Goal: Task Accomplishment & Management: Manage account settings

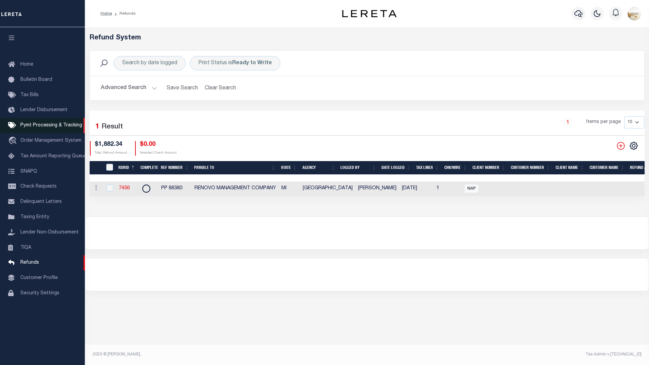
click at [66, 130] on link "Pymt Processing & Tracking" at bounding box center [42, 125] width 85 height 15
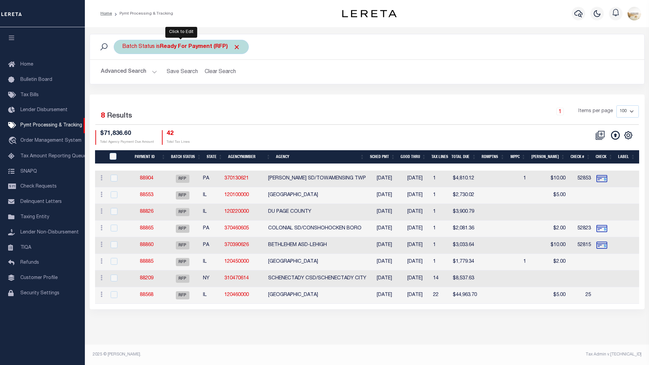
click at [206, 47] on b "Ready For Payment (RFP)" at bounding box center [200, 46] width 80 height 5
select select "RFP"
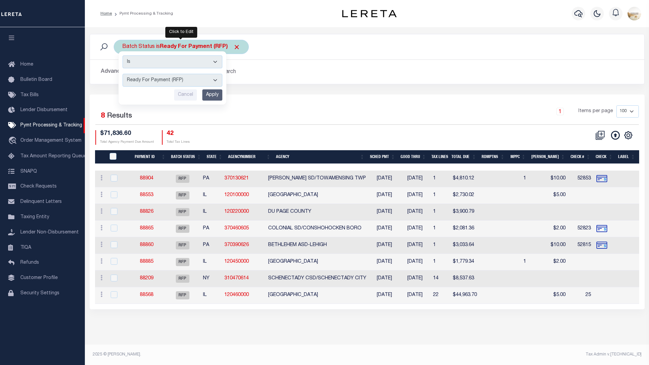
click at [179, 78] on select "Awaiting Funds (AWF) Cleared and Complete (CAC) New Check Needed (NCN) Payment …" at bounding box center [173, 80] width 100 height 13
click at [123, 74] on select "Awaiting Funds (AWF) Cleared and Complete (CAC) New Check Needed (NCN) Payment …" at bounding box center [173, 80] width 100 height 13
click at [416, 114] on div "1 Items per page 100 200 500 1000" at bounding box center [436, 114] width 405 height 18
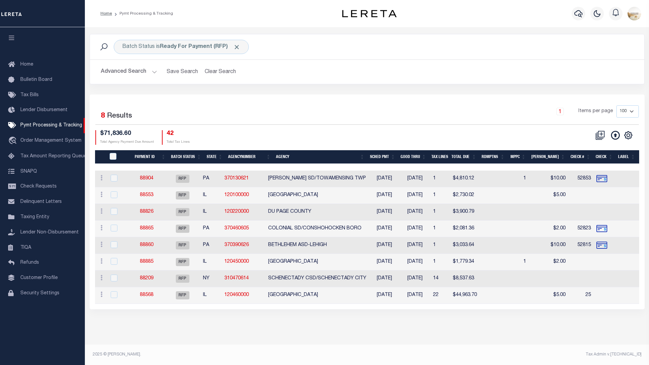
click at [287, 96] on div "Selected 8 Results 1 Items per page 100 200 500 1000 $71,836.60 42" at bounding box center [367, 201] width 555 height 214
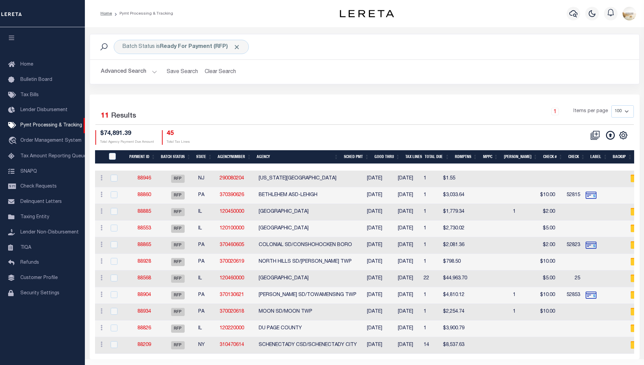
click at [623, 110] on select "100 200 500 1000" at bounding box center [622, 111] width 22 height 12
select select "1000"
click at [611, 105] on select "100 200 500 1000" at bounding box center [622, 111] width 22 height 12
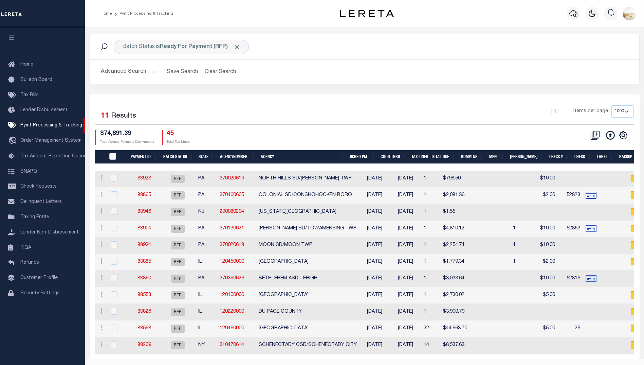
click at [144, 71] on button "Advanced Search" at bounding box center [129, 71] width 56 height 13
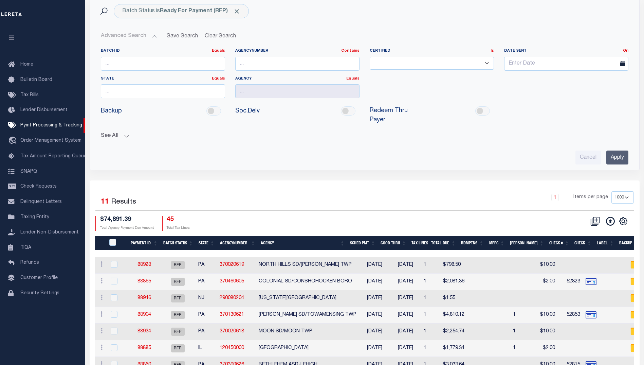
scroll to position [34, 0]
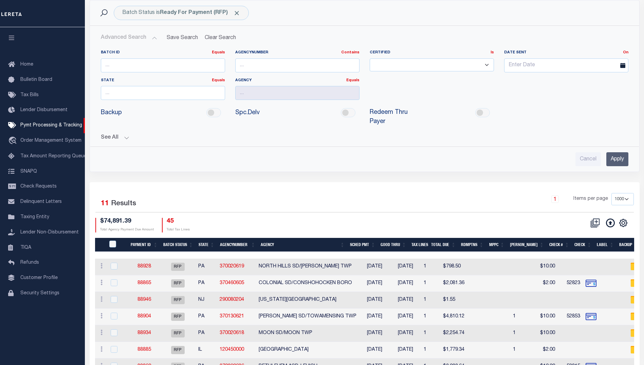
click at [115, 134] on button "See All" at bounding box center [364, 137] width 527 height 6
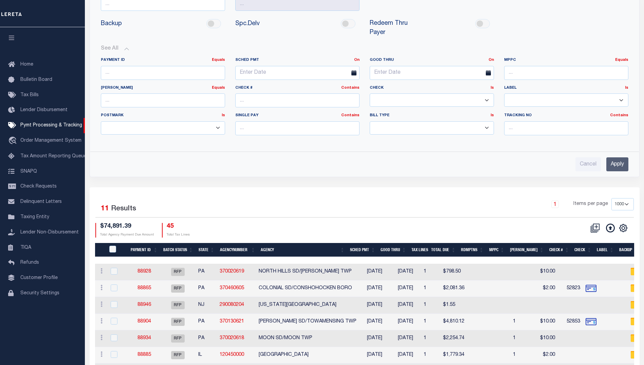
scroll to position [136, 0]
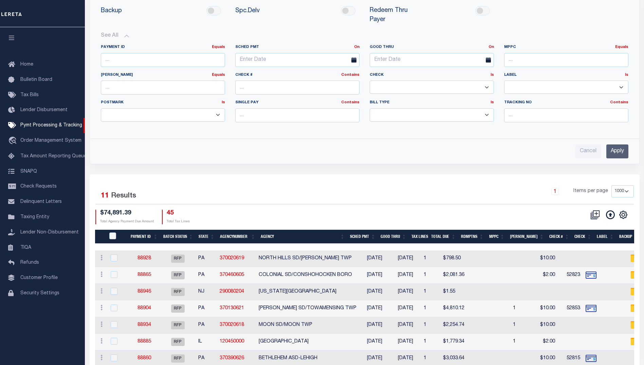
click at [485, 80] on select "Yes No" at bounding box center [432, 86] width 124 height 13
select select "false"
click at [370, 80] on select "Yes No" at bounding box center [432, 86] width 124 height 13
click at [617, 144] on input "Apply" at bounding box center [617, 151] width 22 height 14
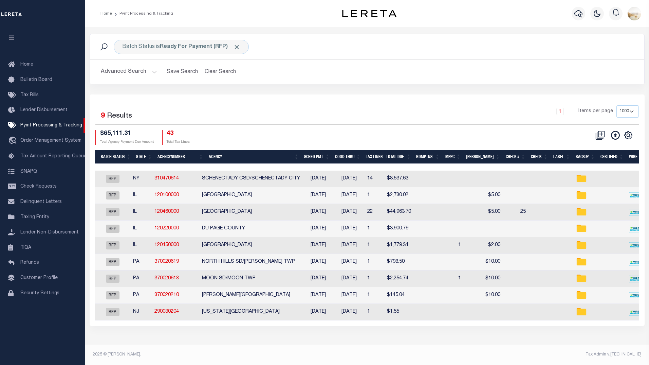
scroll to position [0, 0]
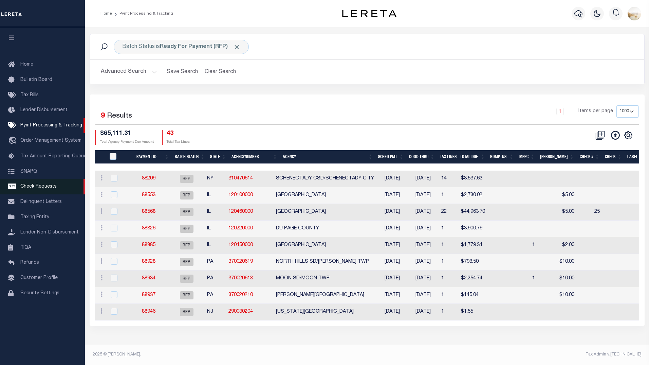
click at [48, 189] on span "Check Requests" at bounding box center [38, 186] width 36 height 5
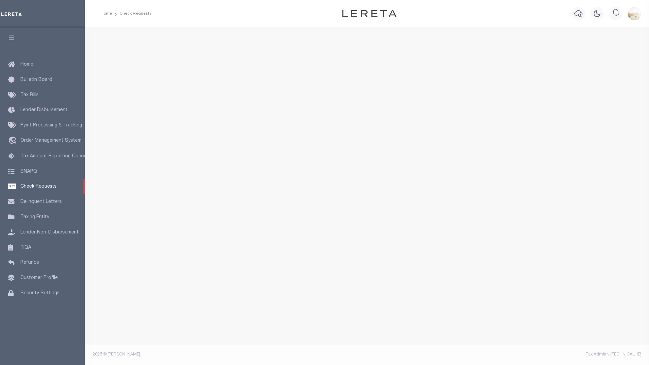
select select "50"
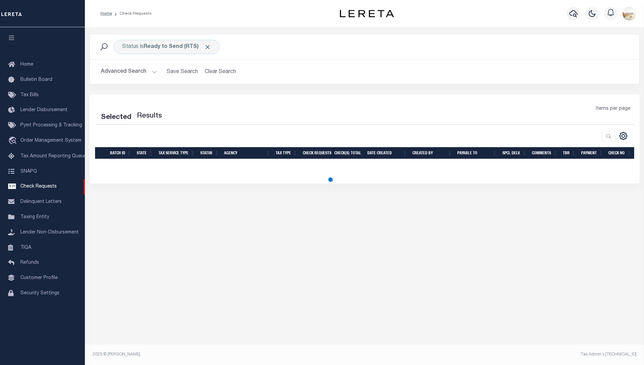
select select "50"
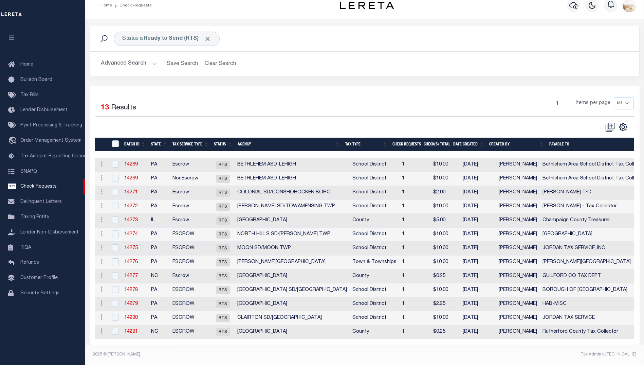
scroll to position [11, 0]
click at [45, 66] on link "Home" at bounding box center [42, 64] width 85 height 15
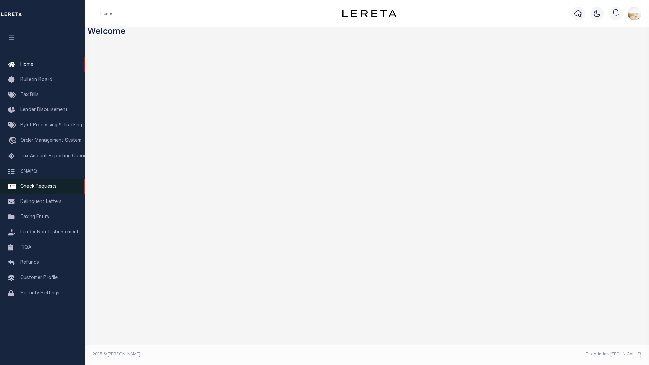
click at [54, 189] on span "Check Requests" at bounding box center [38, 186] width 36 height 5
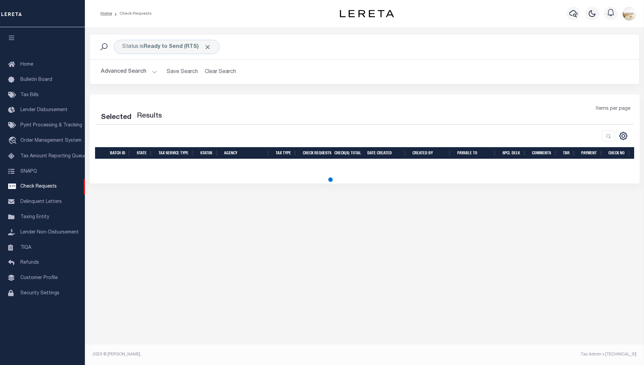
select select "50"
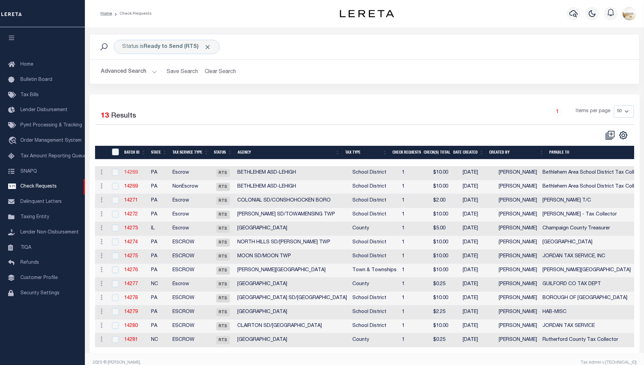
click at [130, 170] on link "14269" at bounding box center [131, 172] width 14 height 5
select select "RTS"
type input "No"
type input "$0.00"
type input "Bethlehem Area School District Tax Collector"
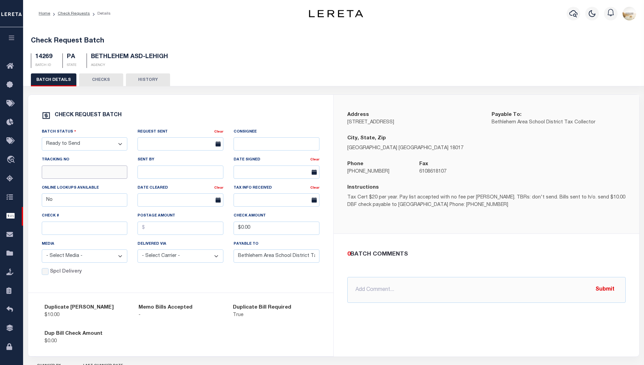
click at [96, 170] on input "text" at bounding box center [85, 171] width 86 height 13
click at [200, 112] on div "Check REQUEST BATCH" at bounding box center [181, 115] width 278 height 9
click at [4, 67] on link "Home" at bounding box center [11, 66] width 23 height 19
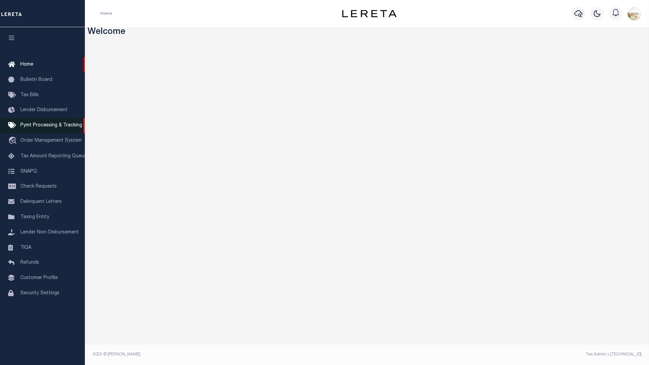
click at [50, 127] on span "Pymt Processing & Tracking" at bounding box center [51, 125] width 62 height 5
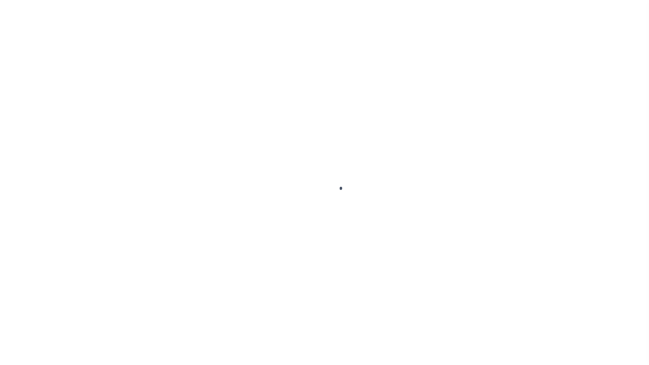
select select "1000"
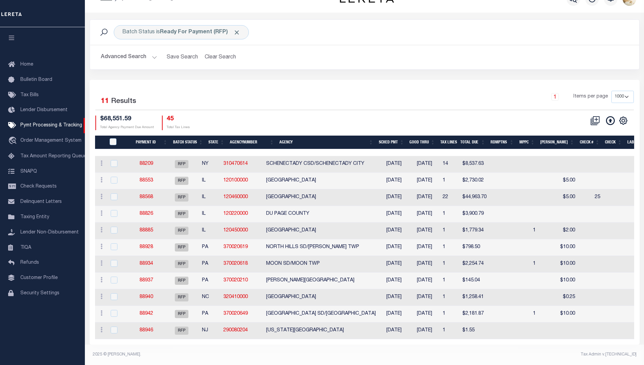
scroll to position [17, 0]
click at [303, 95] on div "1 Items per page 100 200 500 1000" at bounding box center [432, 100] width 401 height 18
click at [31, 60] on link "Home" at bounding box center [42, 64] width 85 height 15
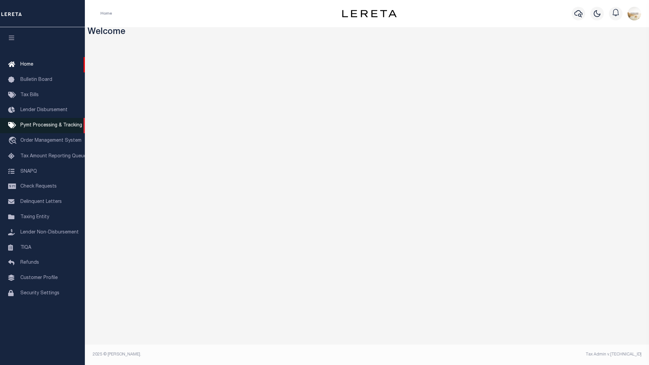
click at [64, 128] on span "Pymt Processing & Tracking" at bounding box center [51, 125] width 62 height 5
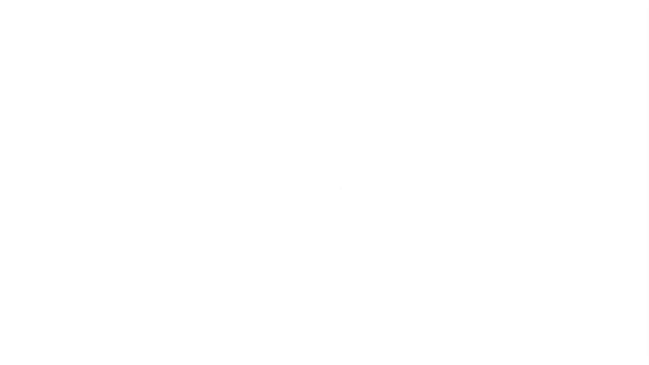
select select "1000"
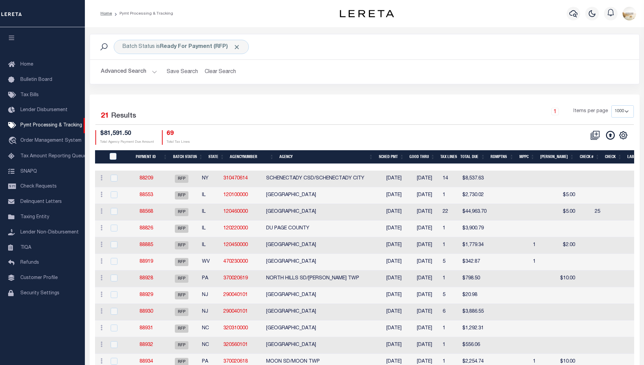
click at [125, 75] on button "Advanced Search" at bounding box center [129, 71] width 56 height 13
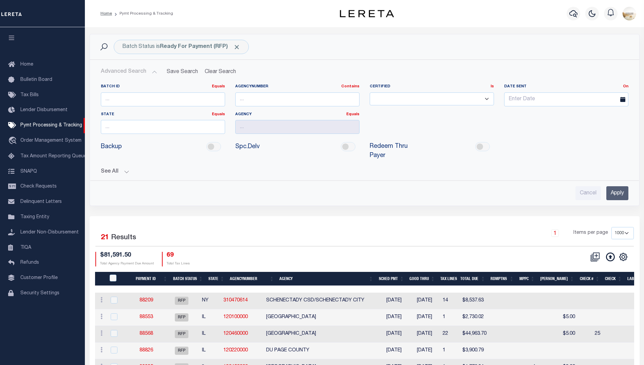
click at [117, 163] on div "See All Payment ID Equals Equals Is Not Equal To On On" at bounding box center [364, 169] width 527 height 12
click at [126, 168] on button "See All" at bounding box center [364, 171] width 527 height 6
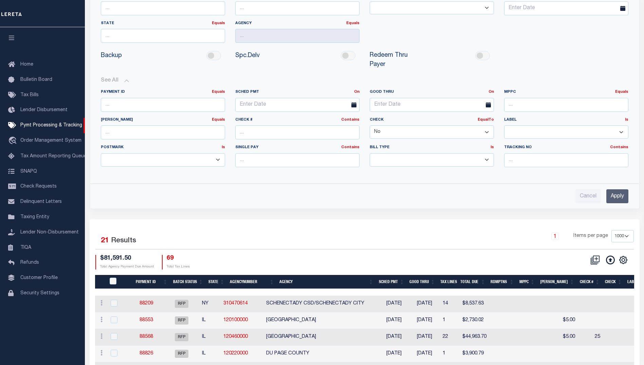
scroll to position [102, 0]
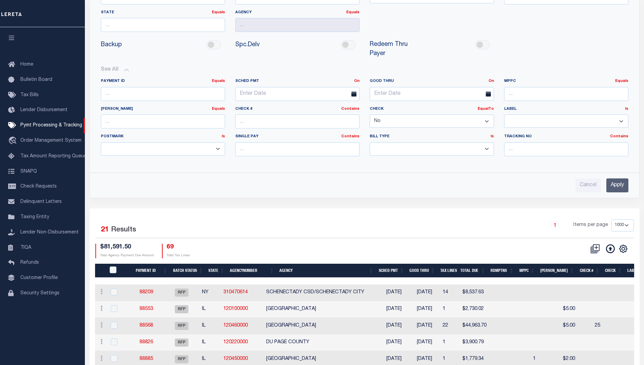
click at [486, 114] on select "Yes No" at bounding box center [432, 120] width 124 height 13
select select
click at [370, 114] on select "Yes No" at bounding box center [432, 120] width 124 height 13
click at [613, 179] on input "Apply" at bounding box center [617, 185] width 22 height 14
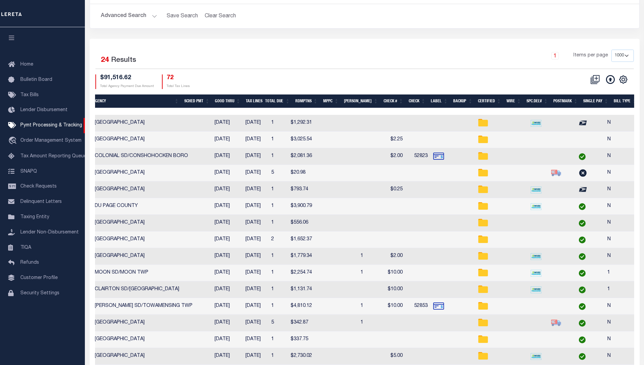
scroll to position [57, 0]
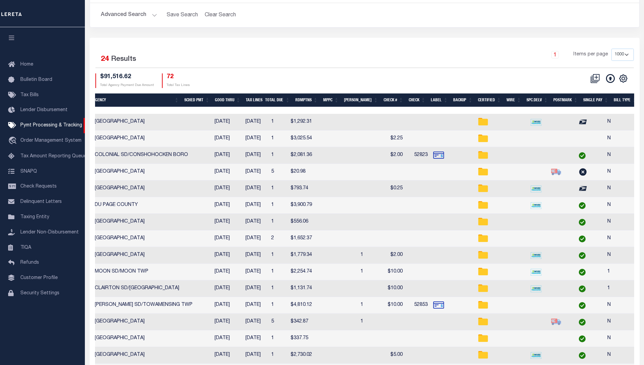
click at [535, 97] on th "Spc.Delv" at bounding box center [537, 100] width 27 height 14
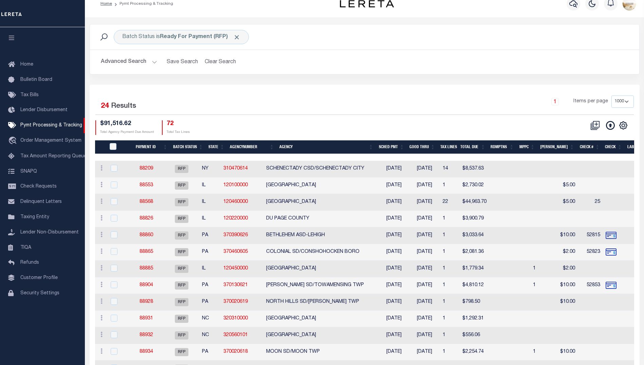
scroll to position [0, 0]
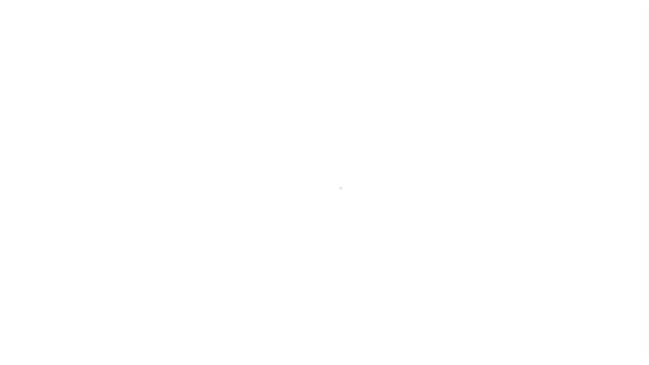
select select "1000"
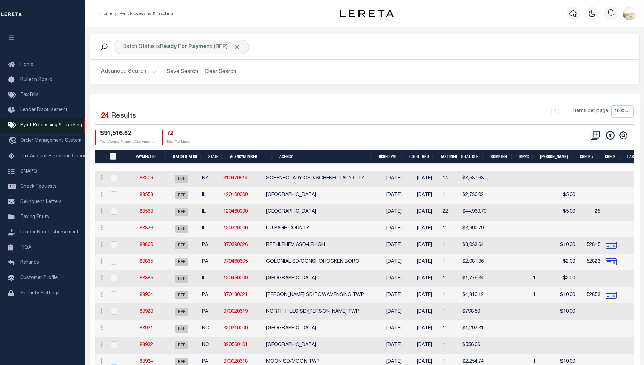
click at [57, 128] on span "Pymt Processing & Tracking" at bounding box center [51, 125] width 62 height 5
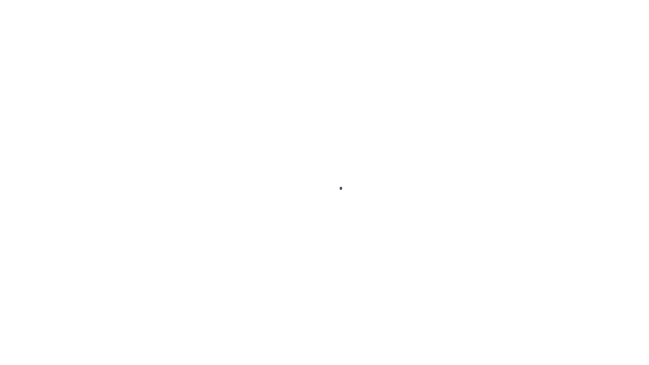
select select "1000"
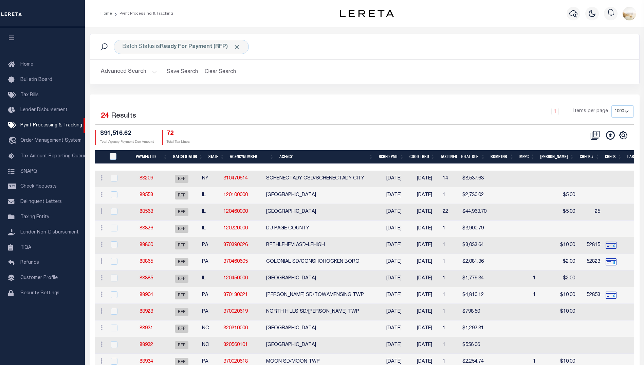
drag, startPoint x: 132, startPoint y: 72, endPoint x: 142, endPoint y: 88, distance: 18.6
click at [133, 73] on button "Advanced Search" at bounding box center [129, 71] width 56 height 13
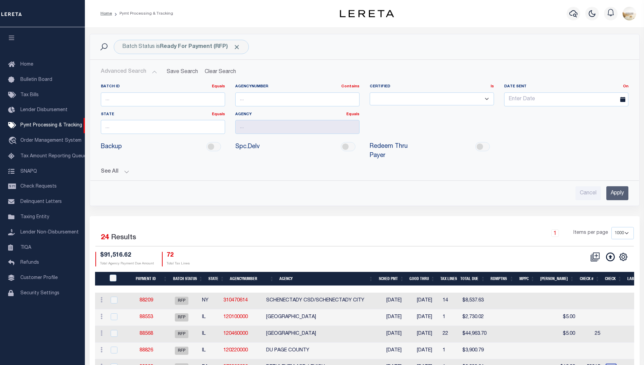
click at [122, 168] on button "See All" at bounding box center [364, 171] width 527 height 6
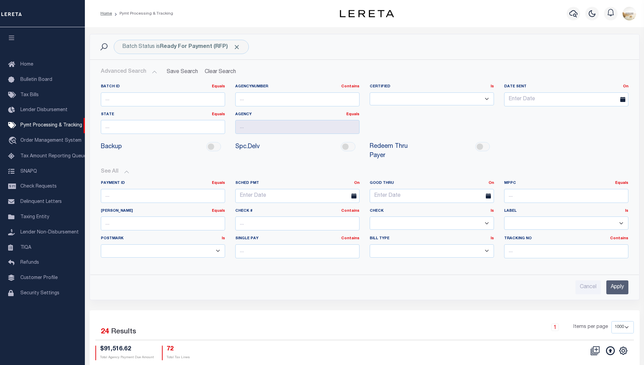
click at [486, 216] on select "Yes No" at bounding box center [432, 222] width 124 height 13
select select "false"
click at [370, 216] on select "Yes No" at bounding box center [432, 222] width 124 height 13
click at [614, 280] on input "Apply" at bounding box center [617, 287] width 22 height 14
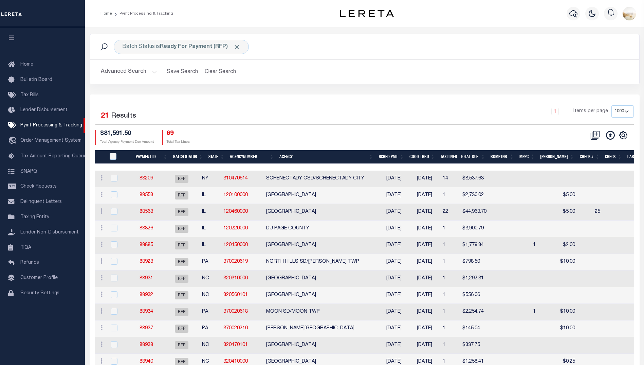
drag, startPoint x: 454, startPoint y: 66, endPoint x: 454, endPoint y: 60, distance: 5.4
click at [454, 60] on div "Advanced Search Save Search Clear Search PayeeSearchTable_dynamictable_____Defa…" at bounding box center [364, 72] width 549 height 24
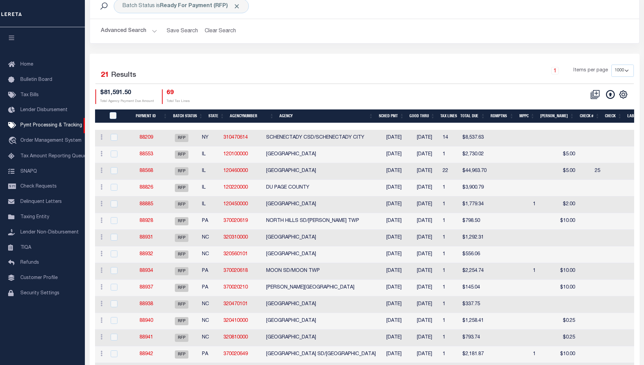
scroll to position [0, 15]
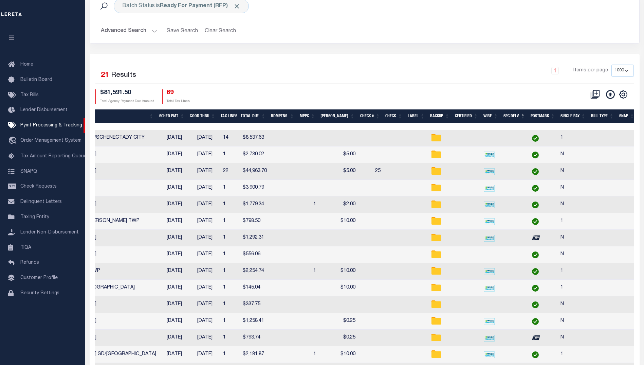
click at [515, 114] on th "Spc.Delv" at bounding box center [514, 116] width 27 height 14
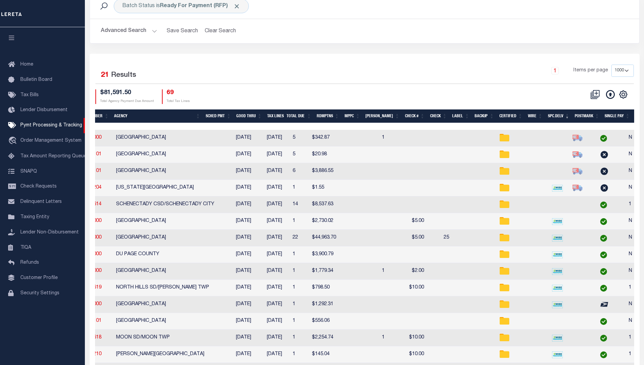
scroll to position [0, 0]
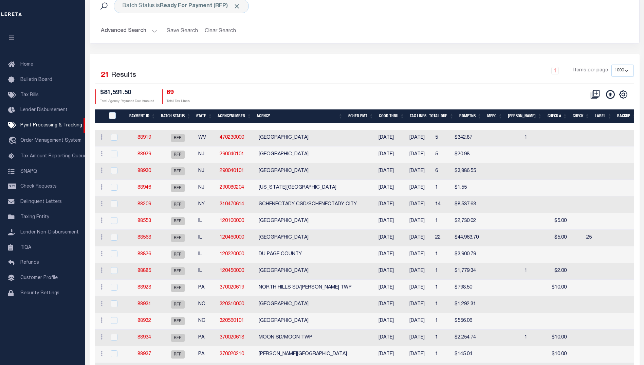
click at [325, 76] on div "1 Items per page 100 200 500 1000" at bounding box center [432, 73] width 401 height 18
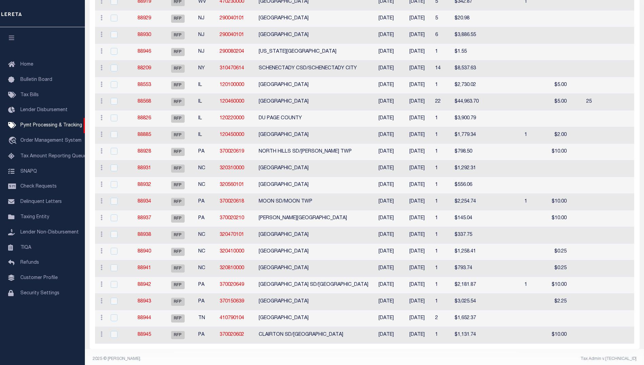
scroll to position [41, 0]
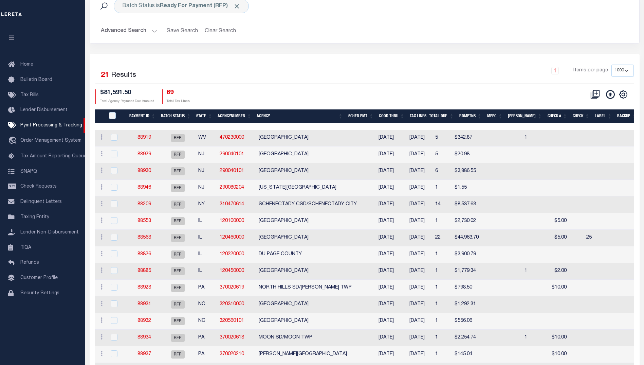
click at [505, 116] on th "MPPC" at bounding box center [494, 116] width 21 height 14
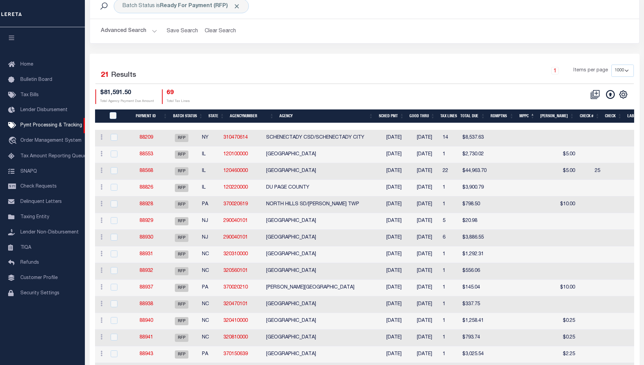
click at [510, 116] on th "Rdmptns" at bounding box center [502, 116] width 29 height 14
click at [537, 114] on th "MPPC" at bounding box center [526, 116] width 21 height 14
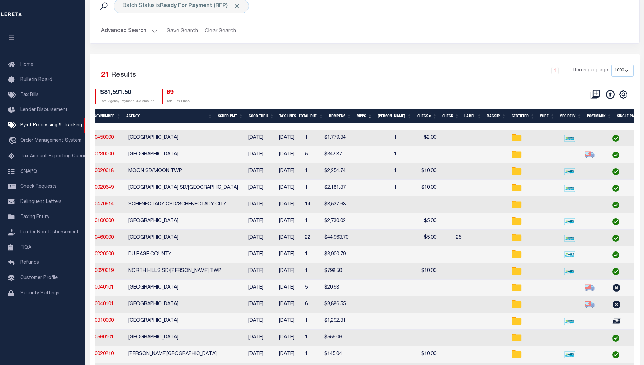
scroll to position [0, 172]
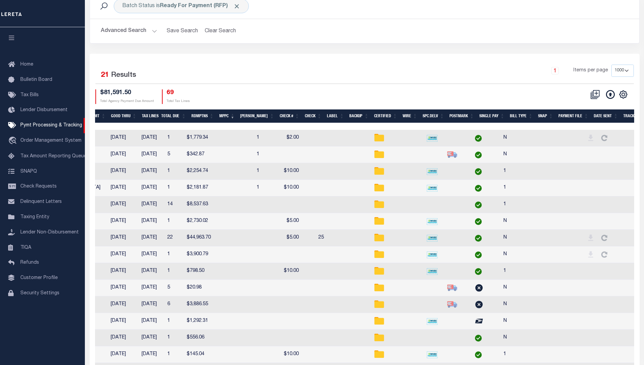
click at [439, 112] on th "Spc.Delv" at bounding box center [433, 116] width 27 height 14
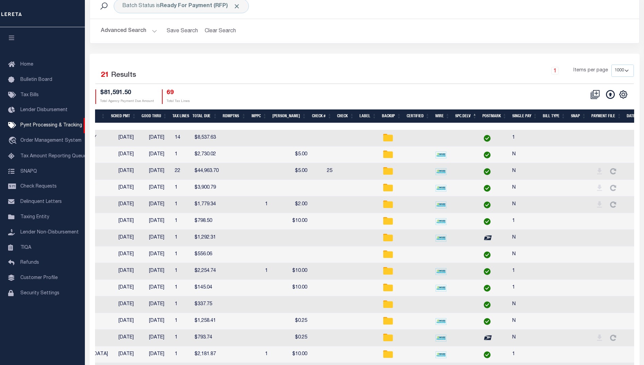
click at [464, 110] on th "Spc.Delv" at bounding box center [465, 116] width 27 height 14
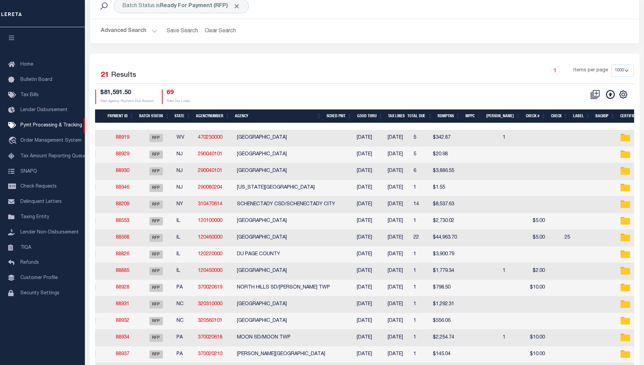
scroll to position [0, 0]
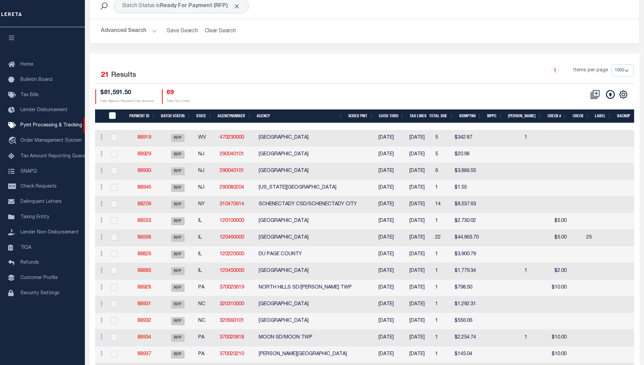
click at [371, 45] on div "Batch Status is Ready For Payment (RFP) Search Advanced Search Save Search Clea…" at bounding box center [365, 23] width 560 height 60
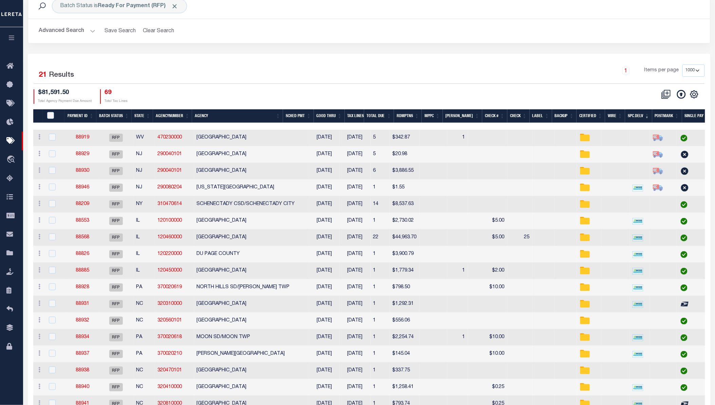
drag, startPoint x: 74, startPoint y: 184, endPoint x: 231, endPoint y: 73, distance: 192.9
click at [249, 64] on div "1 Items per page 100 200 500 1000" at bounding box center [454, 73] width 501 height 18
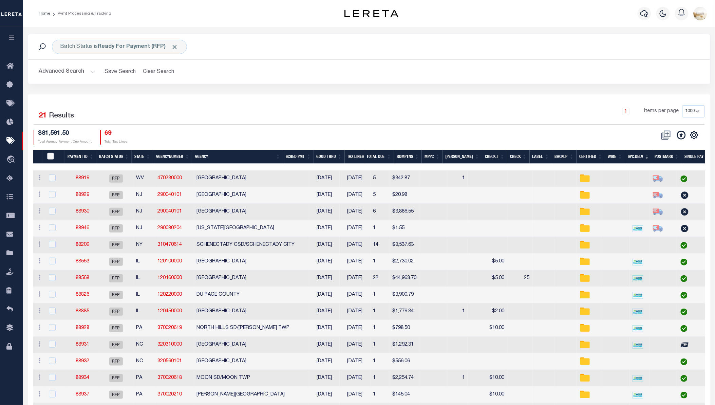
click at [50, 153] on input "PayeePmtBatchStatus" at bounding box center [50, 156] width 7 height 7
checkbox input "true"
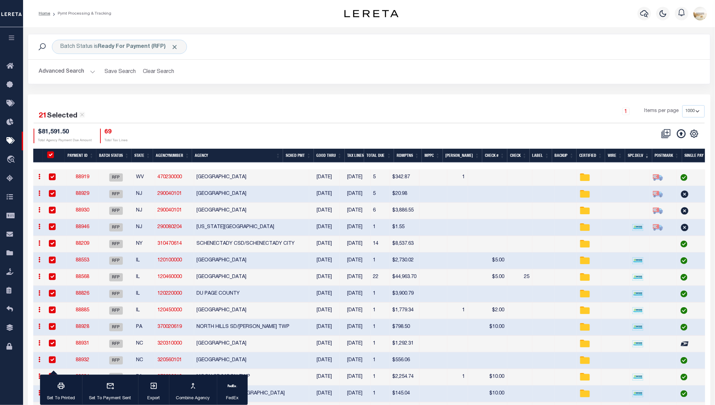
checkbox input "true"
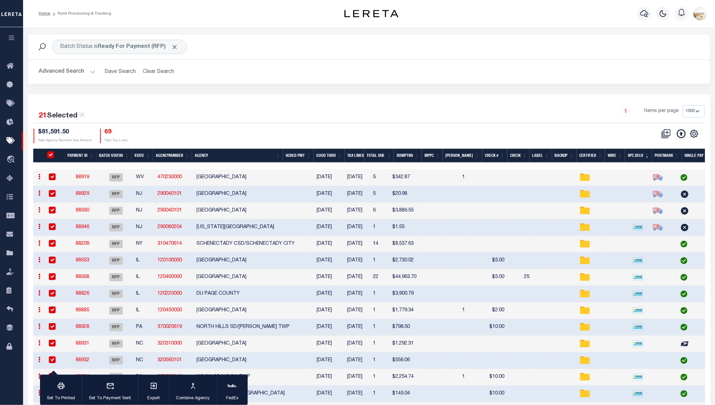
checkbox input "true"
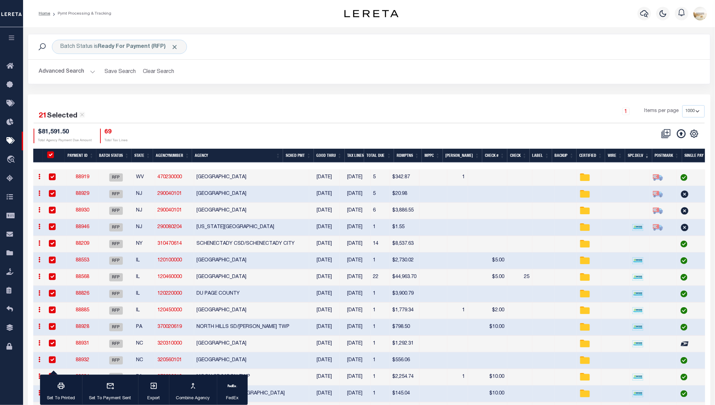
checkbox input "true"
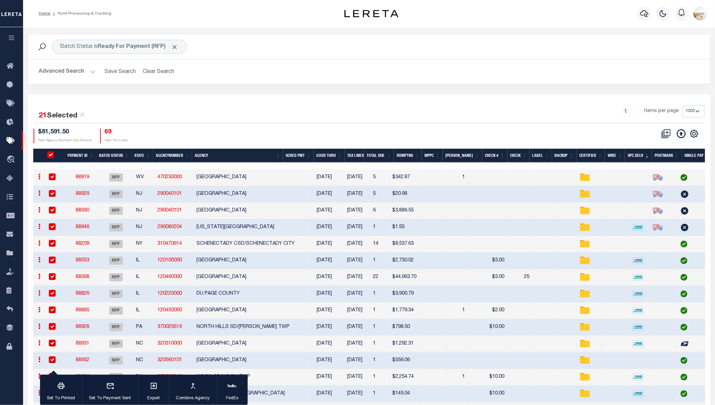
checkbox input "true"
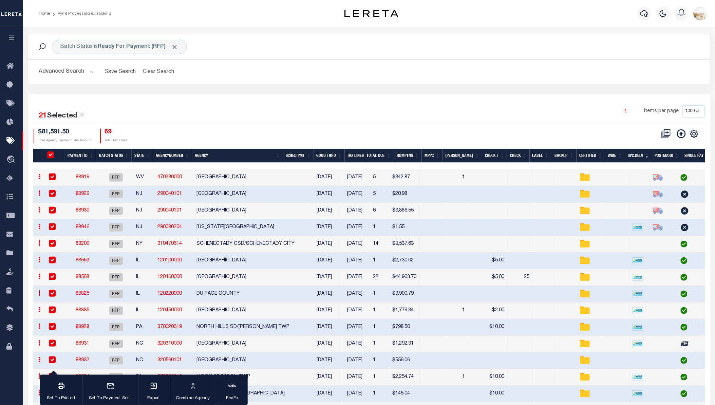
checkbox input "true"
click at [518, 105] on div "1 Items per page 100 200 500 1000" at bounding box center [454, 114] width 501 height 18
click at [443, 150] on th "MPPC" at bounding box center [432, 156] width 21 height 14
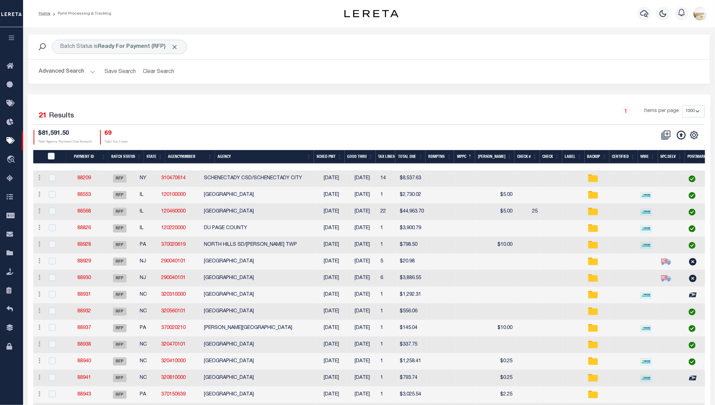
click at [474, 153] on th "MPPC" at bounding box center [464, 157] width 21 height 14
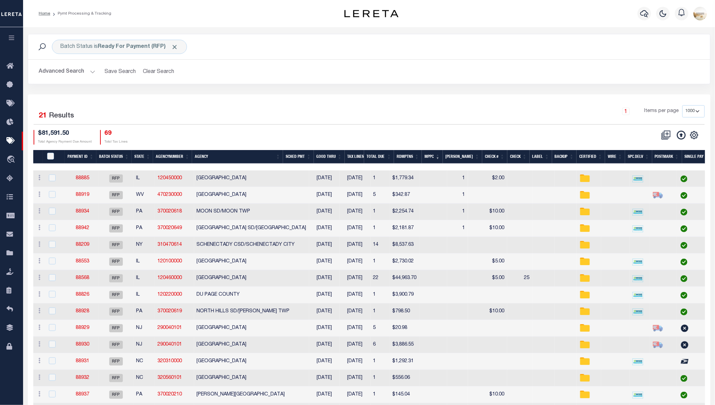
click at [280, 89] on div "Batch Status is Ready For Payment (RFP) Search Advanced Search Save Search Clea…" at bounding box center [369, 64] width 693 height 60
click at [50, 150] on th "PayeePmtBatchStatus" at bounding box center [54, 157] width 22 height 14
click at [50, 153] on input "PayeePmtBatchStatus" at bounding box center [50, 156] width 7 height 7
checkbox input "true"
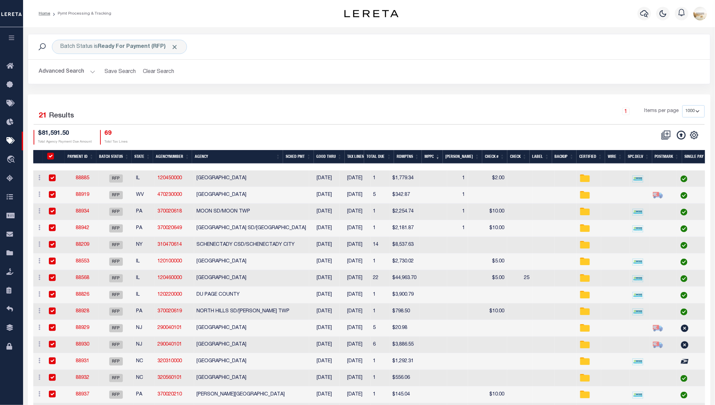
checkbox input "true"
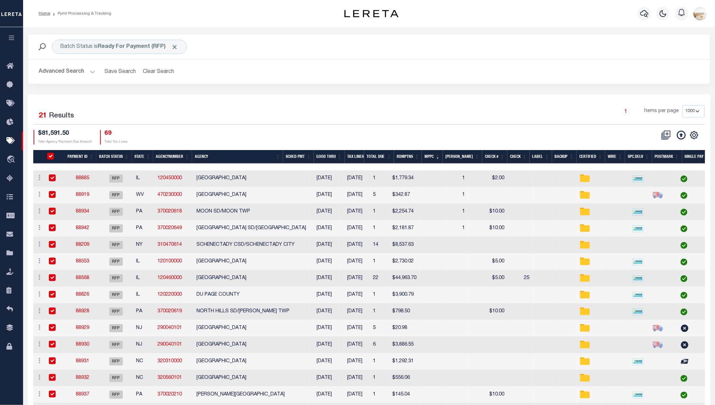
checkbox input "true"
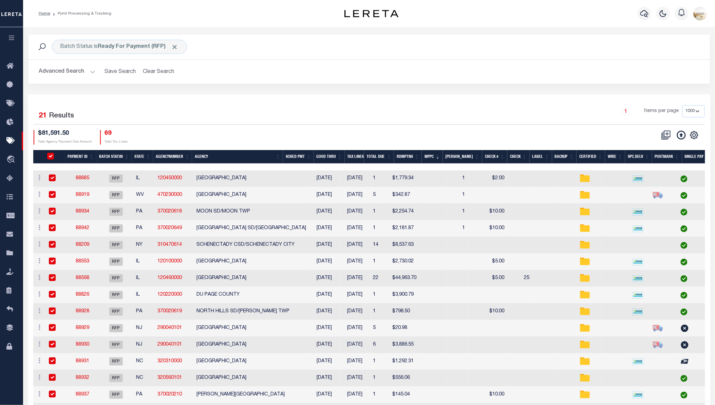
checkbox input "true"
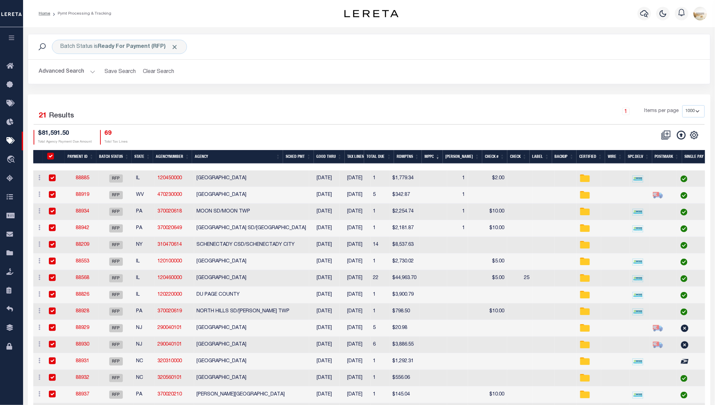
checkbox input "true"
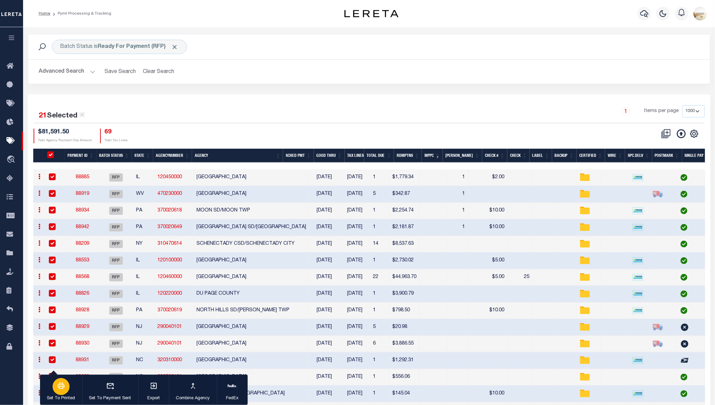
click at [67, 364] on div "button" at bounding box center [61, 386] width 17 height 17
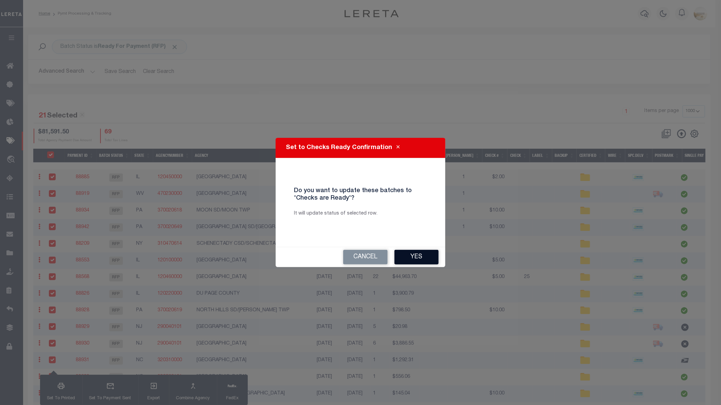
click at [402, 256] on button "Yes" at bounding box center [416, 257] width 44 height 15
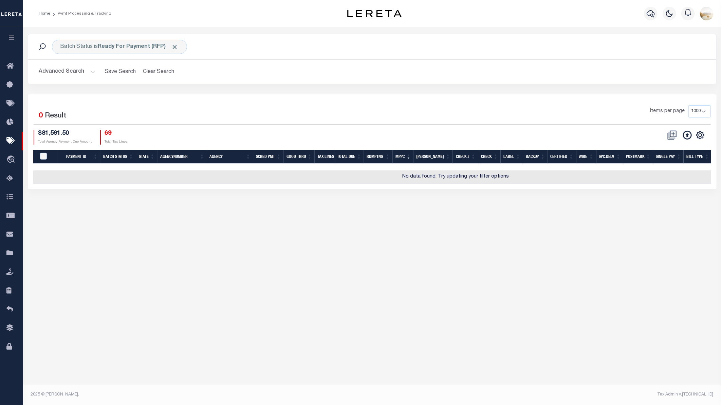
click at [75, 72] on button "Advanced Search" at bounding box center [67, 71] width 56 height 13
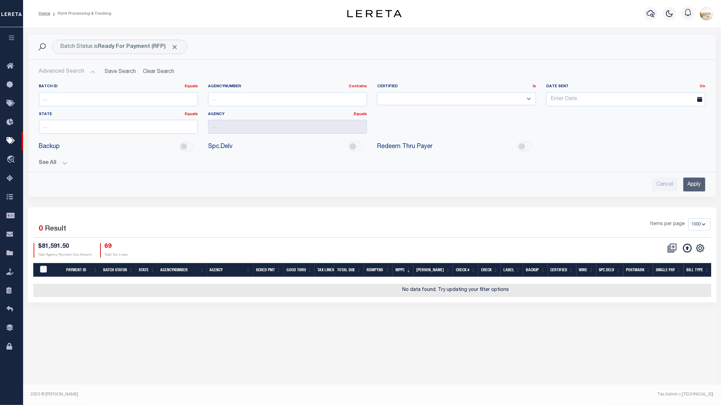
click at [64, 161] on button "See All" at bounding box center [372, 163] width 666 height 6
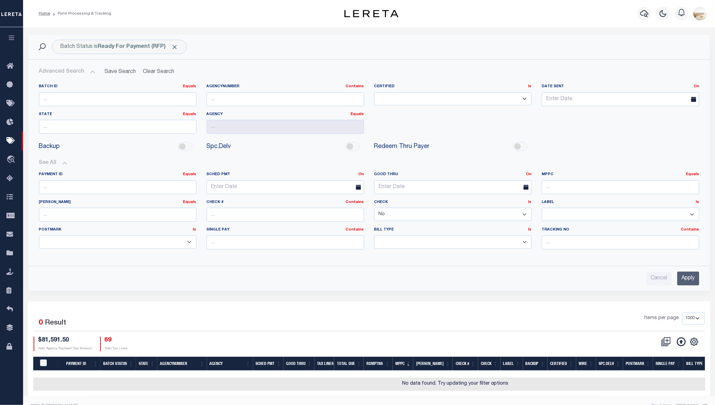
click at [524, 213] on select "Yes No" at bounding box center [452, 214] width 157 height 13
select select
click at [374, 208] on select "Yes No" at bounding box center [452, 214] width 157 height 13
click at [649, 278] on input "Apply" at bounding box center [688, 279] width 22 height 14
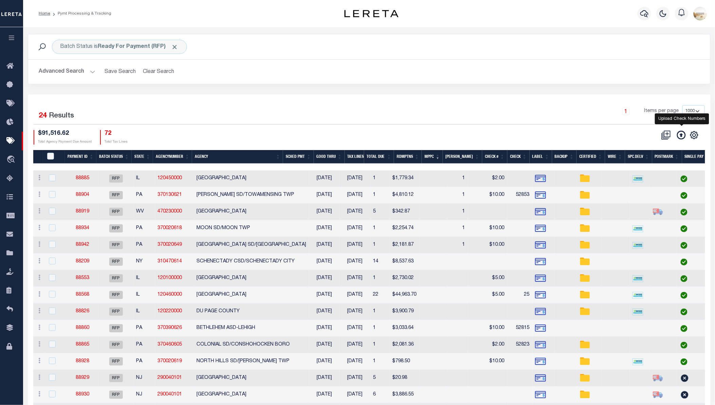
click at [649, 134] on icon at bounding box center [681, 135] width 9 height 9
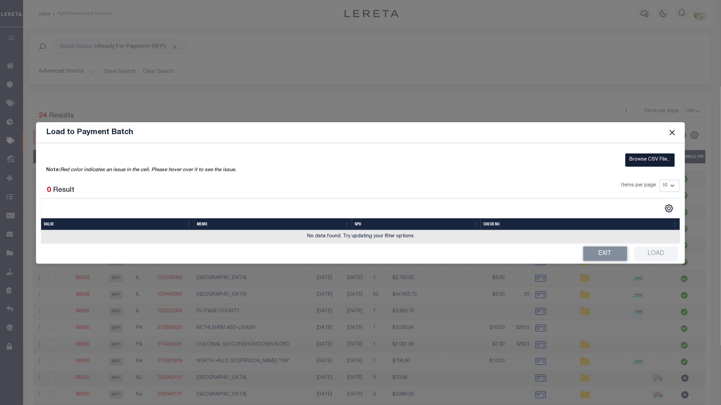
click at [649, 159] on label "Browse CSV File..." at bounding box center [650, 159] width 50 height 13
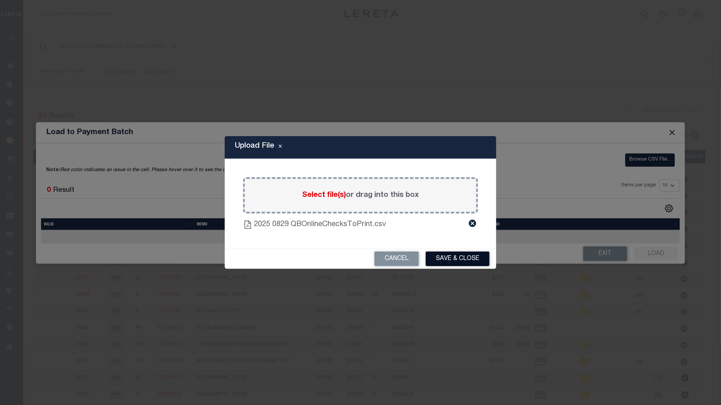
click at [455, 256] on button "Save & Close" at bounding box center [458, 258] width 64 height 15
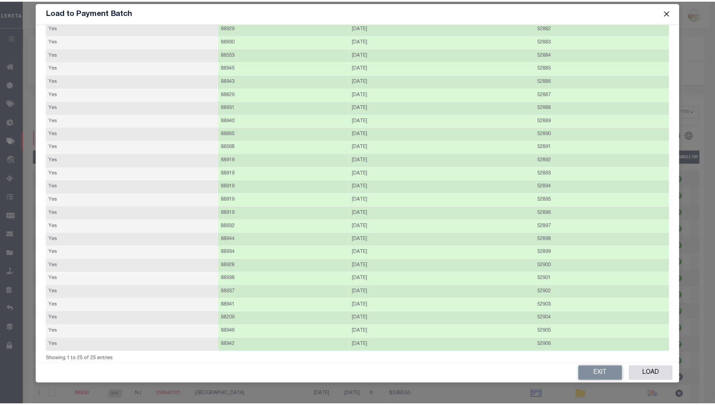
scroll to position [49, 0]
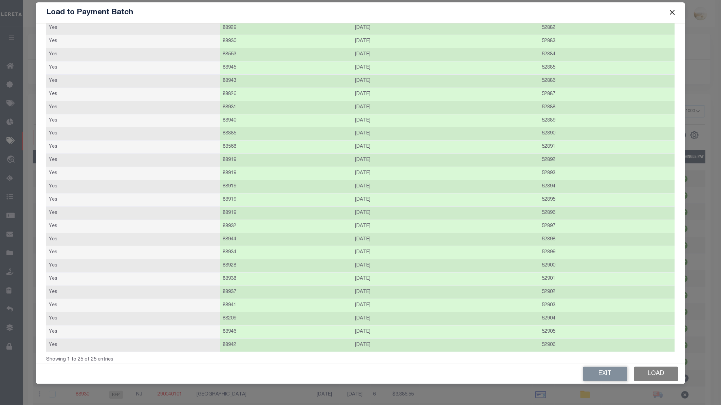
click at [649, 364] on button "Load" at bounding box center [656, 374] width 44 height 15
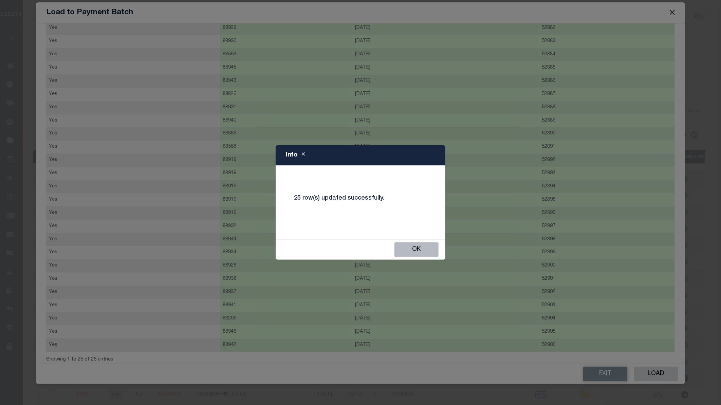
click at [432, 249] on button "Ok" at bounding box center [416, 249] width 44 height 15
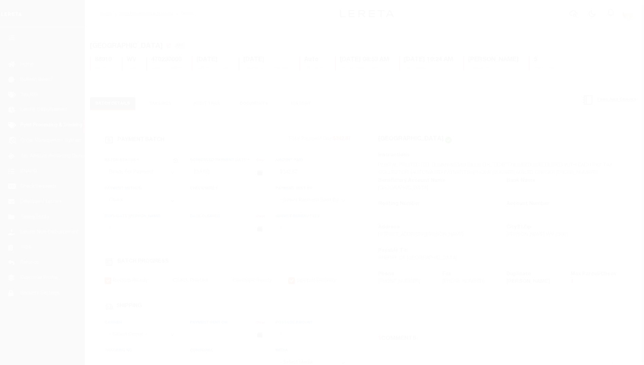
select select "RFP"
select select "CHK"
select select "[PERSON_NAME]"
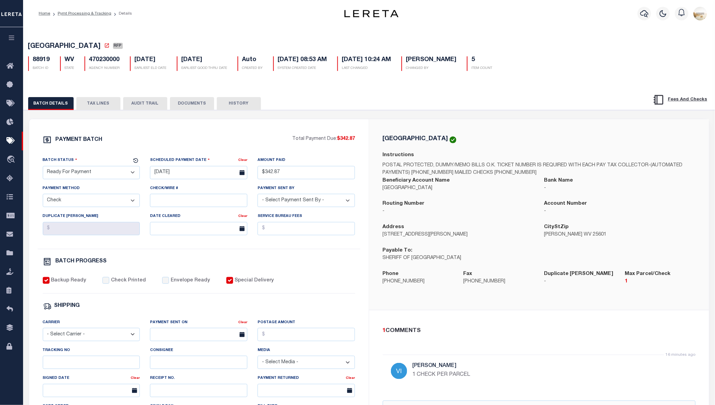
click at [130, 106] on button "AUDIT TRAIL" at bounding box center [145, 103] width 44 height 13
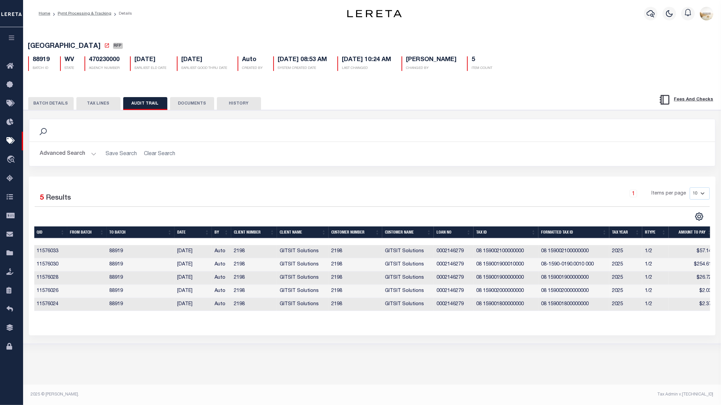
click at [94, 108] on button "TAX LINES" at bounding box center [98, 103] width 44 height 13
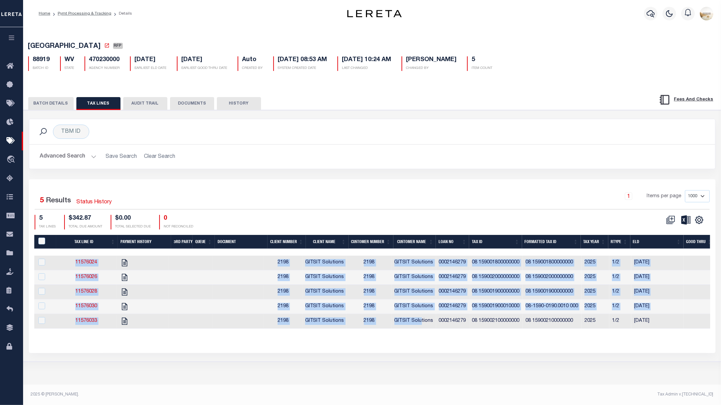
drag, startPoint x: 423, startPoint y: 328, endPoint x: 438, endPoint y: 331, distance: 15.2
click at [438, 329] on div "Tax Line ID Payment History 3rd Party Queue Document Client Number Client Name …" at bounding box center [372, 292] width 676 height 73
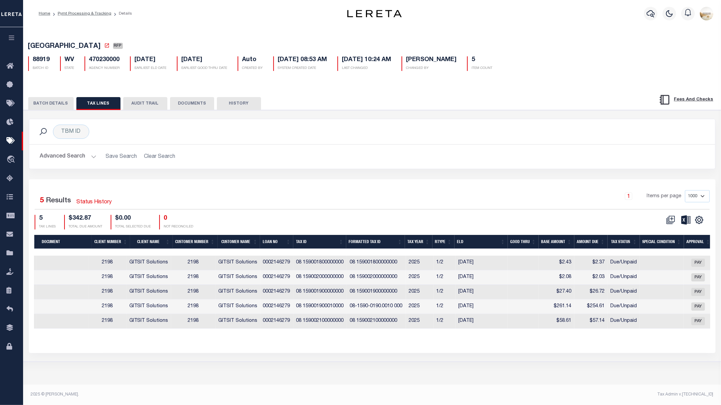
click at [414, 203] on div "1 Items per page 1000 2500 5000 10000" at bounding box center [458, 199] width 504 height 18
click at [304, 241] on th "Tax ID" at bounding box center [319, 242] width 53 height 14
click at [643, 219] on icon "" at bounding box center [699, 220] width 9 height 9
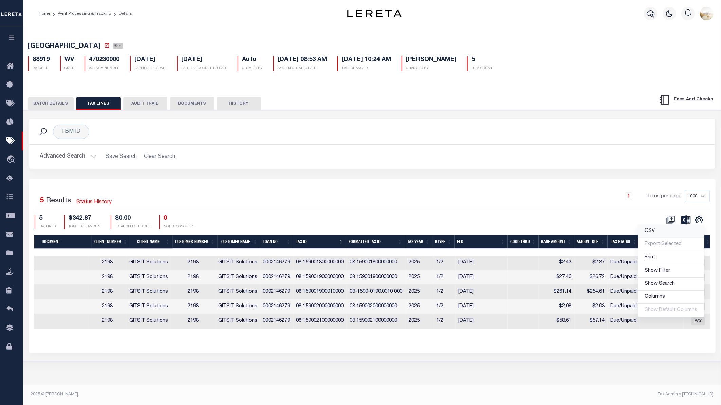
click at [643, 228] on link "CSV" at bounding box center [671, 231] width 66 height 13
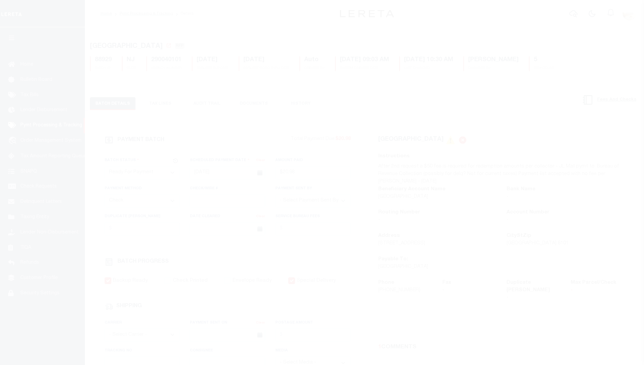
select select "RFP"
select select "CHK"
select select "[PERSON_NAME]"
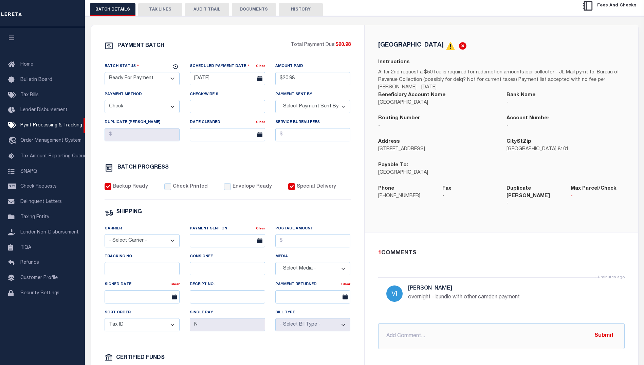
scroll to position [40, 0]
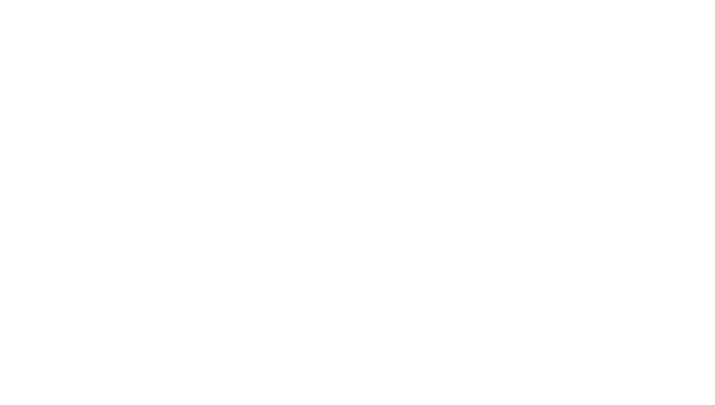
select select "RFP"
select select "CHK"
select select "[PERSON_NAME]"
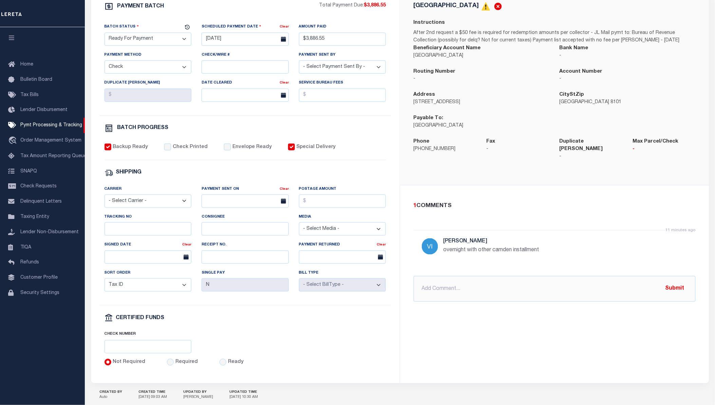
scroll to position [16, 0]
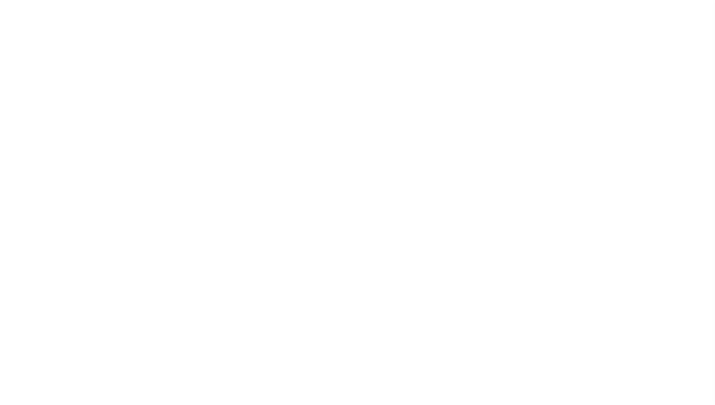
select select "RFP"
select select "CHK"
select select "[PERSON_NAME]"
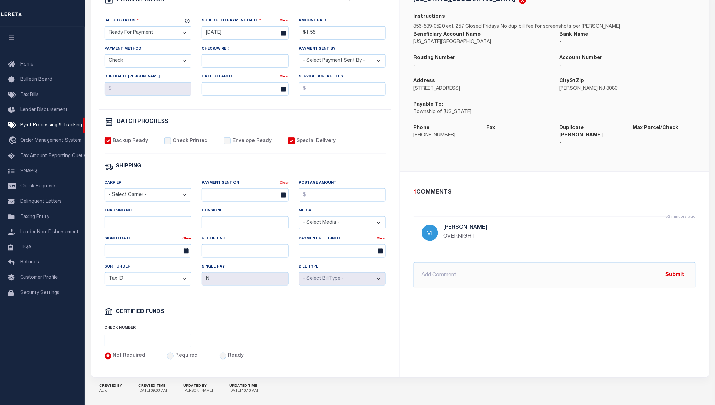
scroll to position [54, 0]
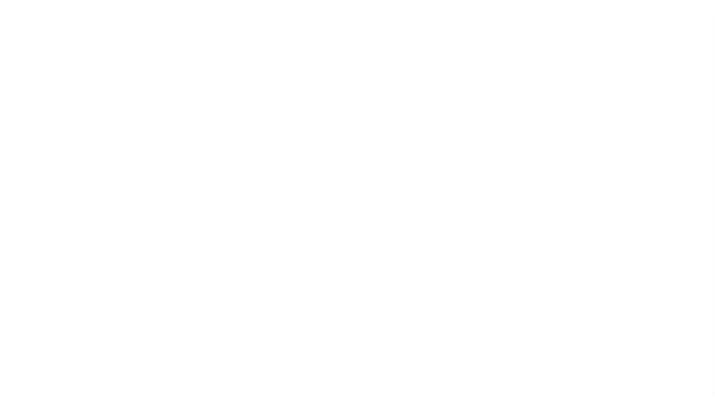
select select "RFP"
select select "CHK"
select select "[PERSON_NAME]"
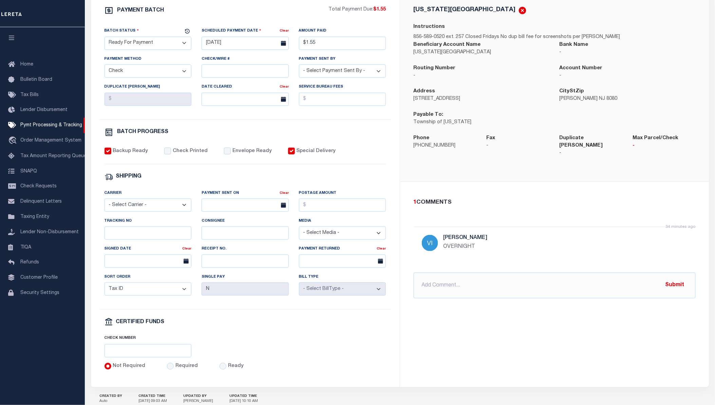
scroll to position [151, 0]
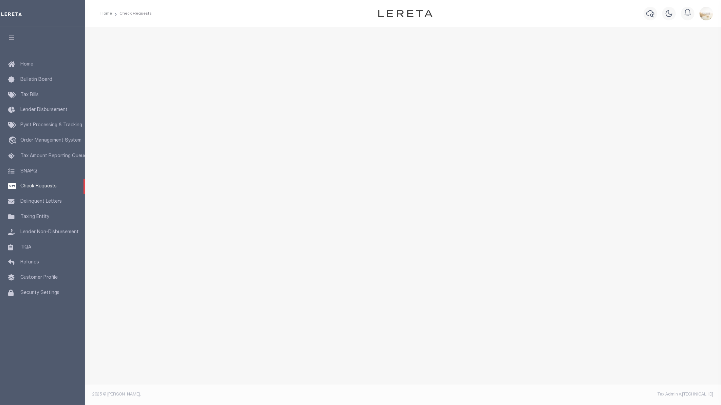
select select "50"
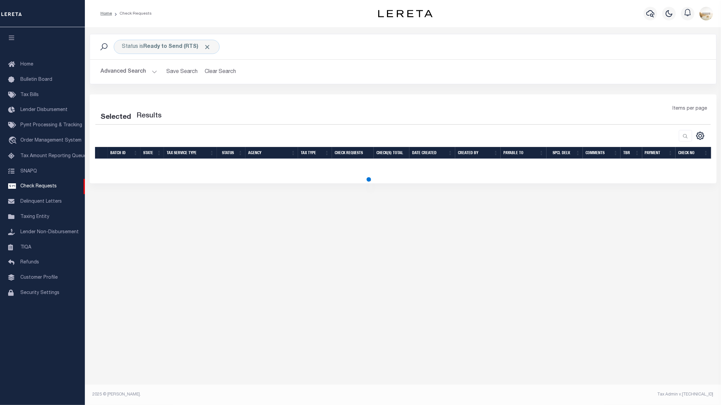
select select "50"
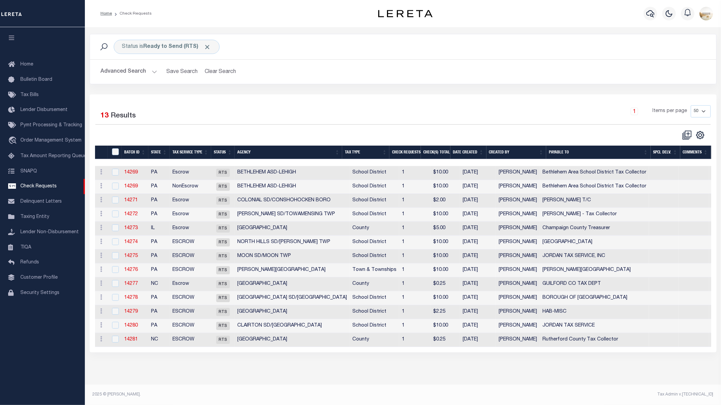
click at [190, 151] on th "Tax Service Type" at bounding box center [190, 153] width 41 height 14
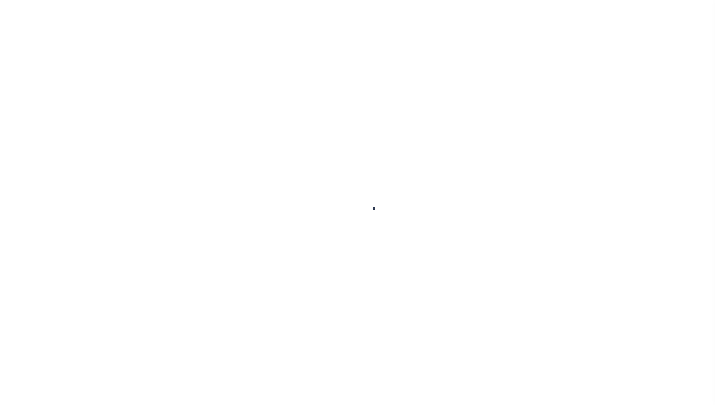
select select "RFP"
select select "CHK"
select select "[PERSON_NAME]"
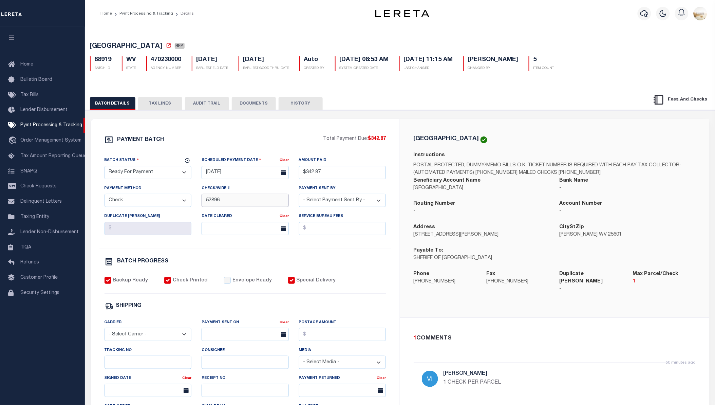
click at [205, 202] on input "52896" at bounding box center [245, 200] width 87 height 13
click at [206, 202] on input "52896" at bounding box center [245, 200] width 87 height 13
click at [218, 201] on input "52892- 52896" at bounding box center [245, 200] width 87 height 13
type input "52892 - 52896"
click at [310, 124] on div "PAYMENT BATCH Total Payment Due: $342.87 Batch Status" at bounding box center [245, 317] width 309 height 397
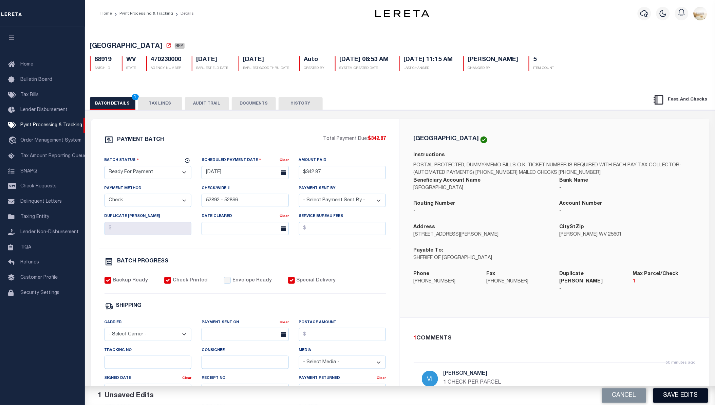
click at [672, 395] on button "Save Edits" at bounding box center [680, 395] width 55 height 15
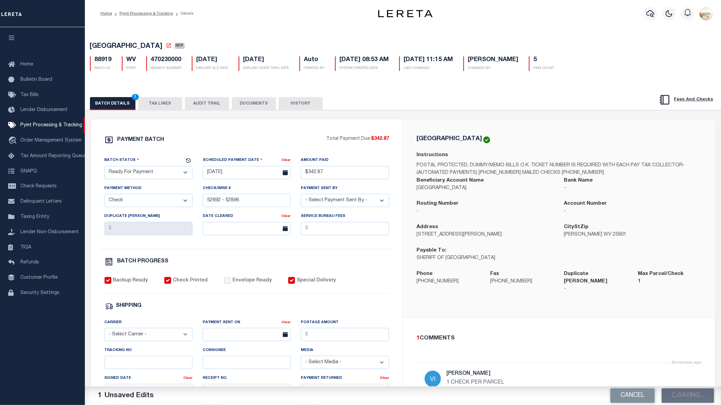
select select "1000"
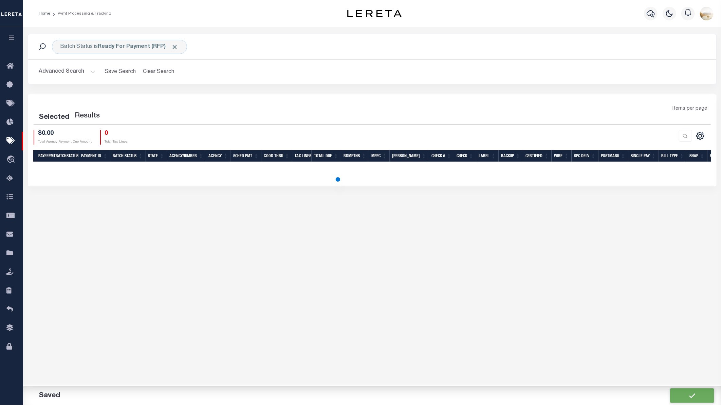
select select "1000"
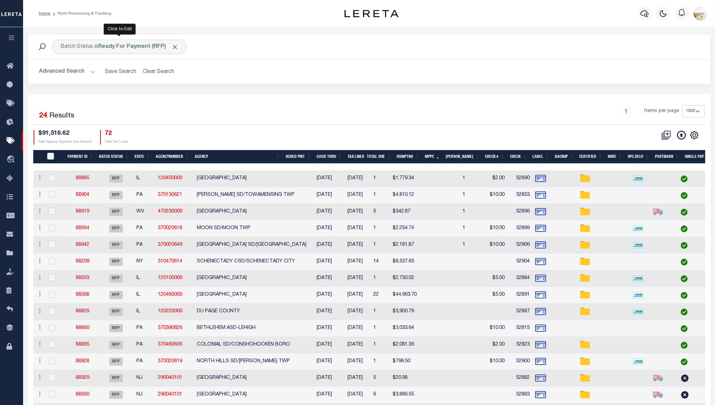
select select "1000"
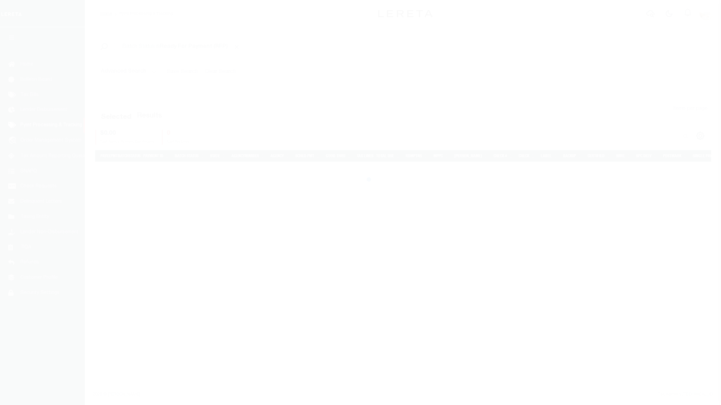
select select "1000"
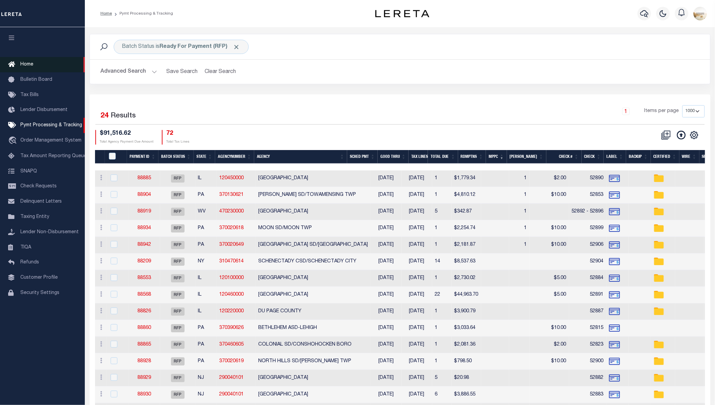
click at [29, 69] on link "Home" at bounding box center [42, 64] width 85 height 15
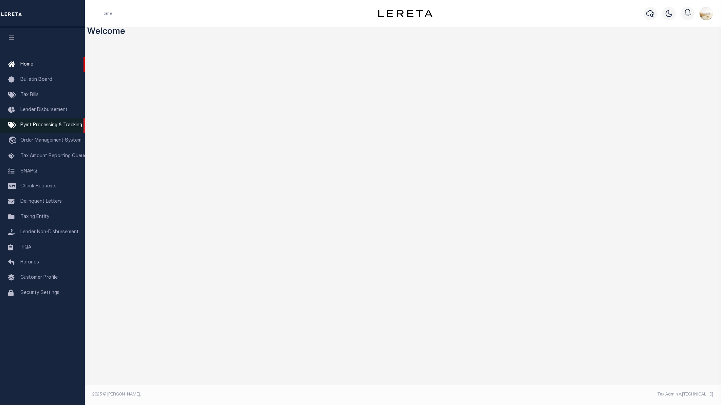
click at [45, 122] on link "Pymt Processing & Tracking" at bounding box center [42, 125] width 85 height 15
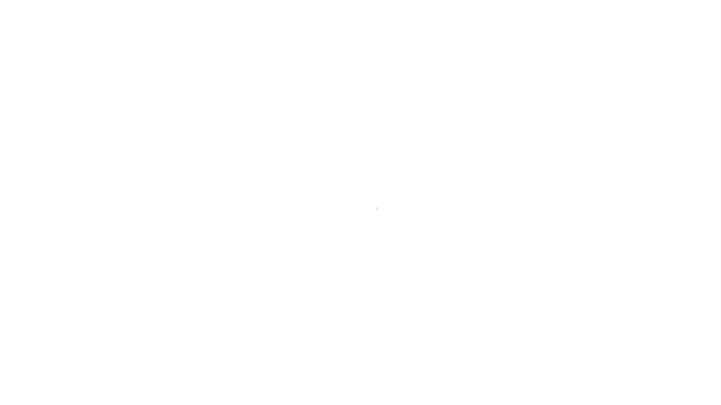
select select "1000"
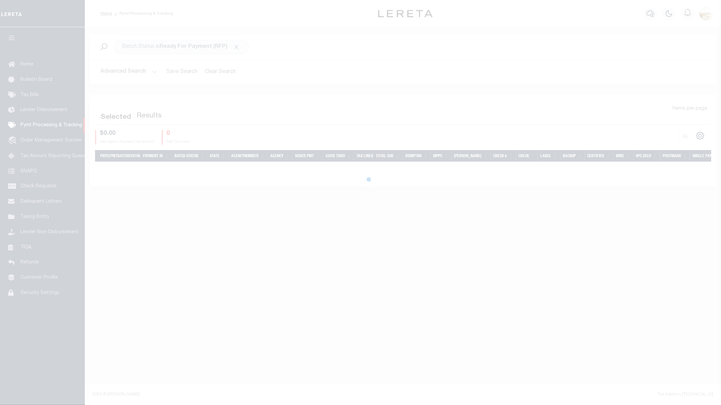
select select "1000"
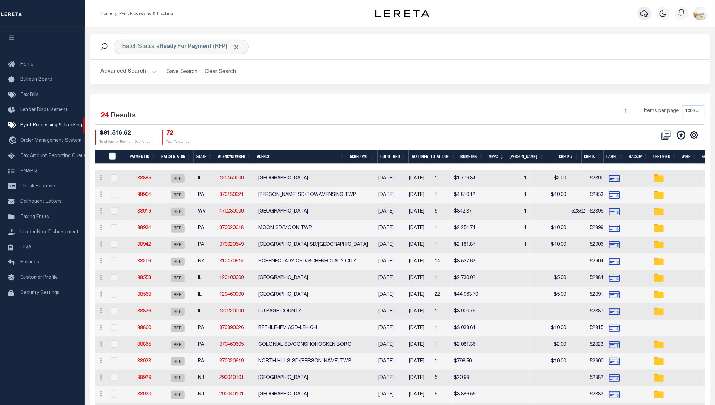
click at [649, 11] on icon "button" at bounding box center [644, 14] width 8 height 8
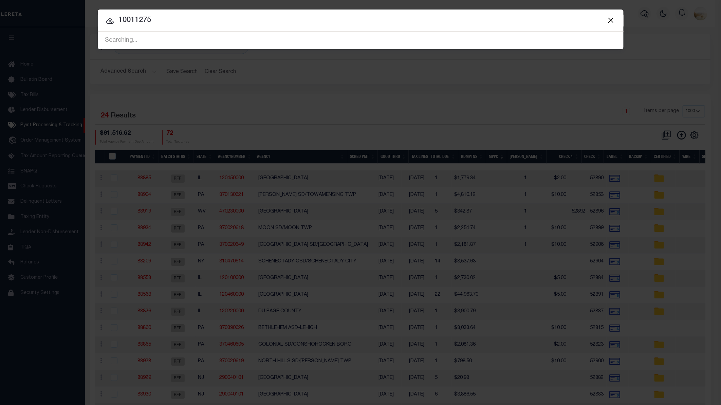
type input "10011275"
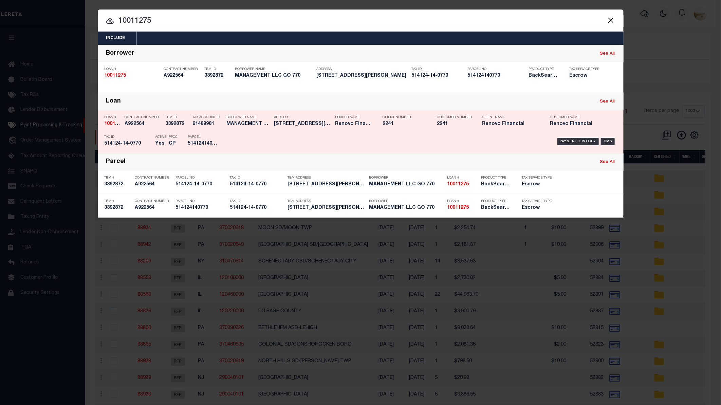
click at [106, 121] on div "Loan # 10011275" at bounding box center [113, 122] width 17 height 20
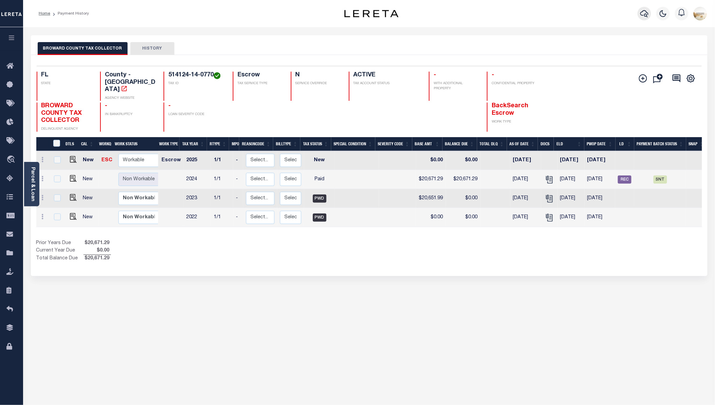
click at [651, 12] on button "button" at bounding box center [645, 14] width 14 height 14
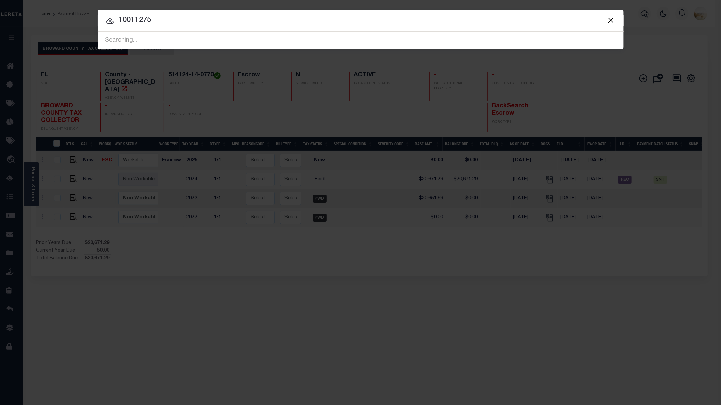
type input "10011275"
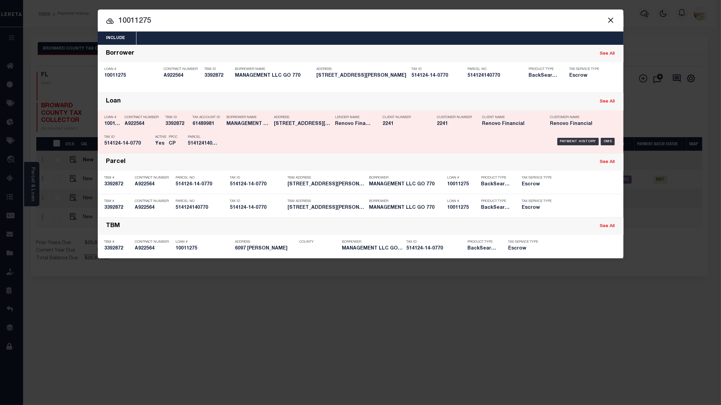
click at [113, 126] on h5 "10011275" at bounding box center [113, 124] width 17 height 6
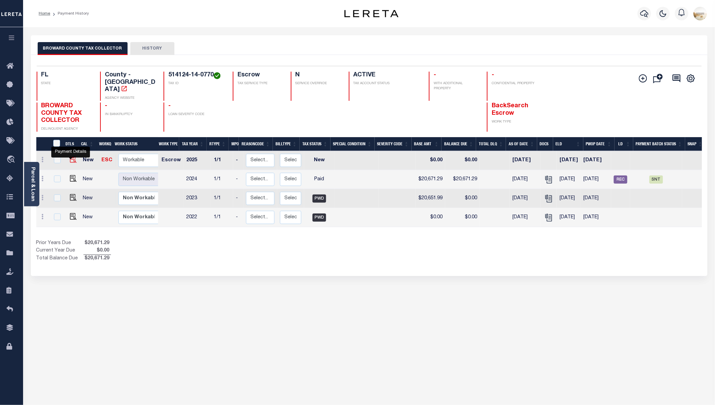
click at [70, 156] on img "" at bounding box center [73, 159] width 7 height 7
checkbox input "true"
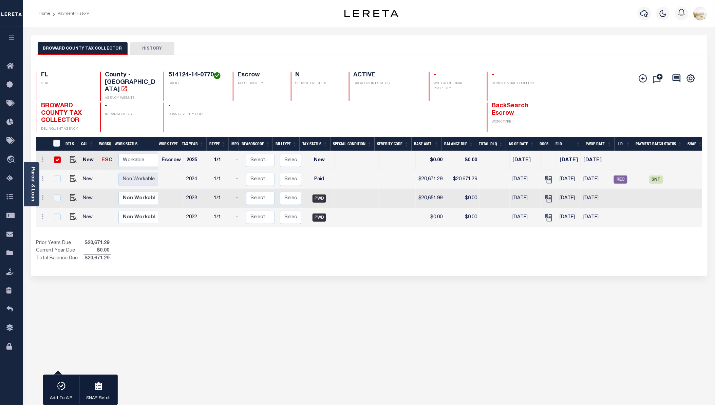
click at [54, 156] on input "checkbox" at bounding box center [57, 159] width 7 height 7
checkbox input "false"
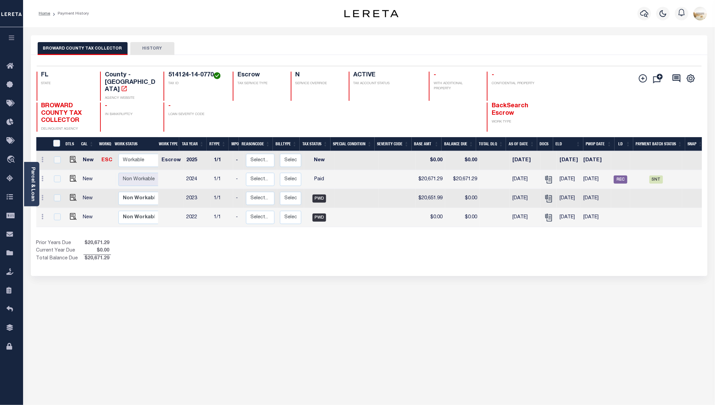
click at [67, 177] on link at bounding box center [72, 179] width 10 height 5
checkbox input "true"
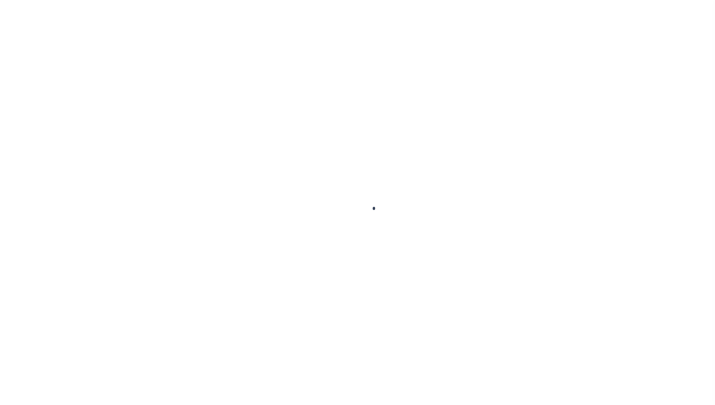
checkbox input "false"
type input "08/08/2025"
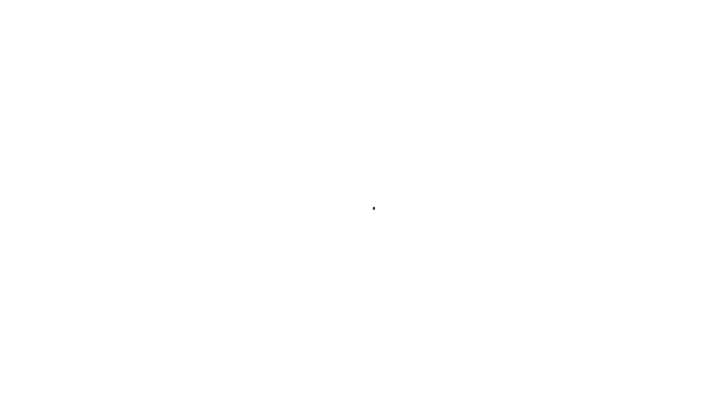
select select "NW2"
checkbox input "false"
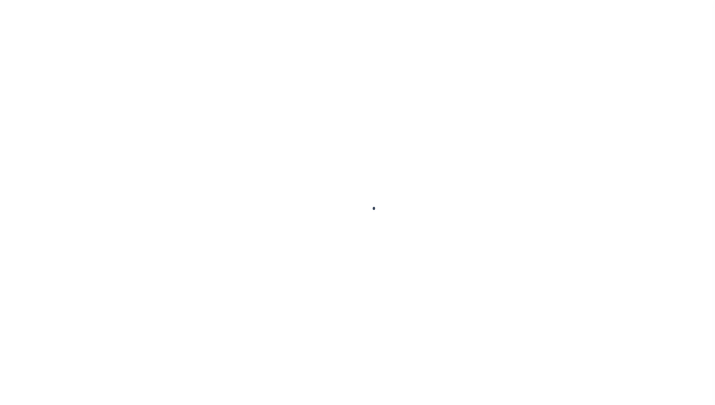
type textarea "CAS- 47874 2025 Annual- Base $20,671.29 P&I $2,837.11 - Lereta responsible Tota…"
type input "[DATE]"
select select "PYD"
type input "$20,671.29"
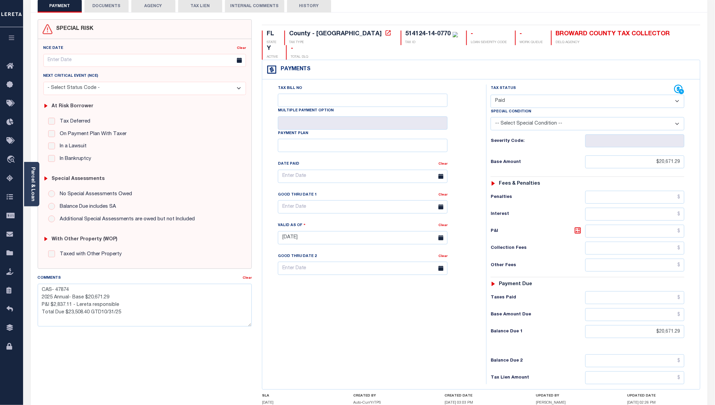
scroll to position [93, 0]
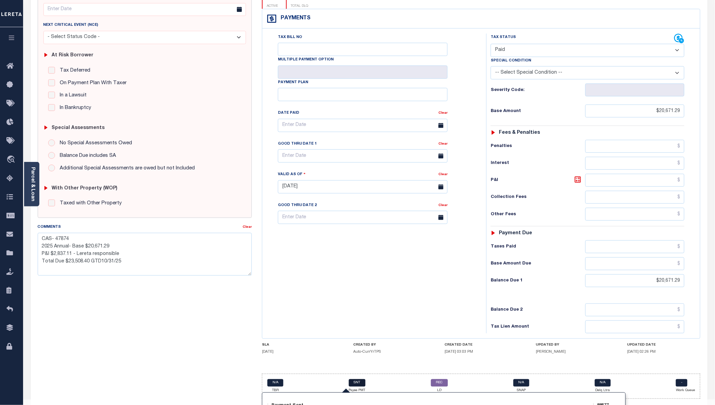
click at [357, 379] on link "SNT" at bounding box center [357, 382] width 17 height 7
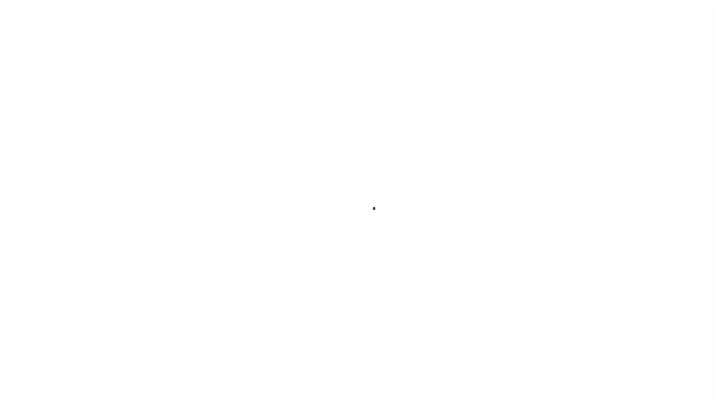
select select "SNT"
select select "CCK"
select select "[PERSON_NAME]"
select select "FDX"
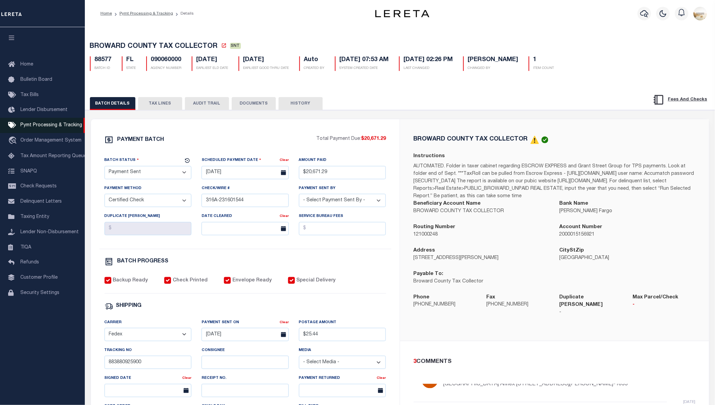
click at [61, 123] on span "Pymt Processing & Tracking" at bounding box center [51, 125] width 62 height 5
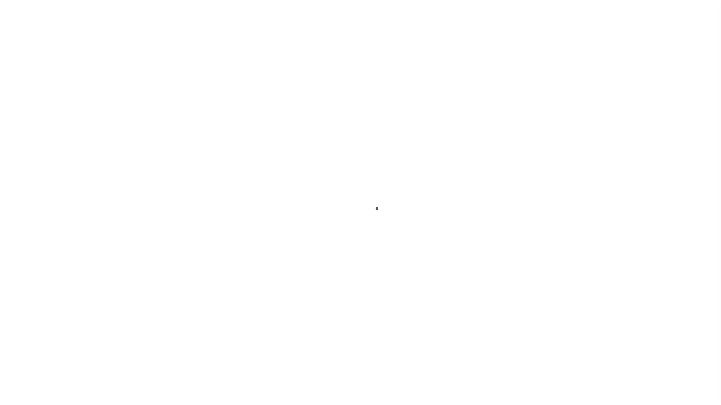
select select "1000"
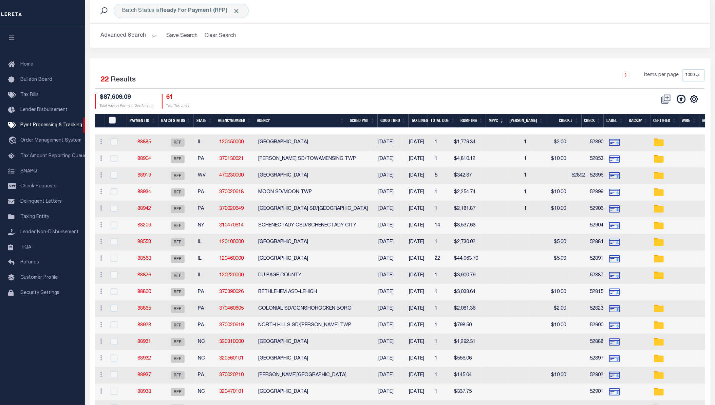
scroll to position [2, 0]
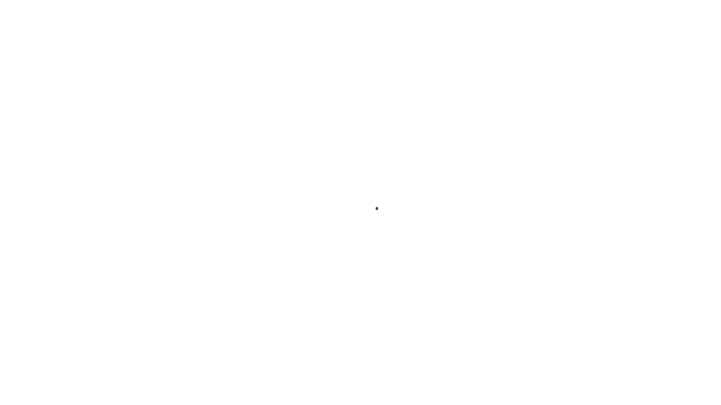
select select "1000"
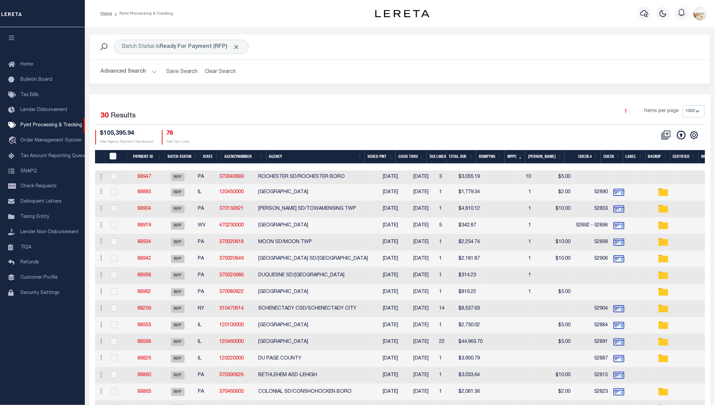
drag, startPoint x: 391, startPoint y: 76, endPoint x: 368, endPoint y: 79, distance: 23.4
click at [391, 76] on h2 "Advanced Search Save Search Clear Search PayeeSearchTable_dynamictable_____Defa…" at bounding box center [400, 71] width 610 height 13
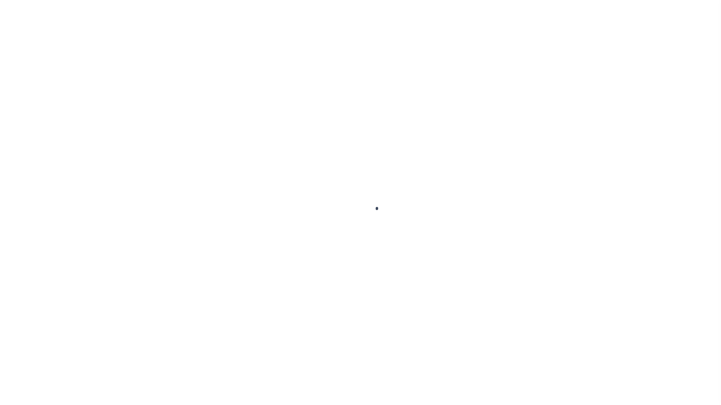
select select "1000"
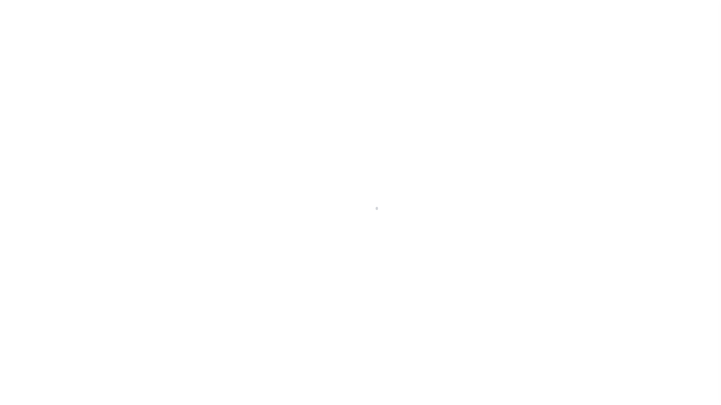
select select "1000"
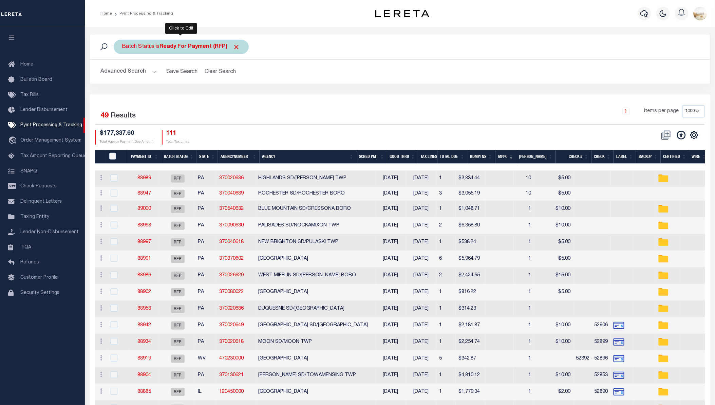
click at [192, 48] on b "Ready For Payment (RFP)" at bounding box center [200, 46] width 80 height 5
select select "RFP"
click at [197, 82] on select "Awaiting Funds (AWF) Cleared and Complete (CAC) New Check Needed (NCN) Payment …" at bounding box center [173, 80] width 100 height 13
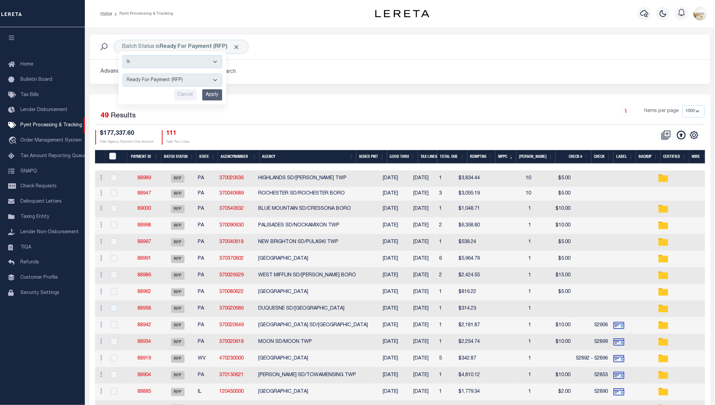
drag, startPoint x: 455, startPoint y: 42, endPoint x: 286, endPoint y: 89, distance: 174.7
click at [455, 42] on div "Batch Status is Ready For Payment (RFP) Is Contains Awaiting Funds (AWF) Cleare…" at bounding box center [400, 47] width 610 height 14
click at [112, 75] on button "Advanced Search" at bounding box center [129, 71] width 56 height 13
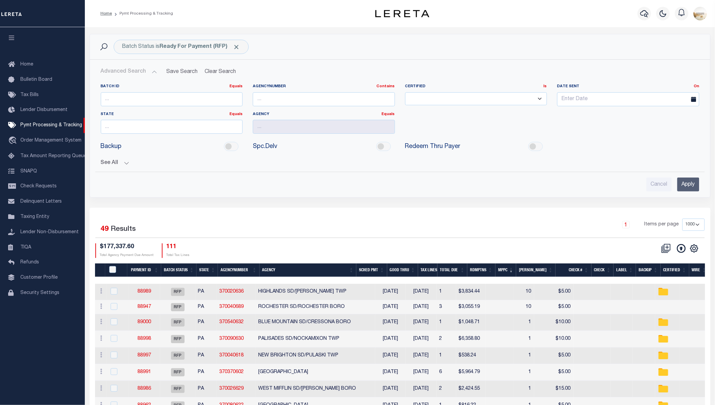
click at [116, 164] on button "See All" at bounding box center [400, 163] width 599 height 6
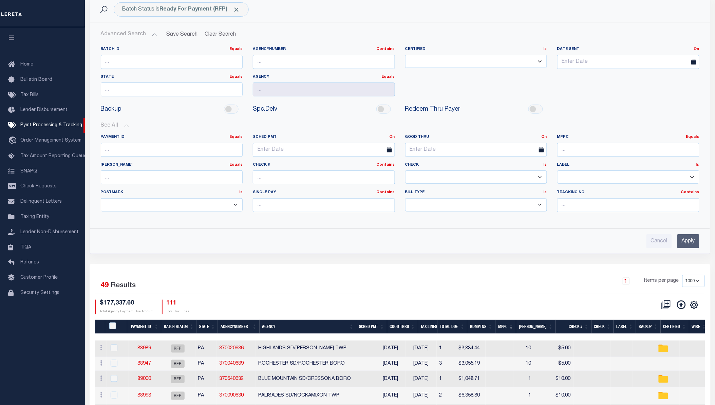
scroll to position [75, 0]
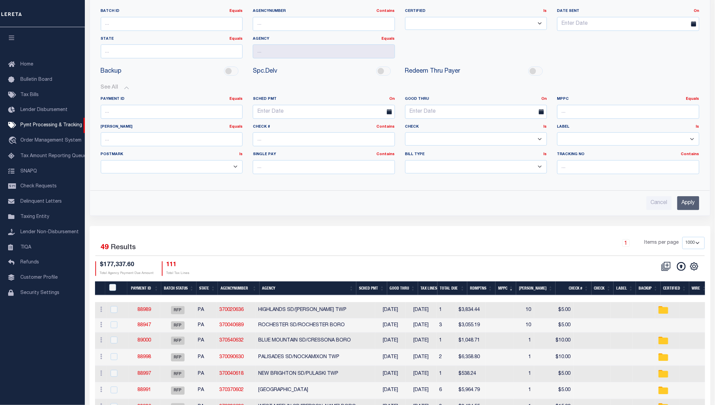
drag, startPoint x: 524, startPoint y: 138, endPoint x: 519, endPoint y: 138, distance: 4.5
click at [524, 138] on select "Yes No" at bounding box center [476, 138] width 142 height 13
select select "false"
click at [405, 133] on select "Yes No" at bounding box center [476, 138] width 142 height 13
click at [697, 198] on input "Apply" at bounding box center [688, 203] width 22 height 14
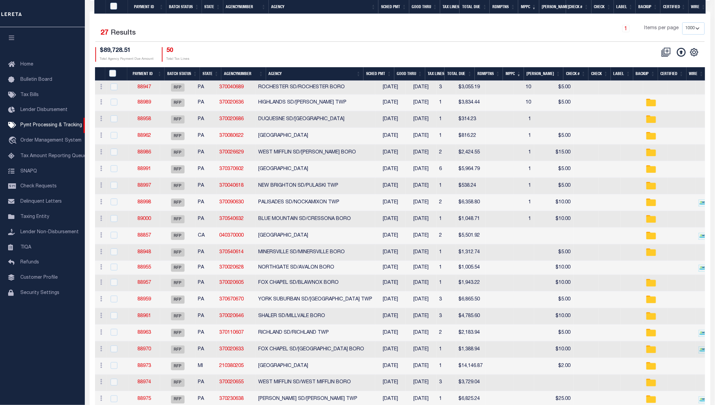
scroll to position [80, 0]
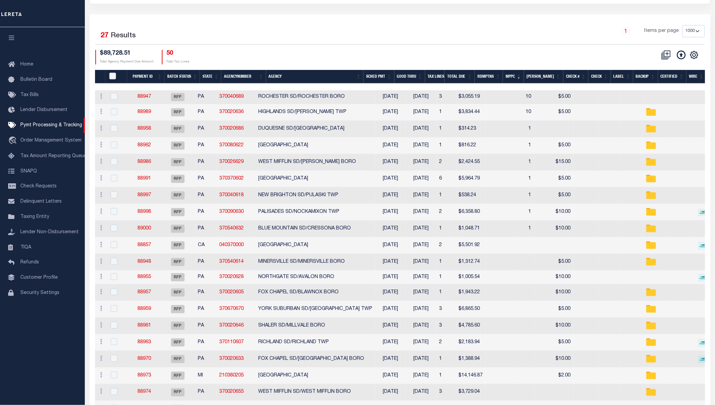
click at [114, 73] on input "PayeePmtBatchStatus" at bounding box center [112, 76] width 7 height 7
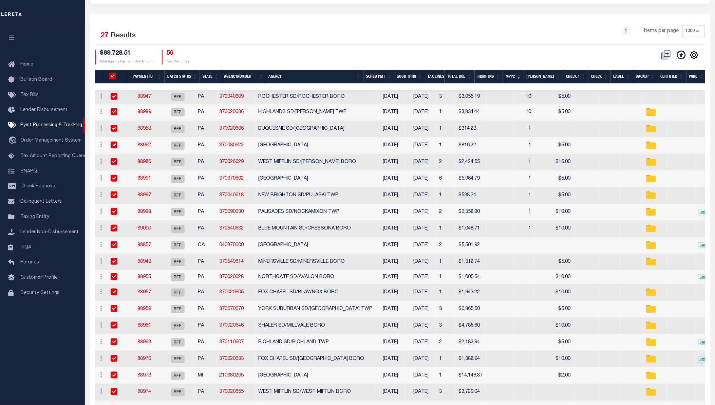
checkbox input "true"
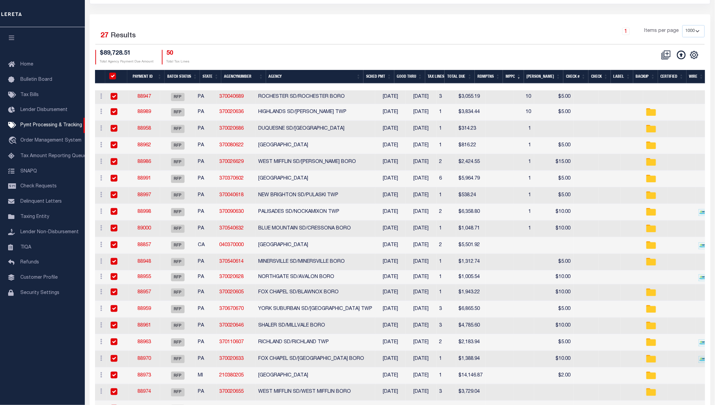
checkbox input "true"
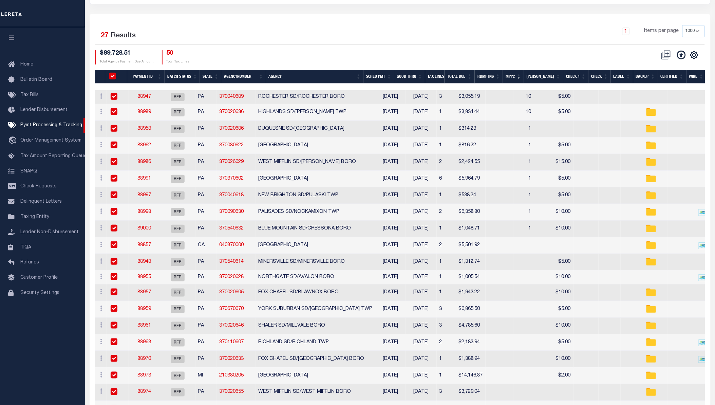
checkbox input "true"
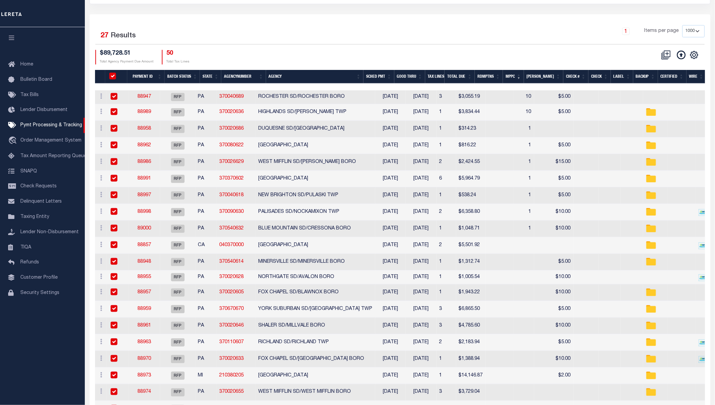
checkbox input "true"
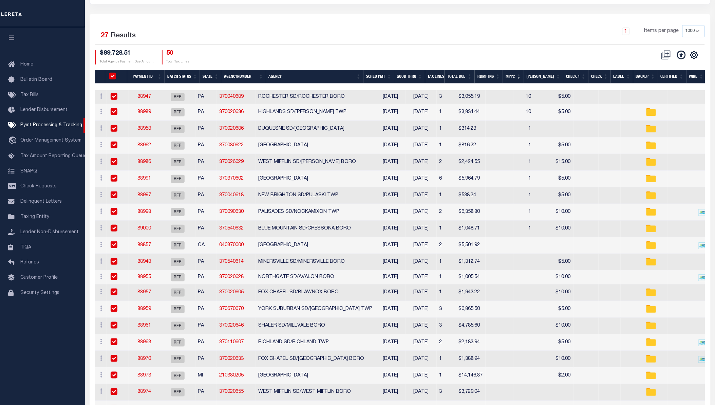
checkbox input "true"
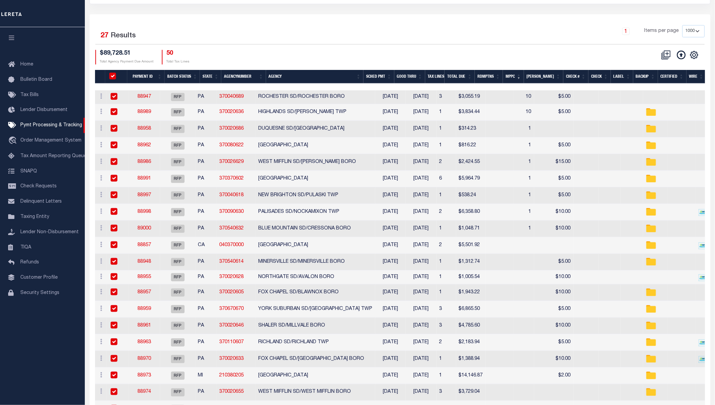
checkbox input "true"
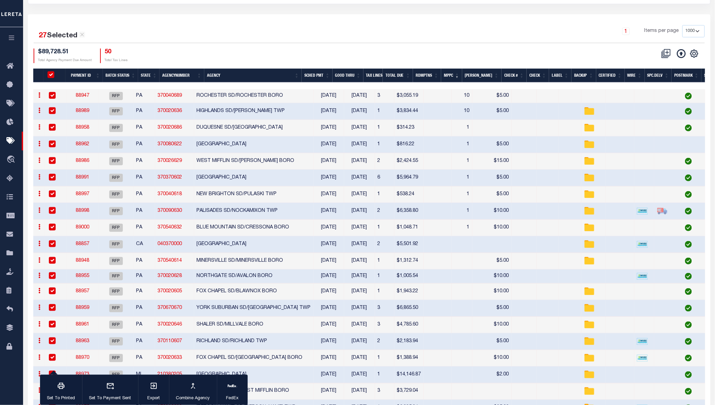
click at [52, 73] on input "PayeePmtBatchStatus" at bounding box center [51, 74] width 7 height 7
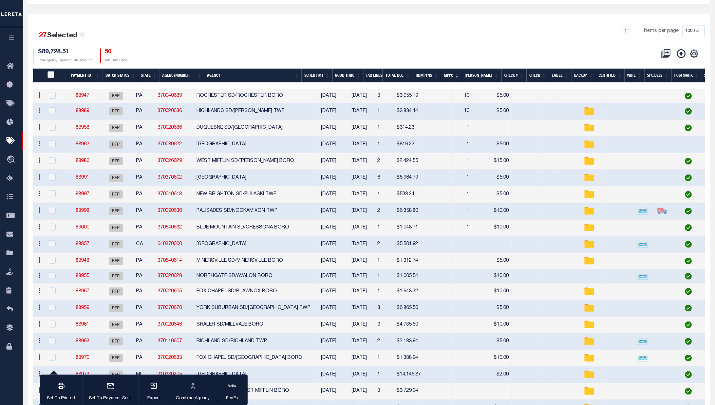
checkbox input "false"
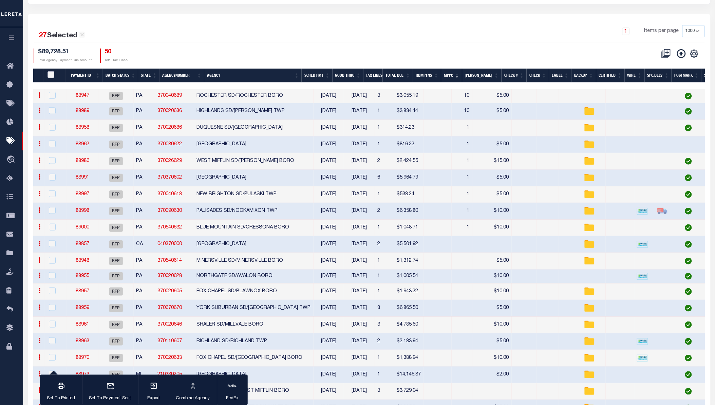
checkbox input "false"
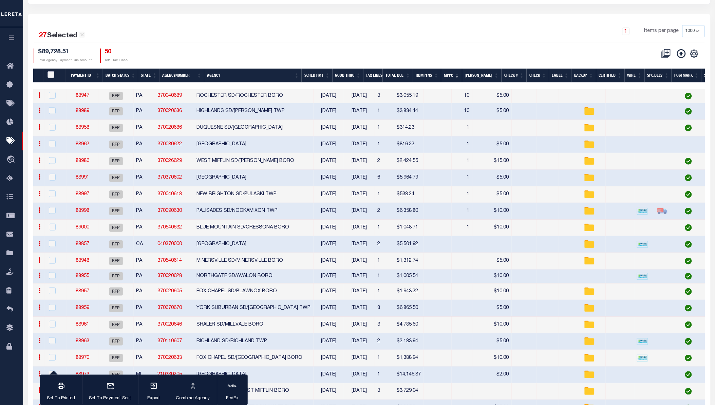
checkbox input "false"
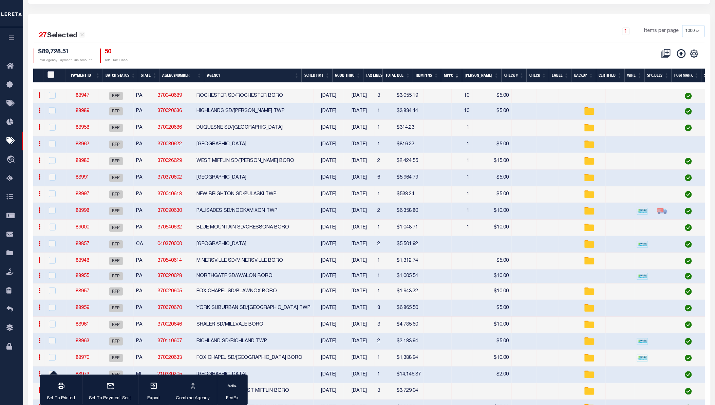
checkbox input "false"
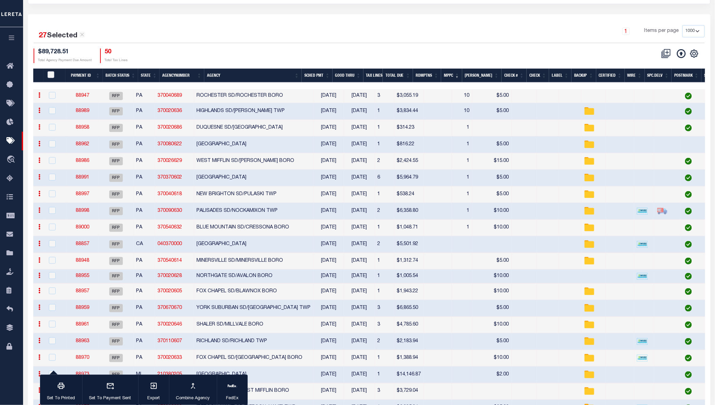
checkbox input "false"
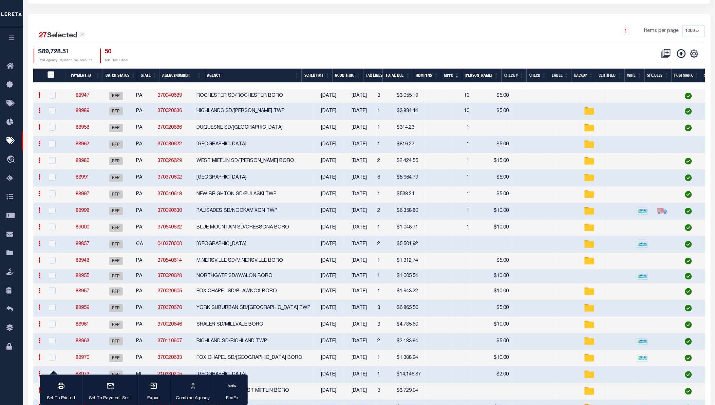
checkbox input "false"
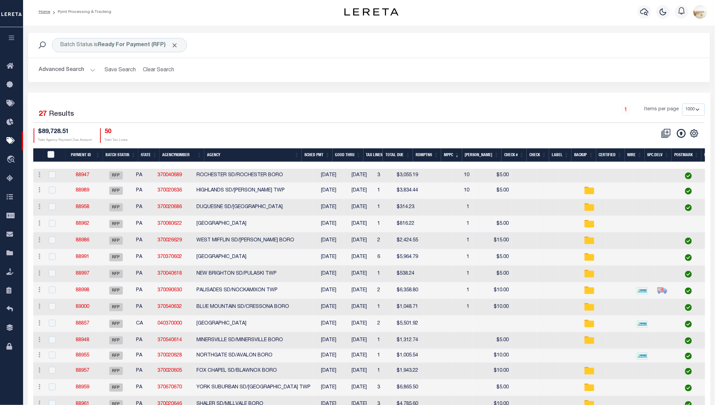
scroll to position [0, 0]
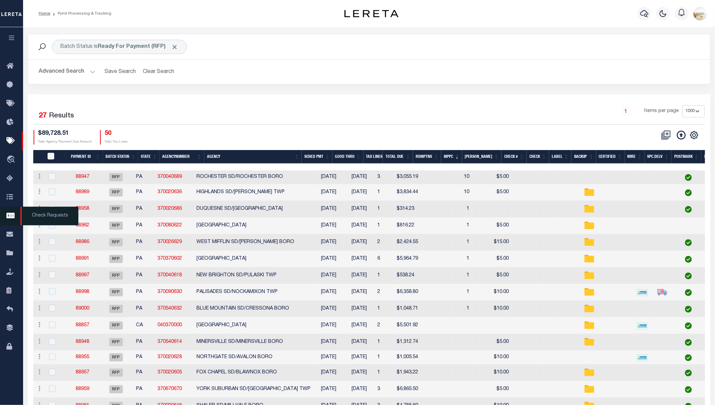
click at [3, 217] on link "Check Requests" at bounding box center [11, 216] width 23 height 19
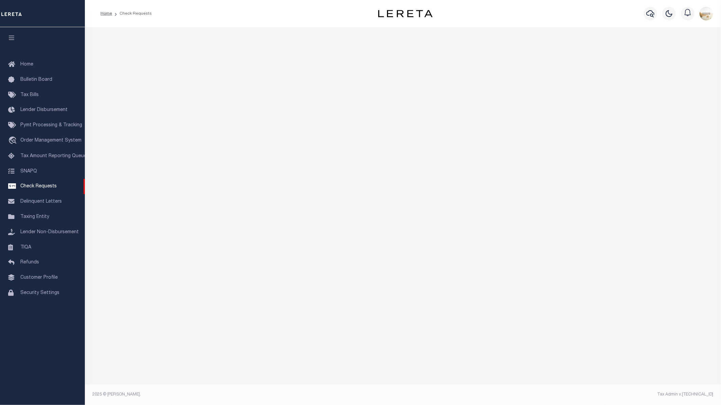
select select "50"
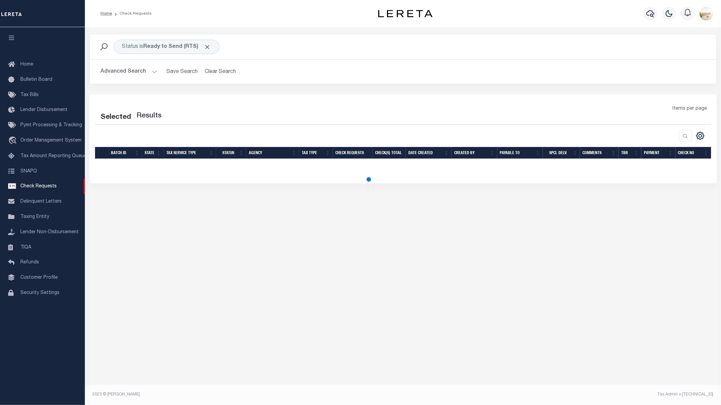
select select "50"
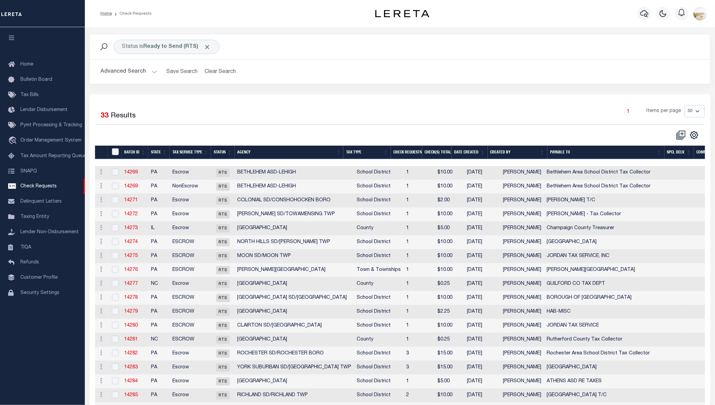
click at [350, 85] on div "Status is Ready to Send (RTS) Search Advanced Search Save Search Clear Search C…" at bounding box center [400, 64] width 631 height 60
drag, startPoint x: 32, startPoint y: 62, endPoint x: 39, endPoint y: 68, distance: 9.6
click at [32, 62] on span "Home" at bounding box center [26, 64] width 13 height 5
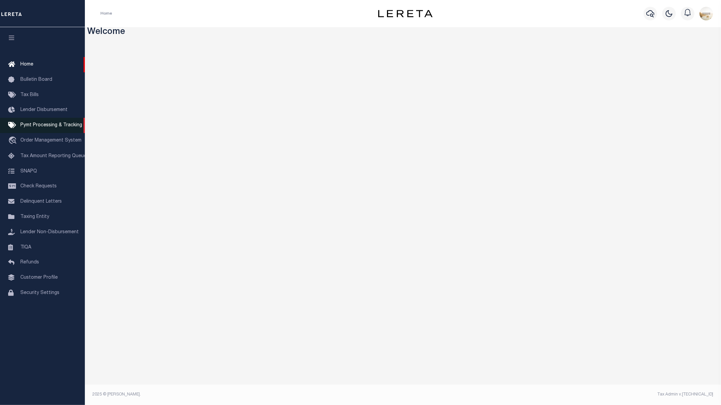
click at [55, 127] on span "Pymt Processing & Tracking" at bounding box center [51, 125] width 62 height 5
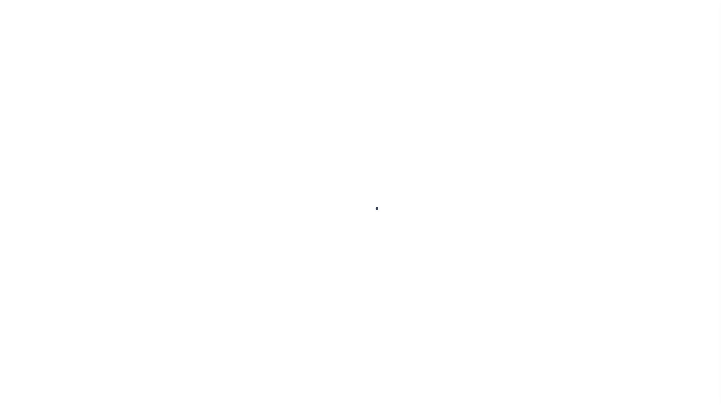
select select "1000"
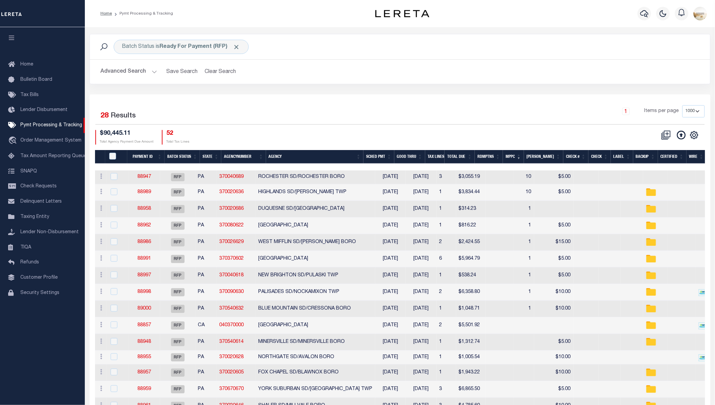
click at [117, 73] on button "Advanced Search" at bounding box center [129, 71] width 56 height 13
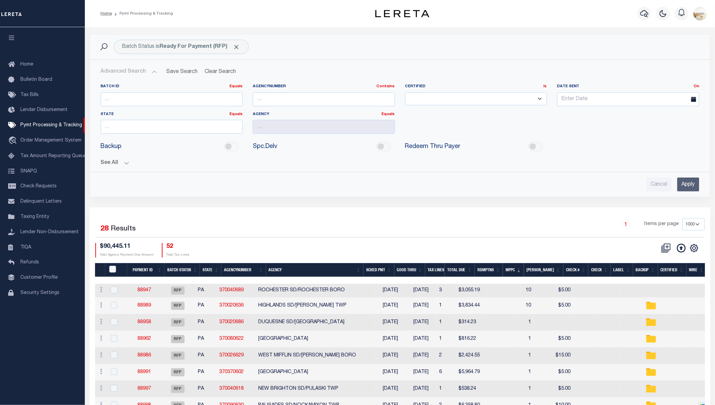
click at [134, 167] on div "Batch ID Equals Equals Is Not Equal To Is Greater Than Is Less Than AgencyNumbe…" at bounding box center [400, 134] width 610 height 113
click at [127, 167] on div "Batch ID Equals Equals Is Not Equal To Is Greater Than Is Less Than AgencyNumbe…" at bounding box center [400, 134] width 610 height 113
click at [104, 159] on div "See All Payment ID Equals Equals Is Not Equal To On On" at bounding box center [400, 160] width 599 height 12
click at [104, 163] on button "See All" at bounding box center [400, 163] width 599 height 6
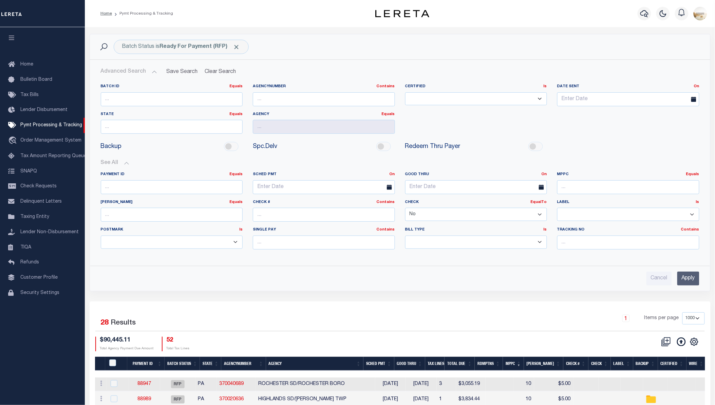
click at [501, 218] on select "Yes No" at bounding box center [476, 214] width 142 height 13
select select
click at [405, 208] on select "Yes No" at bounding box center [476, 214] width 142 height 13
click at [691, 279] on input "Apply" at bounding box center [688, 279] width 22 height 14
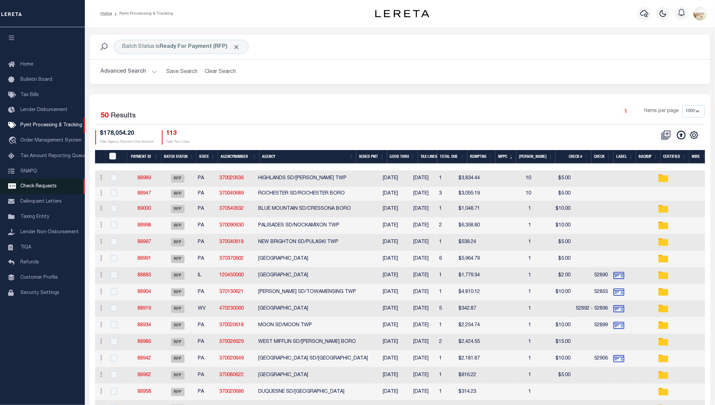
click at [49, 190] on link "Check Requests" at bounding box center [42, 186] width 85 height 15
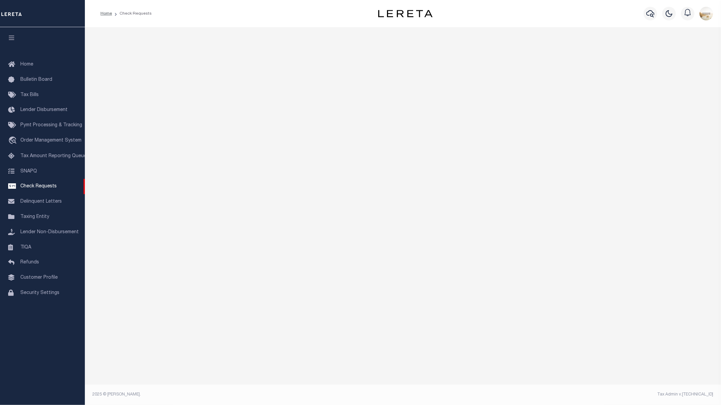
select select "50"
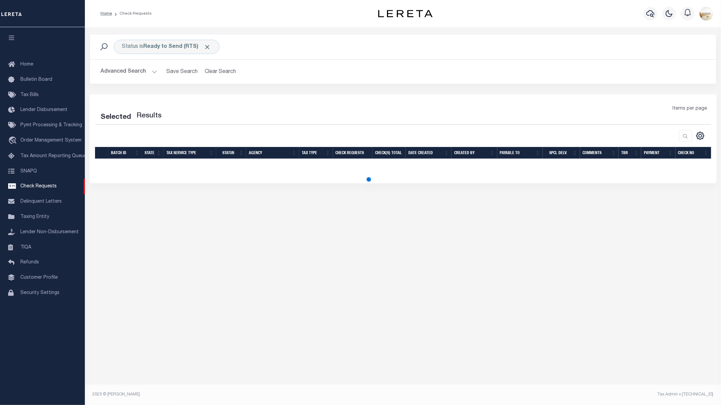
select select "50"
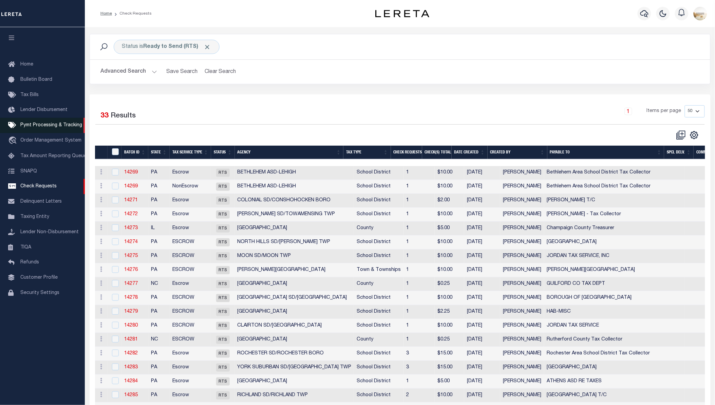
click at [64, 120] on link "Pymt Processing & Tracking" at bounding box center [42, 125] width 85 height 15
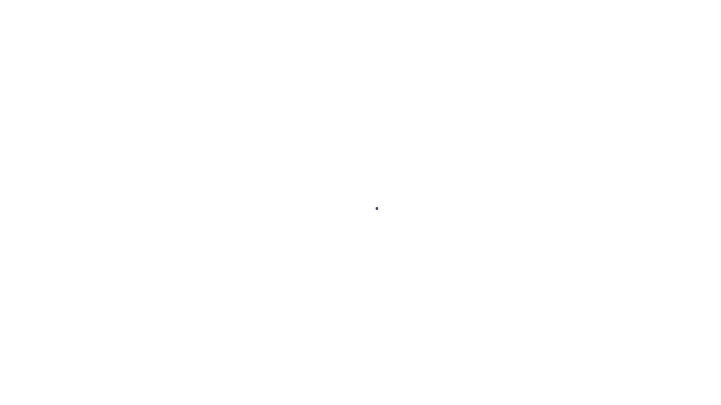
select select "1000"
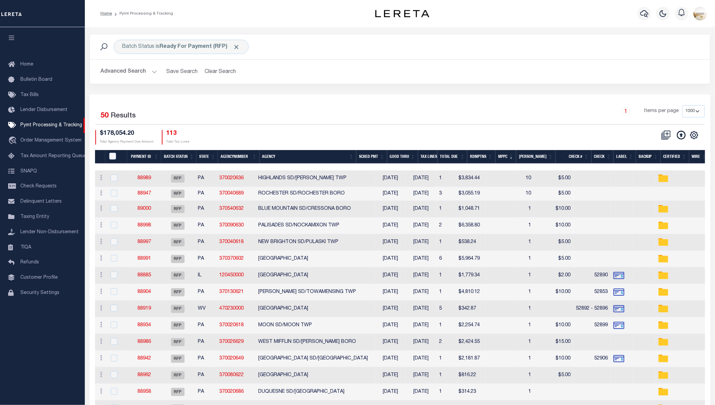
click at [129, 69] on button "Advanced Search" at bounding box center [129, 71] width 56 height 13
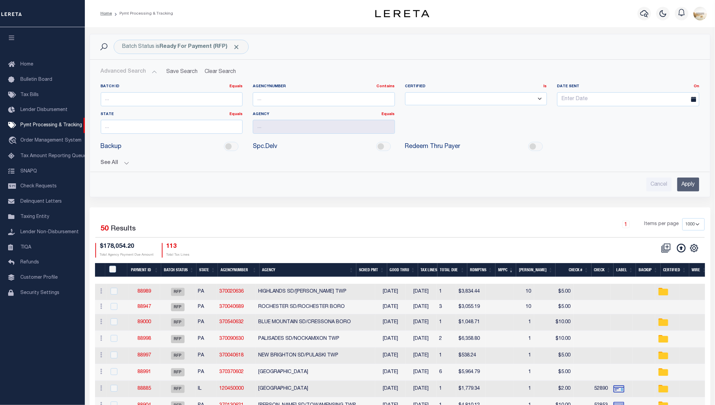
click at [113, 163] on button "See All" at bounding box center [400, 163] width 599 height 6
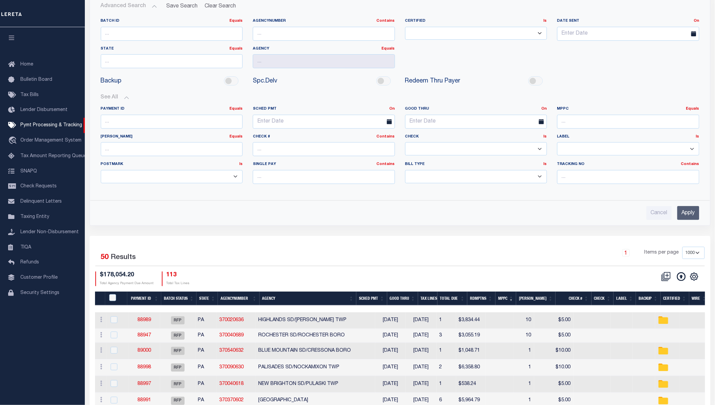
scroll to position [113, 0]
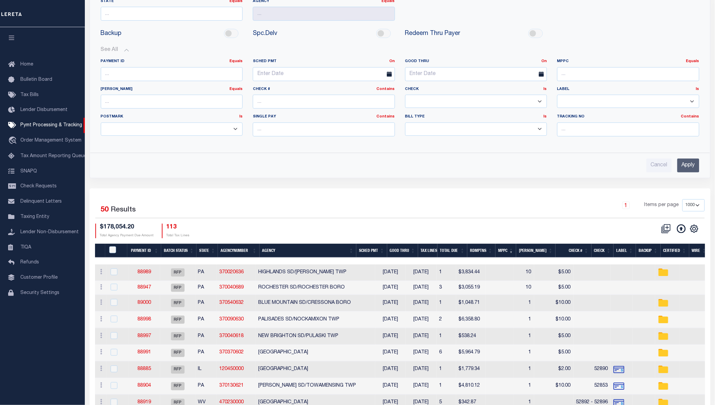
click at [514, 98] on select "Yes No" at bounding box center [476, 101] width 142 height 13
select select "false"
click at [405, 95] on select "Yes No" at bounding box center [476, 101] width 142 height 13
click at [694, 161] on input "Apply" at bounding box center [688, 165] width 22 height 14
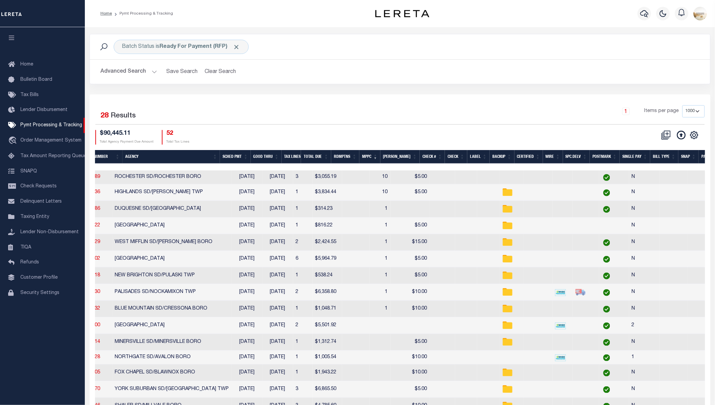
scroll to position [0, 0]
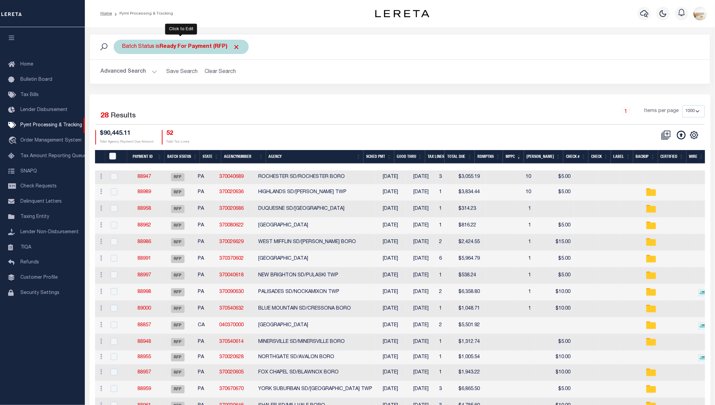
click at [192, 47] on b "Ready For Payment (RFP)" at bounding box center [200, 46] width 80 height 5
select select "RFP"
click at [163, 77] on select "Awaiting Funds (AWF) Cleared and Complete (CAC) New Check Needed (NCN) Payment …" at bounding box center [173, 80] width 100 height 13
click at [123, 74] on select "Awaiting Funds (AWF) Cleared and Complete (CAC) New Check Needed (NCN) Payment …" at bounding box center [173, 80] width 100 height 13
click at [210, 94] on input "Apply" at bounding box center [212, 94] width 20 height 11
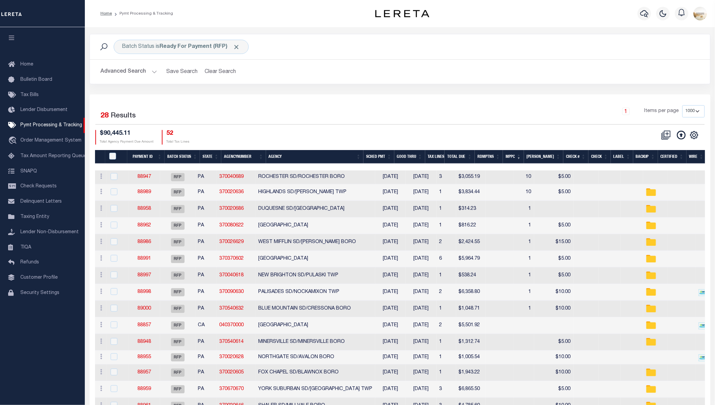
click at [691, 110] on select "100 200 500 1000" at bounding box center [694, 111] width 22 height 12
click at [683, 105] on select "100 200 500 1000" at bounding box center [694, 111] width 22 height 12
click at [129, 74] on button "Advanced Search" at bounding box center [129, 71] width 56 height 13
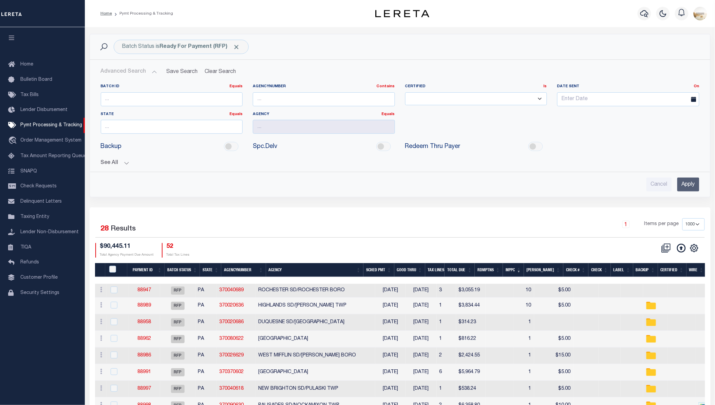
drag, startPoint x: 111, startPoint y: 158, endPoint x: 117, endPoint y: 161, distance: 6.2
click at [112, 158] on div "See All Payment ID Equals Equals Is Not Equal To On On" at bounding box center [400, 160] width 599 height 12
drag, startPoint x: 117, startPoint y: 161, endPoint x: 124, endPoint y: 164, distance: 7.0
click at [119, 162] on button "See All" at bounding box center [400, 163] width 599 height 6
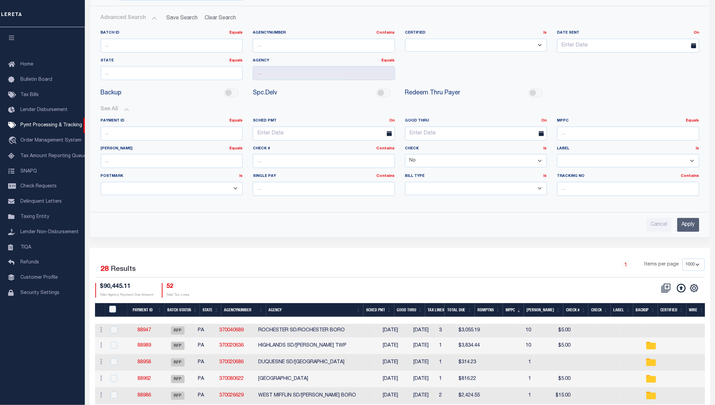
scroll to position [75, 0]
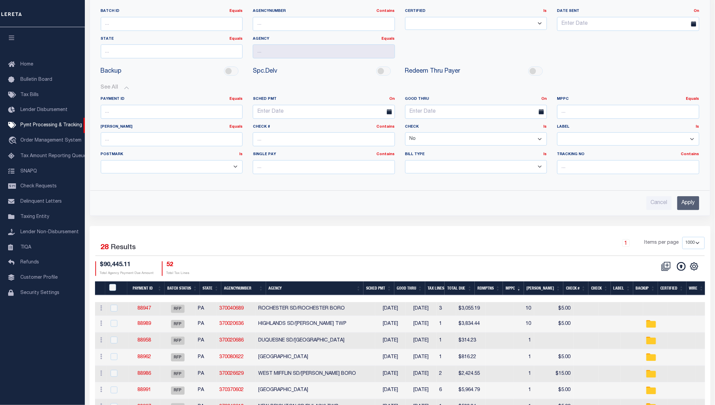
click at [471, 136] on select "Yes No" at bounding box center [476, 138] width 142 height 13
select select
click at [405, 133] on select "Yes No" at bounding box center [476, 138] width 142 height 13
click at [690, 206] on input "Apply" at bounding box center [688, 203] width 22 height 14
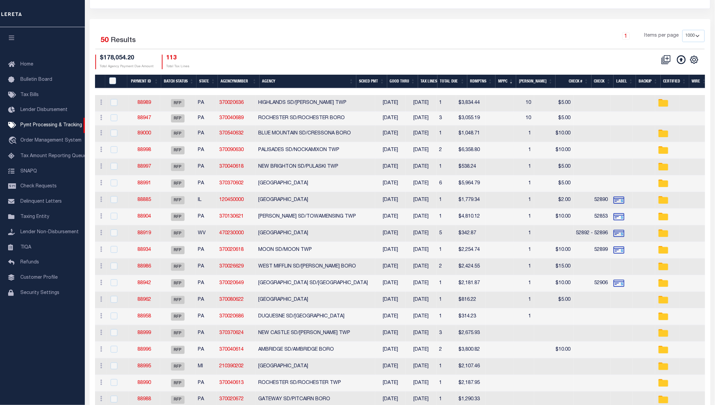
click at [109, 78] on div "PayeePmtBatchStatus" at bounding box center [117, 80] width 19 height 7
drag, startPoint x: 114, startPoint y: 77, endPoint x: 202, endPoint y: 87, distance: 87.8
click at [114, 77] on input "PayeePmtBatchStatus" at bounding box center [112, 80] width 7 height 7
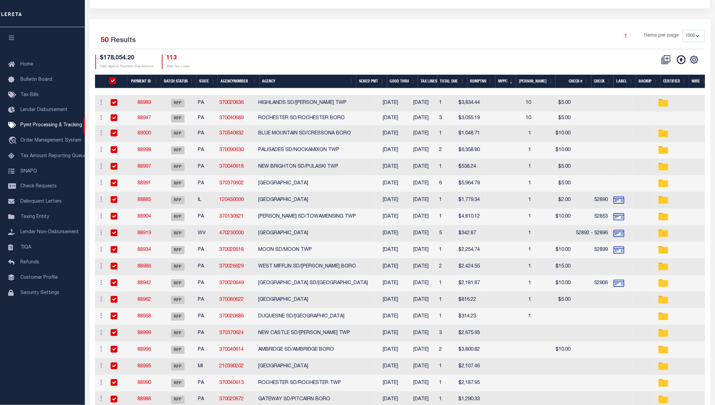
checkbox input "true"
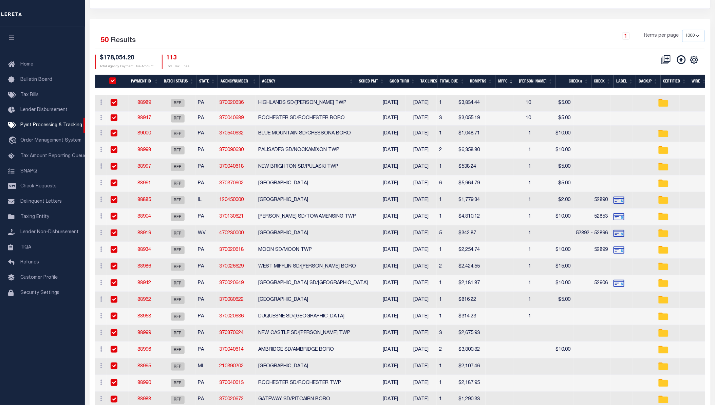
checkbox input "true"
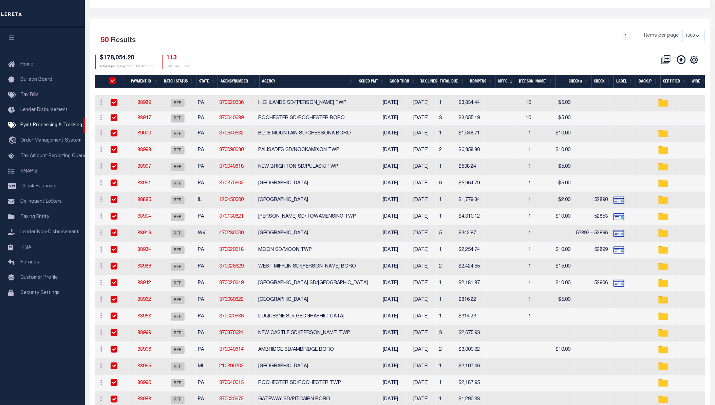
checkbox input "true"
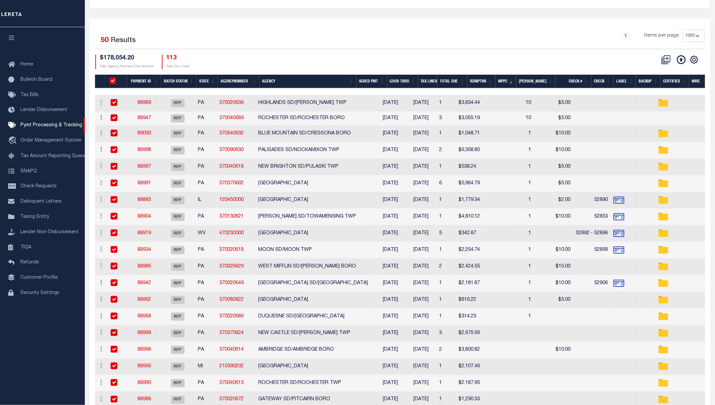
checkbox input "true"
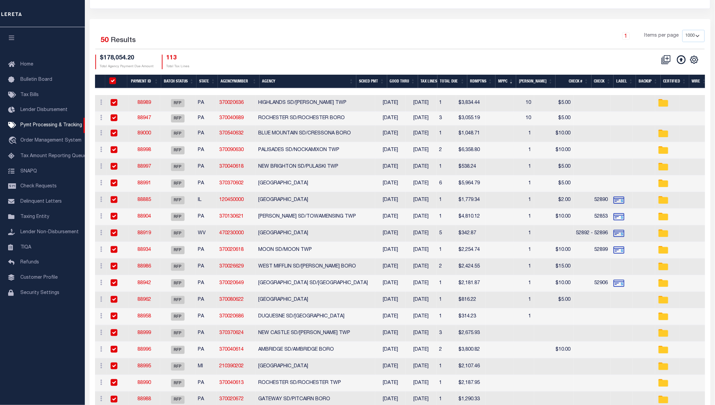
checkbox input "true"
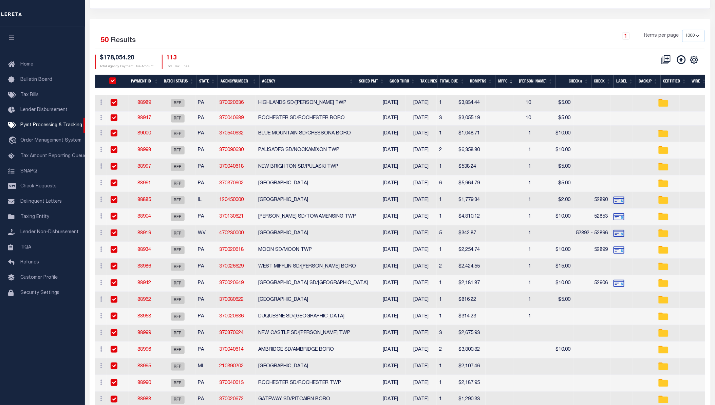
checkbox input "true"
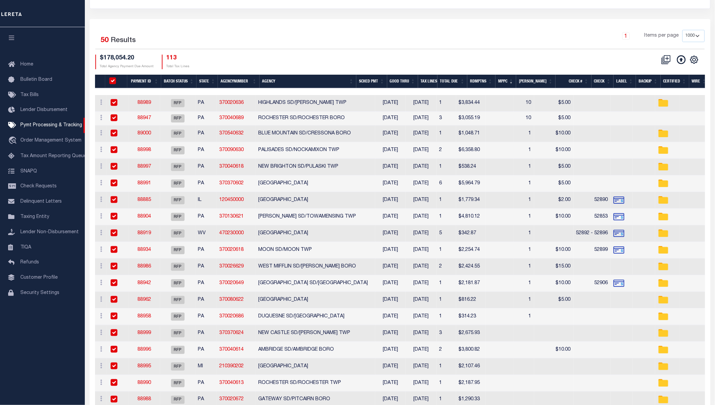
checkbox input "true"
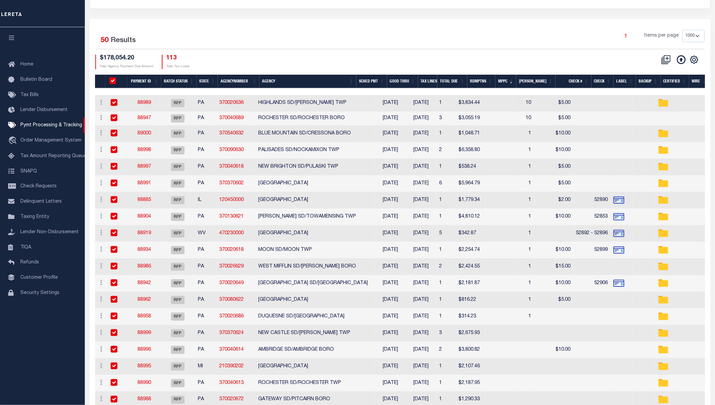
checkbox input "true"
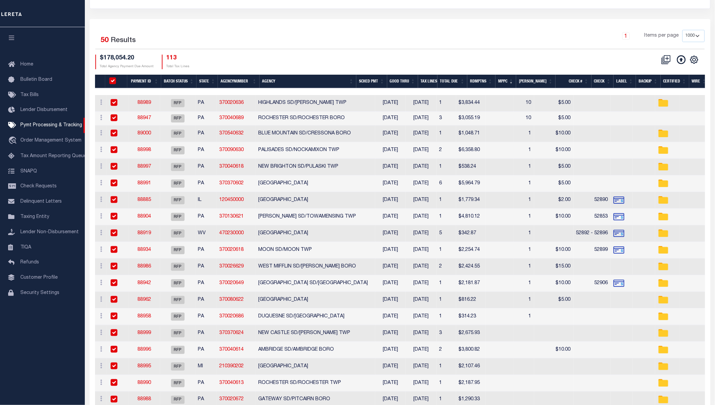
checkbox input "true"
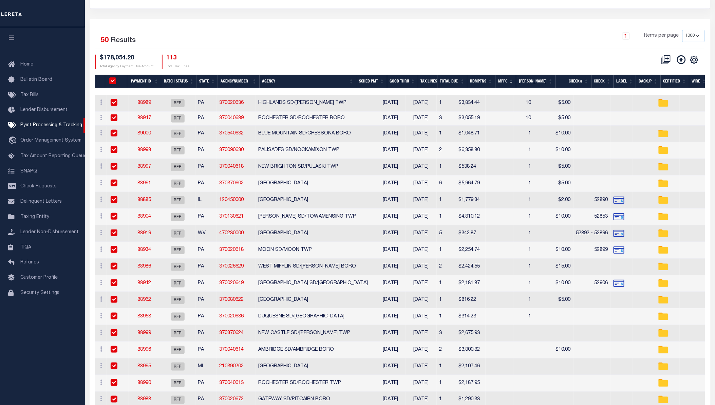
checkbox input "true"
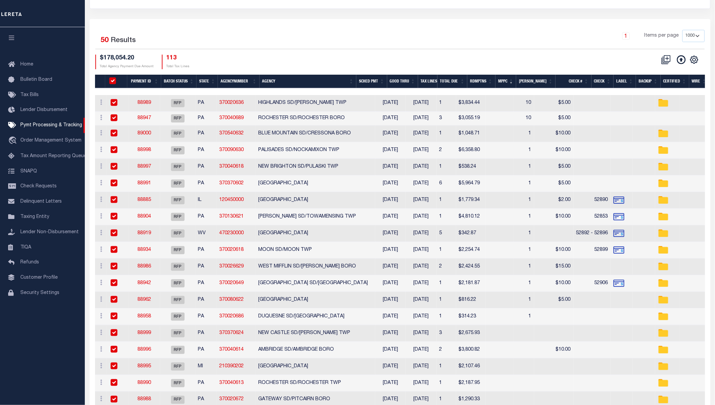
checkbox input "true"
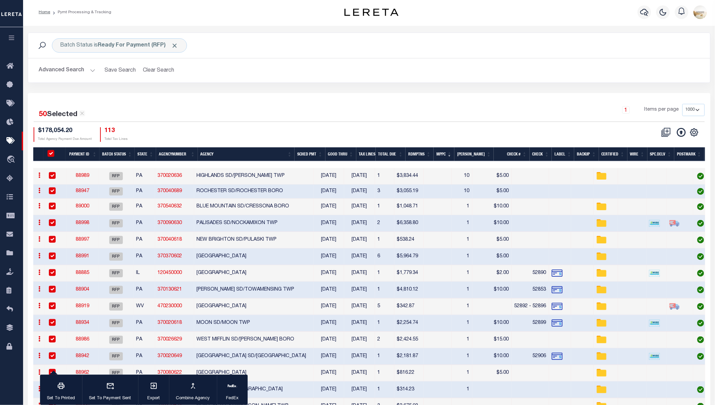
scroll to position [0, 0]
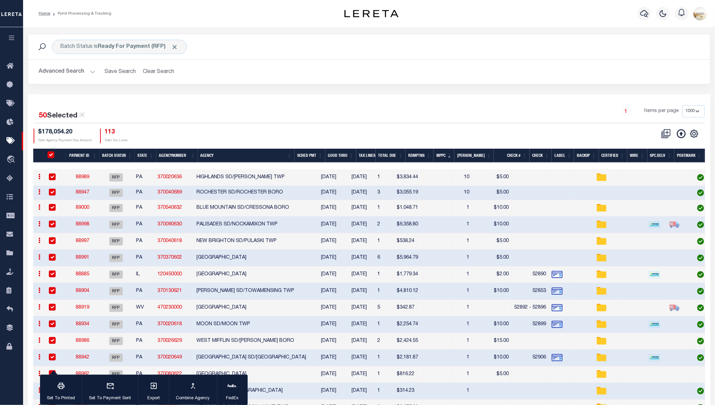
click at [77, 70] on button "Advanced Search" at bounding box center [67, 71] width 56 height 13
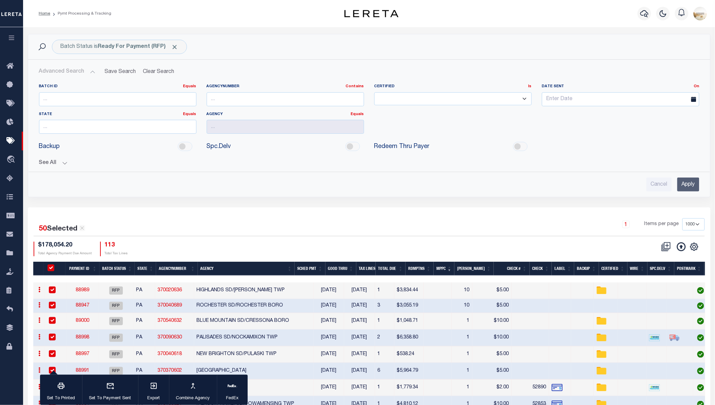
click at [53, 166] on button "See All" at bounding box center [369, 163] width 660 height 6
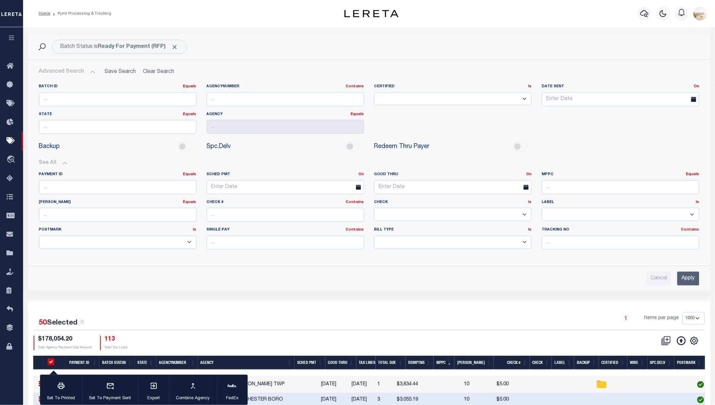
click at [473, 214] on select "Yes No" at bounding box center [452, 214] width 157 height 13
select select "false"
click at [374, 208] on select "Yes No" at bounding box center [452, 214] width 157 height 13
click at [697, 280] on input "Apply" at bounding box center [688, 279] width 22 height 14
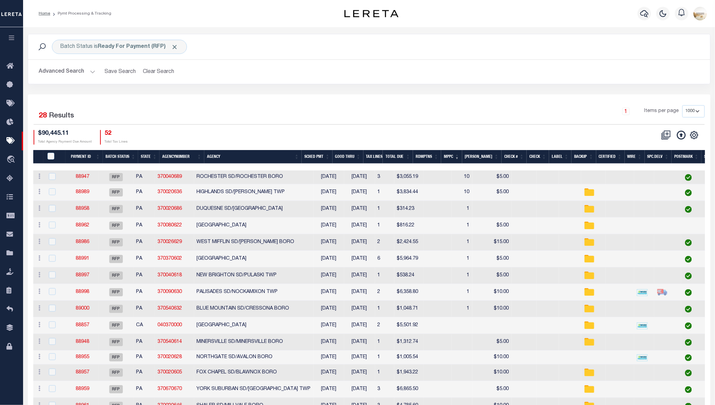
click at [52, 69] on button "Advanced Search" at bounding box center [67, 71] width 56 height 13
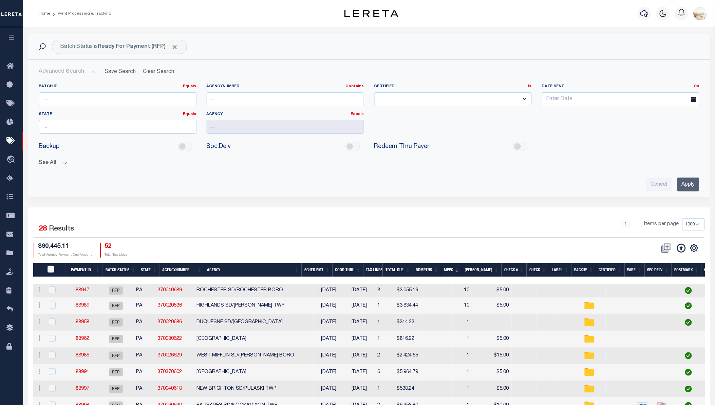
click at [59, 164] on button "See All" at bounding box center [369, 163] width 660 height 6
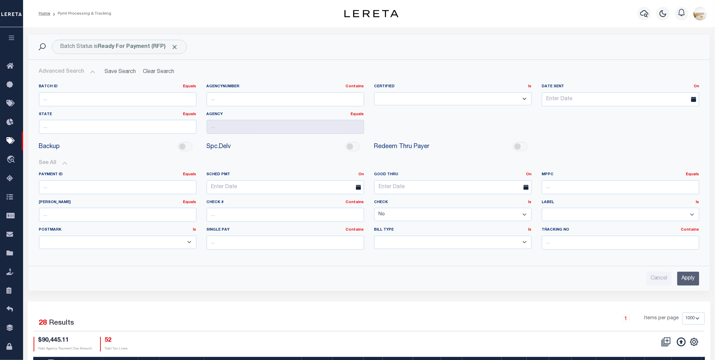
click at [409, 216] on select "Yes No" at bounding box center [452, 214] width 157 height 13
click at [83, 127] on input "text" at bounding box center [117, 127] width 157 height 14
type input "PA"
click at [697, 282] on input "Apply" at bounding box center [688, 279] width 22 height 14
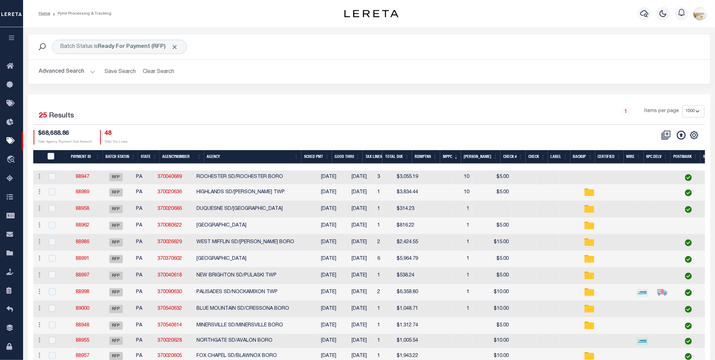
click at [54, 153] on input "PayeePmtBatchStatus" at bounding box center [51, 156] width 7 height 7
checkbox input "true"
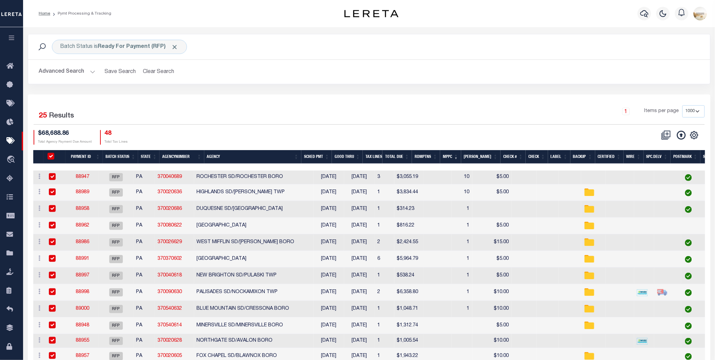
checkbox input "true"
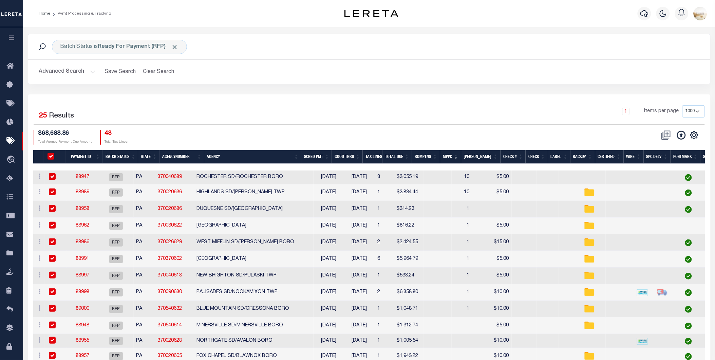
checkbox input "true"
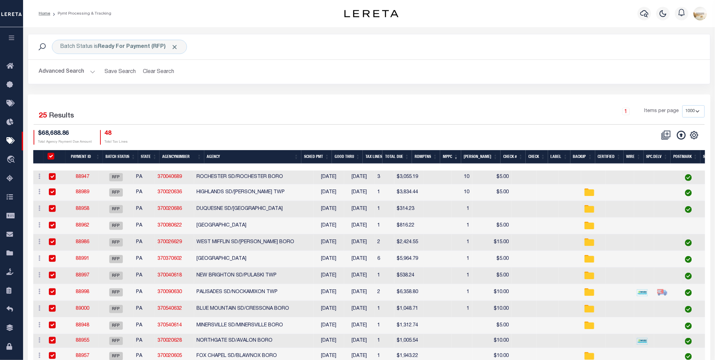
checkbox input "true"
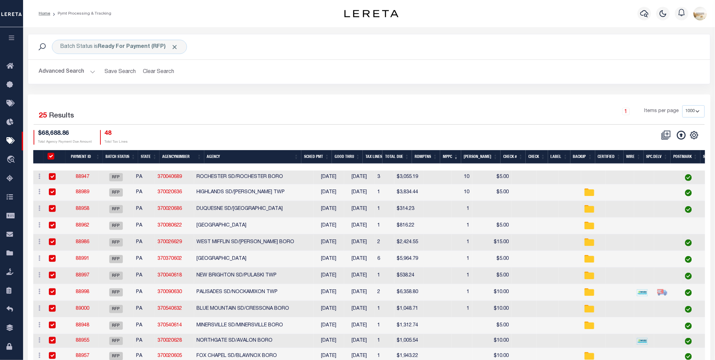
checkbox input "true"
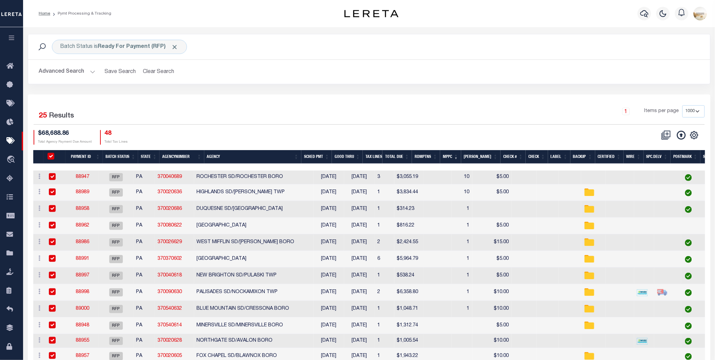
checkbox input "true"
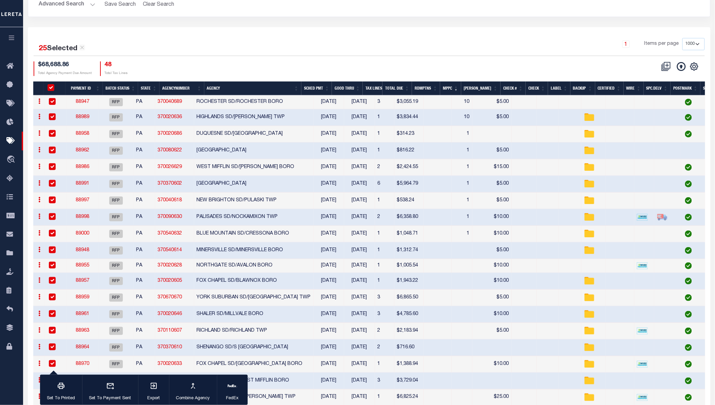
scroll to position [38, 0]
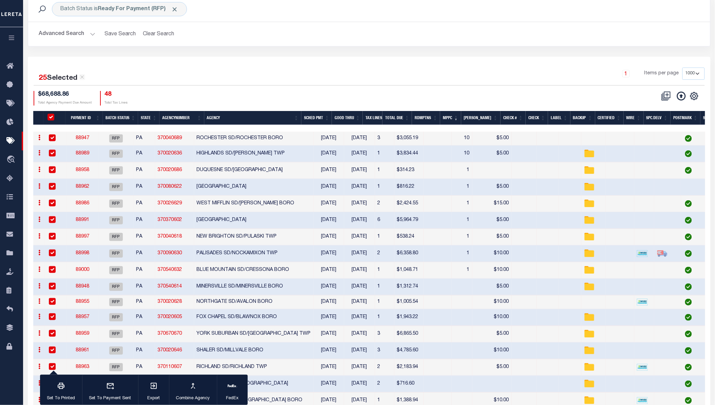
click at [461, 112] on th "MPPC" at bounding box center [450, 118] width 21 height 14
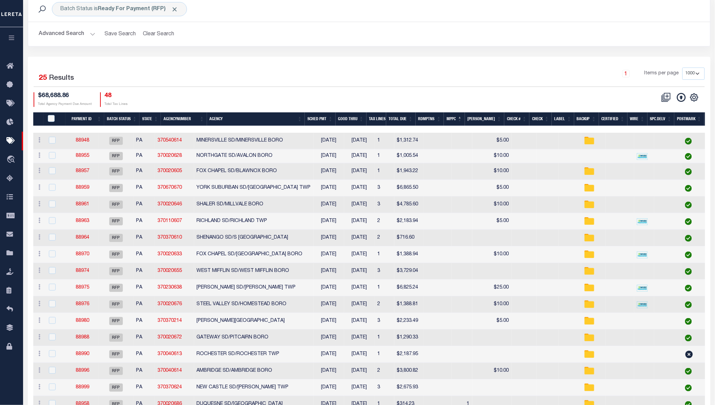
click at [465, 112] on th "MPPC" at bounding box center [454, 119] width 21 height 14
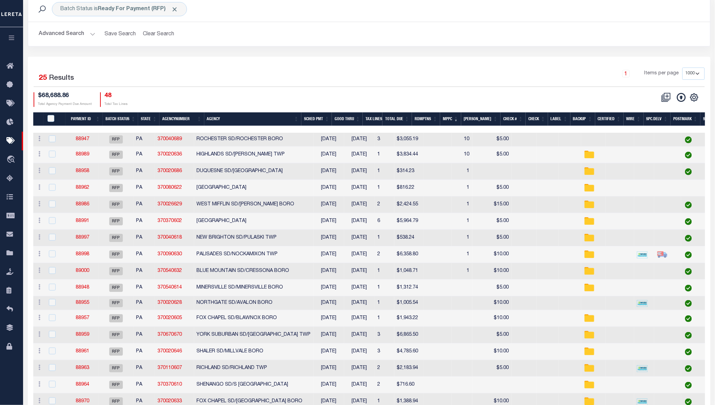
click at [649, 113] on th "Spc.Delv" at bounding box center [657, 119] width 27 height 14
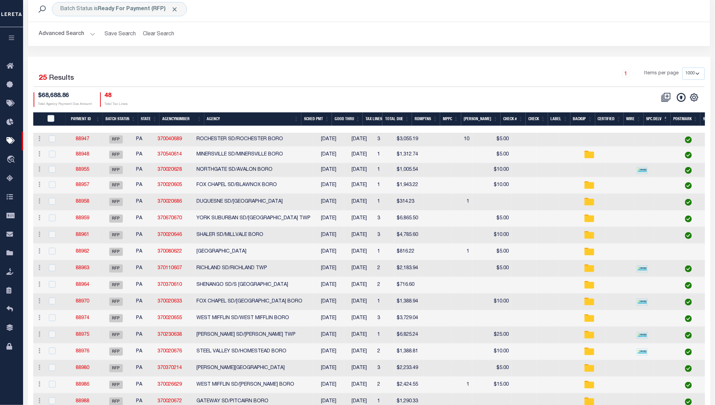
click at [649, 113] on th "Spc.Delv" at bounding box center [657, 119] width 27 height 14
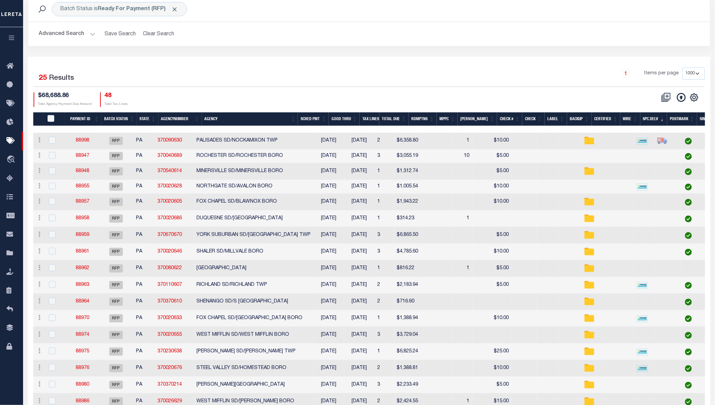
click at [656, 120] on th "Spc.Delv" at bounding box center [653, 119] width 27 height 14
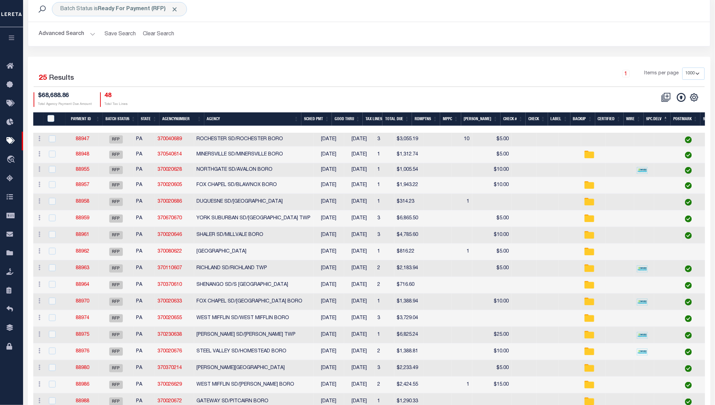
click at [656, 120] on th "Spc.Delv" at bounding box center [657, 119] width 27 height 14
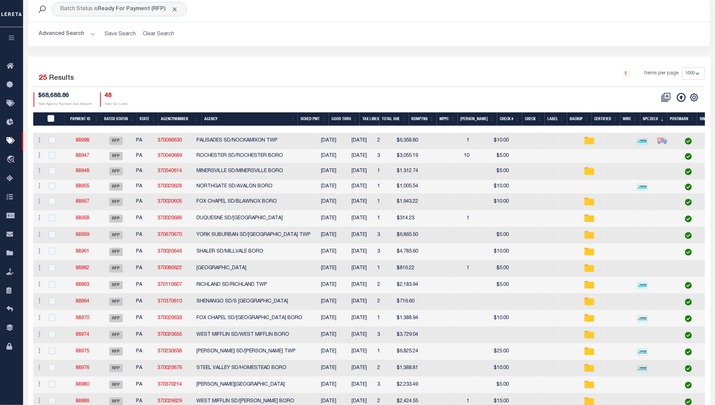
click at [458, 115] on th "MPPC" at bounding box center [447, 119] width 21 height 14
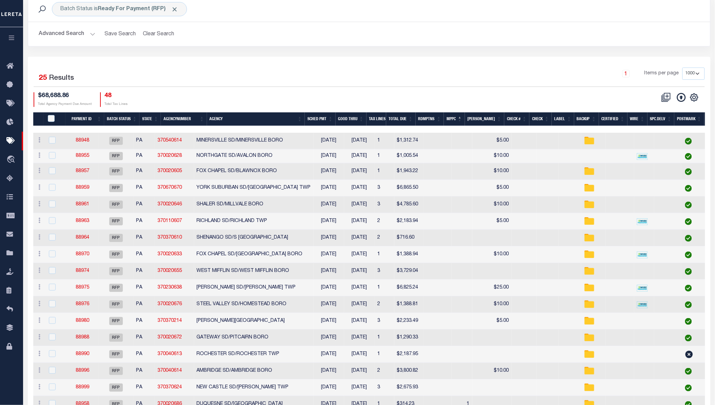
click at [462, 115] on th "MPPC" at bounding box center [454, 119] width 21 height 14
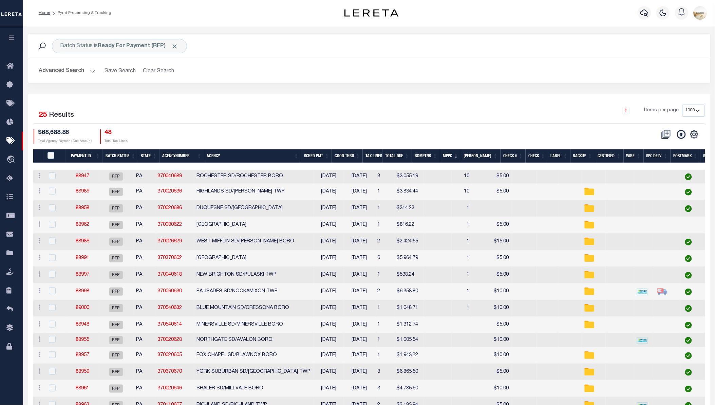
scroll to position [0, 0]
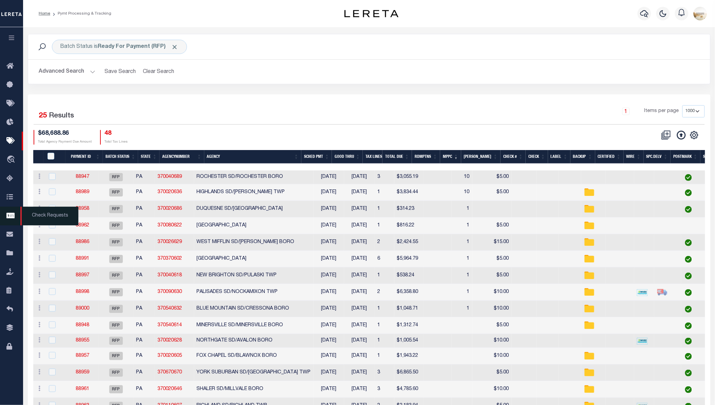
click at [10, 221] on link "Check Requests" at bounding box center [11, 216] width 23 height 19
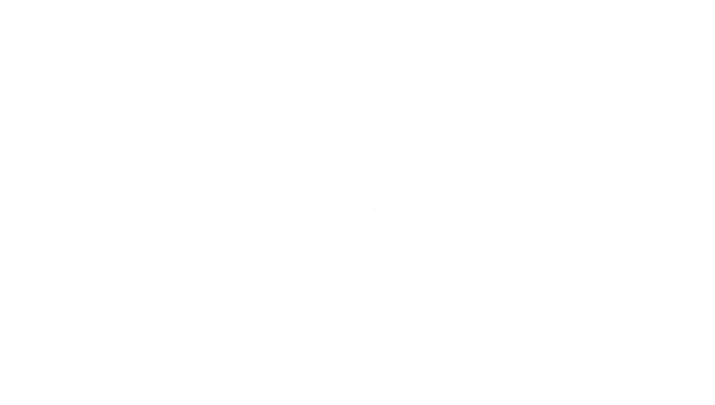
select select "RFP"
select select "CHK"
select select "[PERSON_NAME]"
select select "RFP"
select select "CHK"
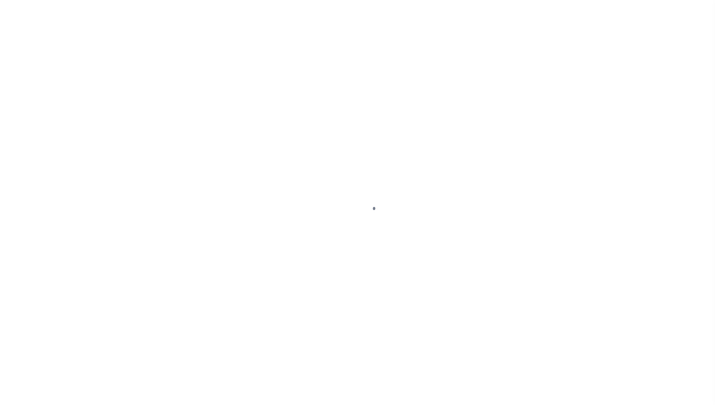
select select "[PERSON_NAME]"
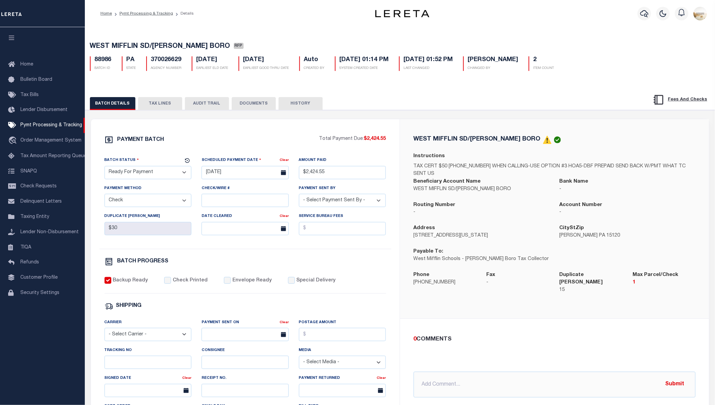
click at [158, 103] on button "TAX LINES" at bounding box center [160, 103] width 44 height 13
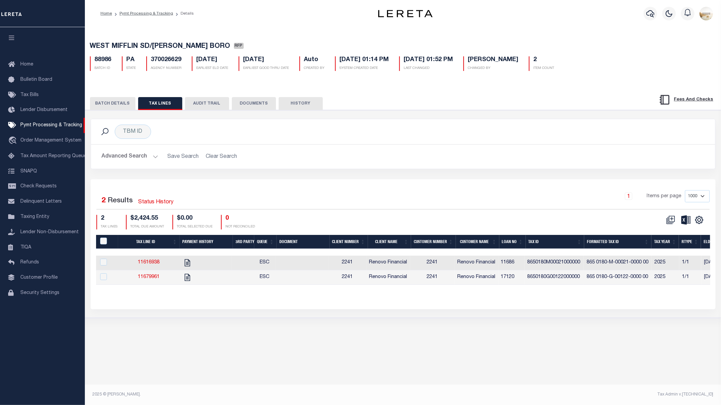
click at [117, 104] on button "BATCH DETAILS" at bounding box center [112, 103] width 45 height 13
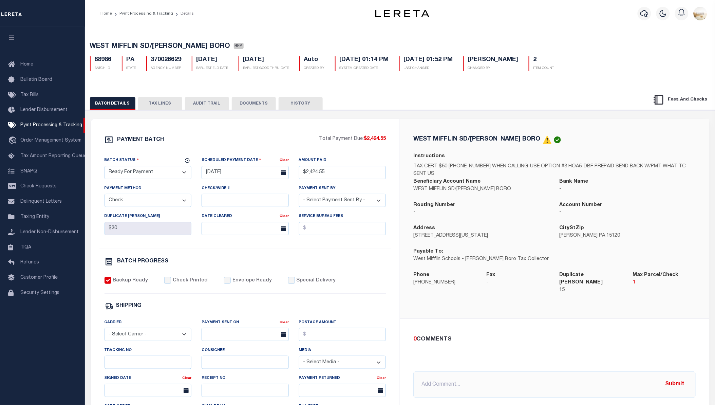
drag, startPoint x: 149, startPoint y: 103, endPoint x: 340, endPoint y: 108, distance: 191.8
click at [149, 103] on button "TAX LINES" at bounding box center [160, 103] width 44 height 13
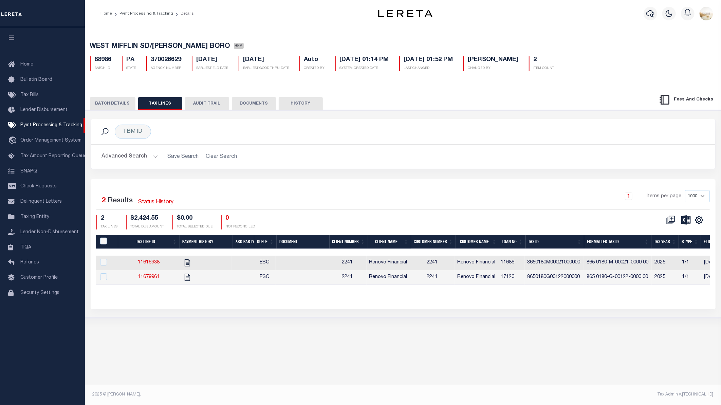
click at [554, 242] on th "Tax ID" at bounding box center [555, 242] width 58 height 14
click at [701, 216] on icon "" at bounding box center [699, 220] width 9 height 9
click at [688, 230] on link "CSV" at bounding box center [671, 231] width 66 height 13
click at [124, 106] on button "BATCH DETAILS" at bounding box center [112, 103] width 45 height 13
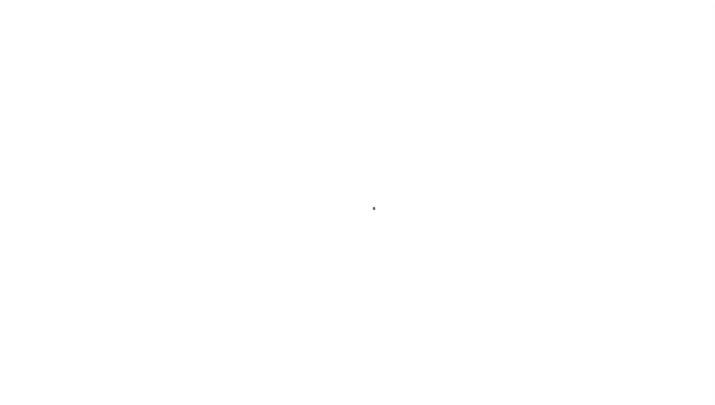
select select "RFP"
select select "CHK"
select select "[PERSON_NAME]"
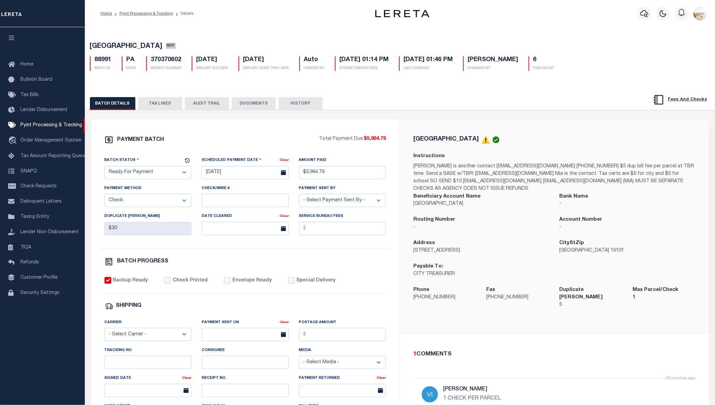
click at [196, 106] on button "AUDIT TRAIL" at bounding box center [207, 103] width 44 height 13
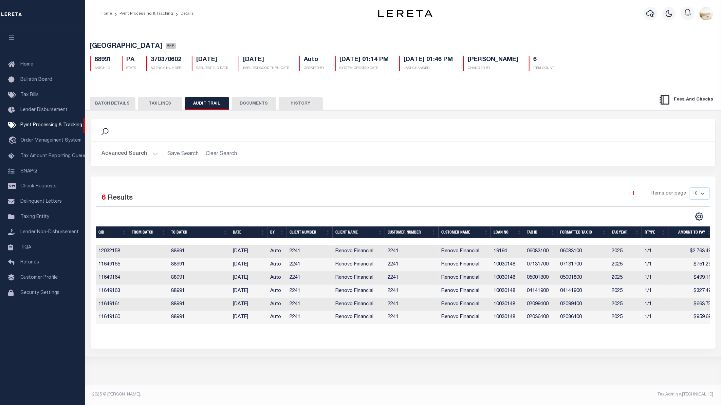
click at [175, 103] on button "TAX LINES" at bounding box center [160, 103] width 44 height 13
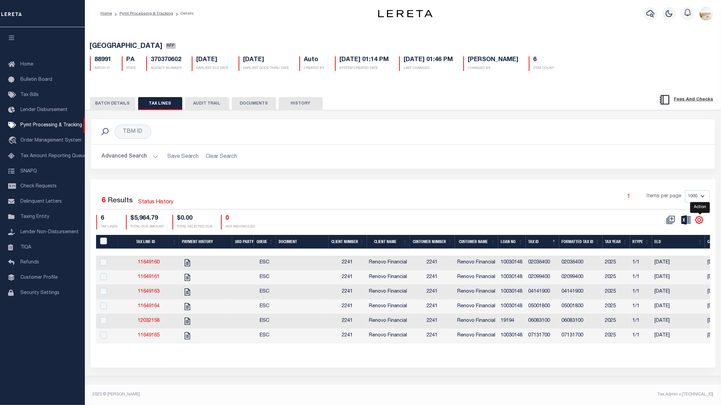
click at [703, 219] on icon "" at bounding box center [698, 219] width 7 height 7
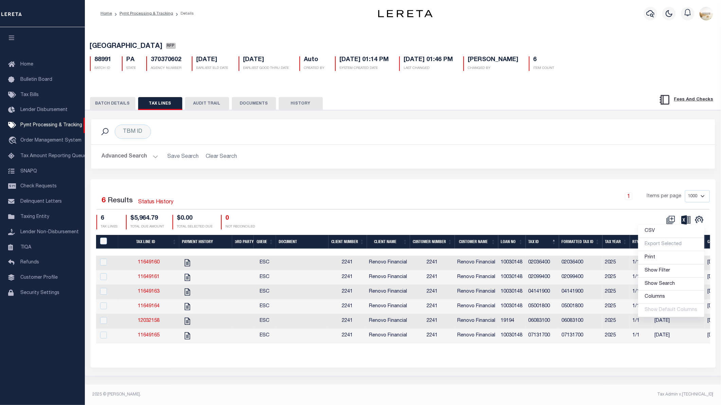
click at [578, 201] on div "1 Items per page 1000 2500 5000 10000" at bounding box center [481, 199] width 458 height 18
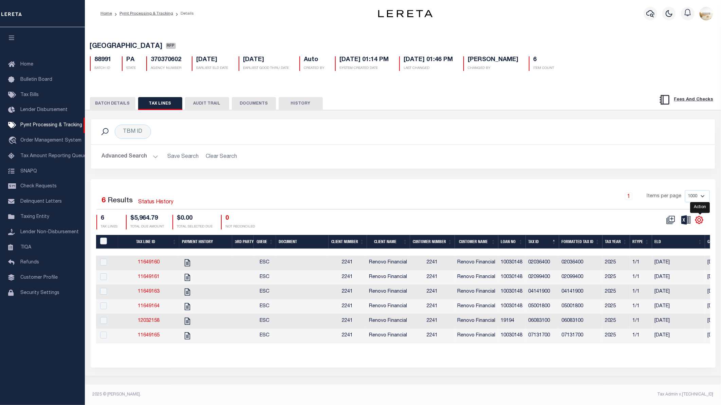
click at [703, 219] on icon "" at bounding box center [699, 220] width 9 height 9
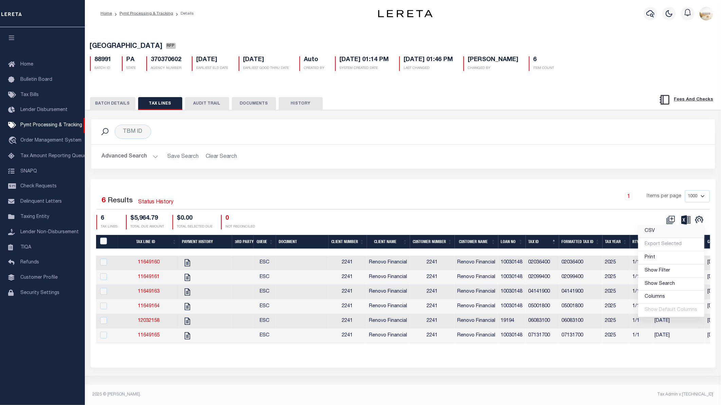
click at [667, 231] on link "CSV" at bounding box center [671, 231] width 66 height 13
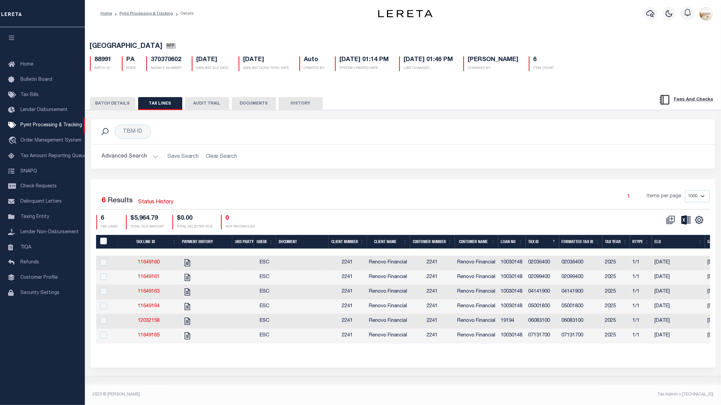
click at [347, 126] on div "TBM ID Search" at bounding box center [402, 132] width 613 height 14
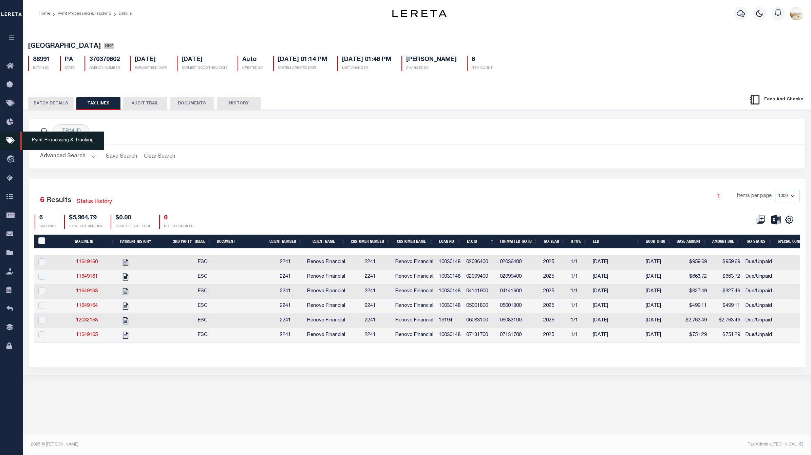
click at [38, 145] on span "Pymt Processing & Tracking" at bounding box center [61, 141] width 83 height 19
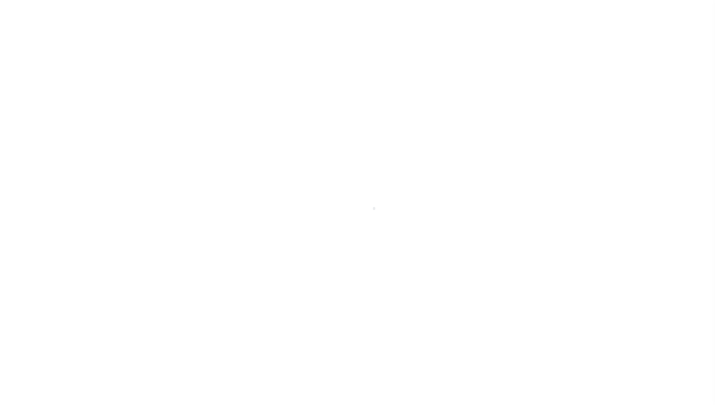
select select "RFP"
select select "CHK"
select select "[PERSON_NAME]"
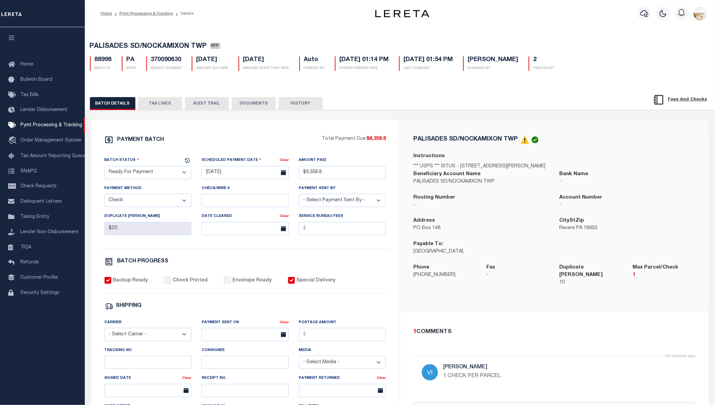
click at [162, 102] on button "TAX LINES" at bounding box center [160, 103] width 44 height 13
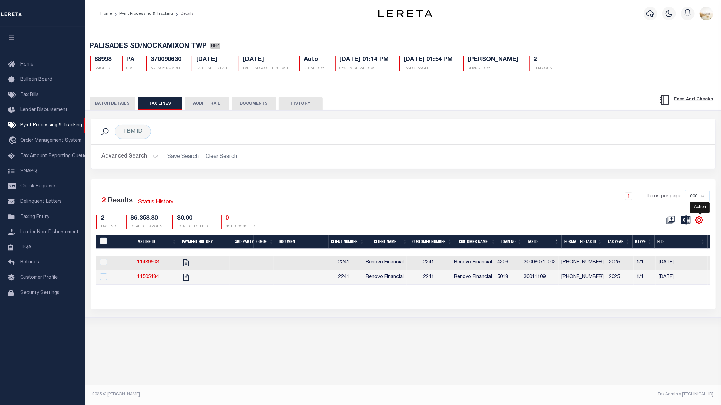
click at [696, 219] on icon "" at bounding box center [698, 219] width 7 height 7
click at [671, 231] on link "CSV" at bounding box center [671, 231] width 66 height 13
click at [306, 156] on h2 "Advanced Search Save Search Clear Search" at bounding box center [402, 156] width 613 height 13
click at [99, 107] on button "BATCH DETAILS" at bounding box center [112, 103] width 45 height 13
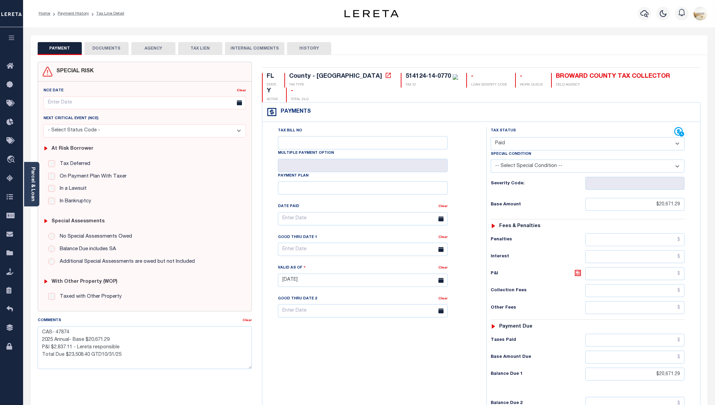
select select "PYD"
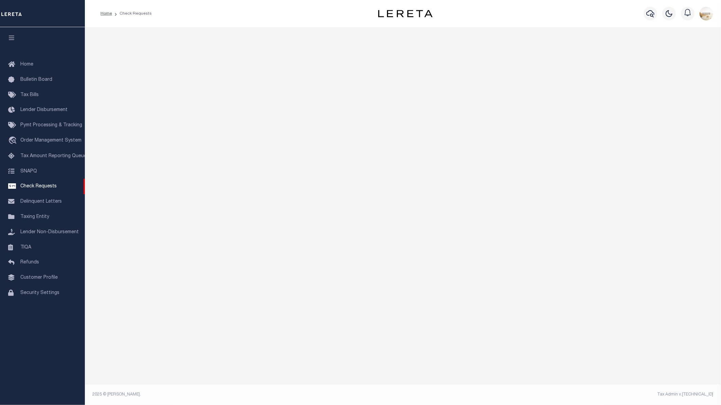
select select "50"
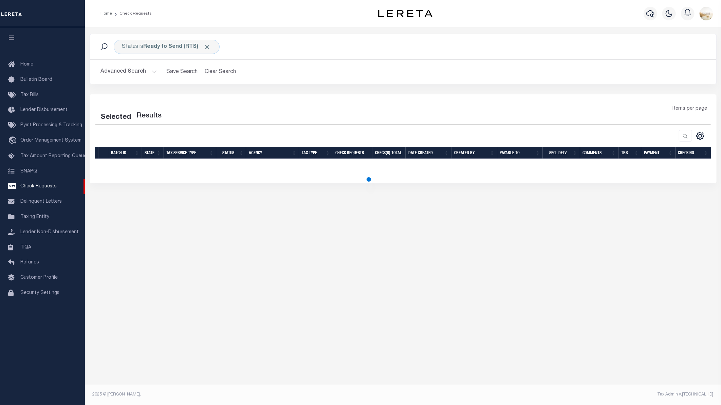
select select "50"
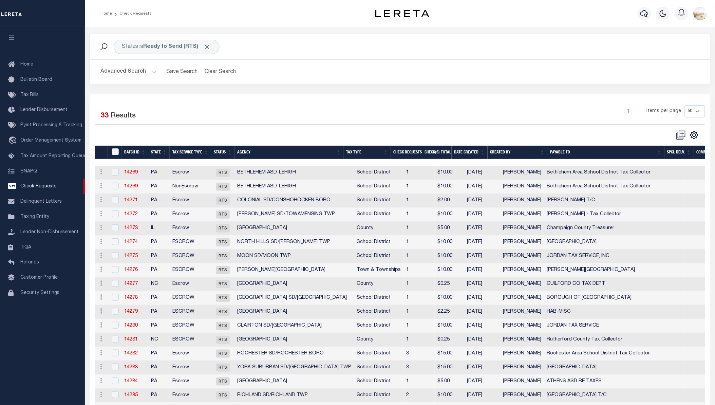
click at [429, 97] on div "Selected 33 Results 1 Items per page 10 25 50 100" at bounding box center [400, 362] width 621 height 536
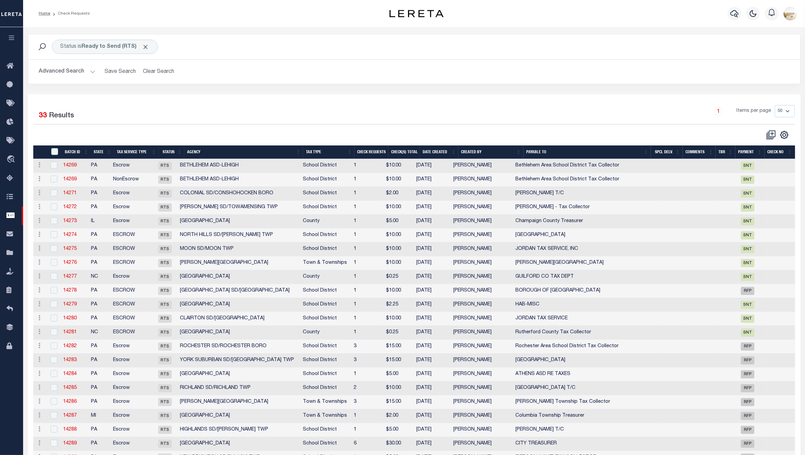
click at [123, 149] on th "Tax Service Type" at bounding box center [136, 153] width 45 height 14
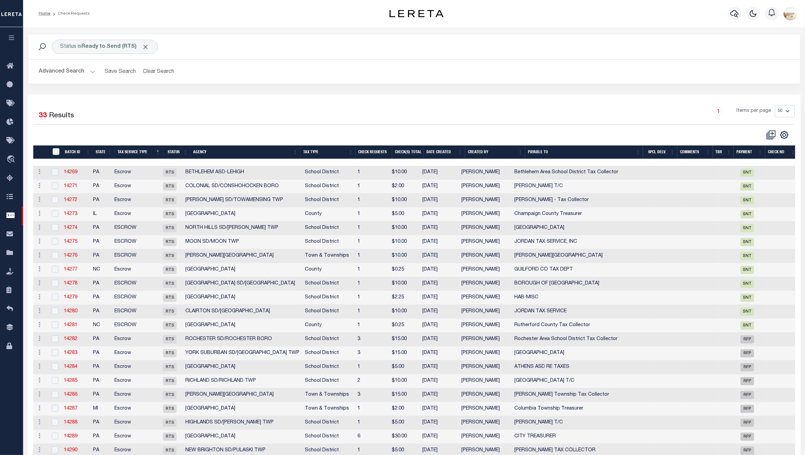
click at [133, 148] on th "Tax Service Type" at bounding box center [139, 153] width 48 height 14
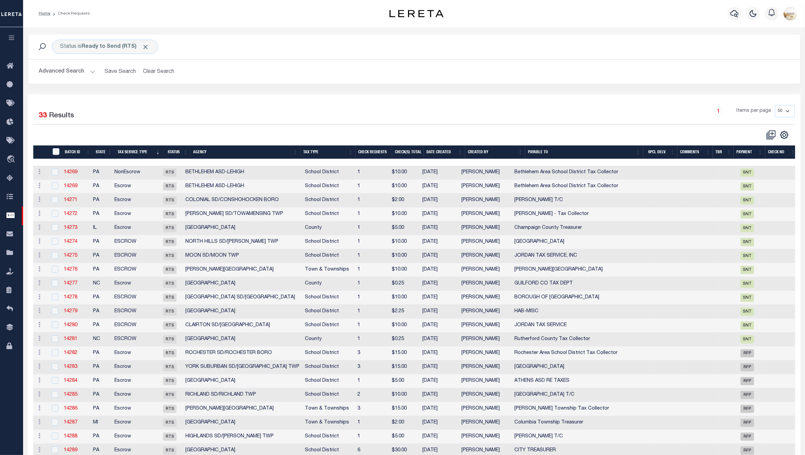
click at [140, 149] on th "Tax Service Type" at bounding box center [139, 153] width 48 height 14
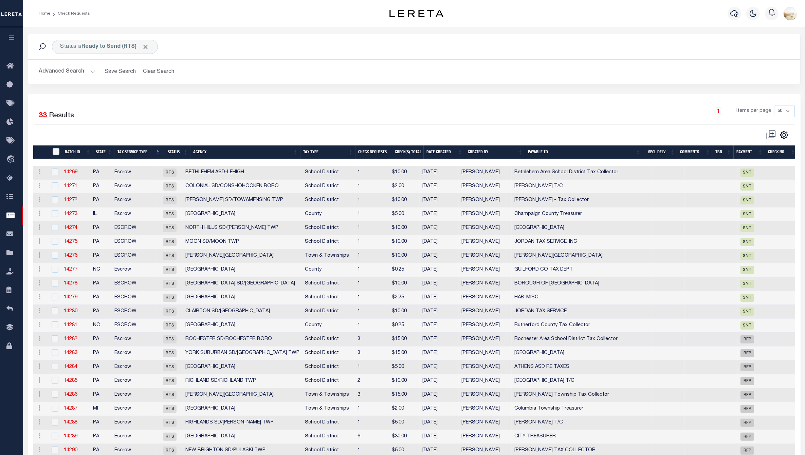
click at [55, 67] on button "Advanced Search" at bounding box center [67, 71] width 56 height 13
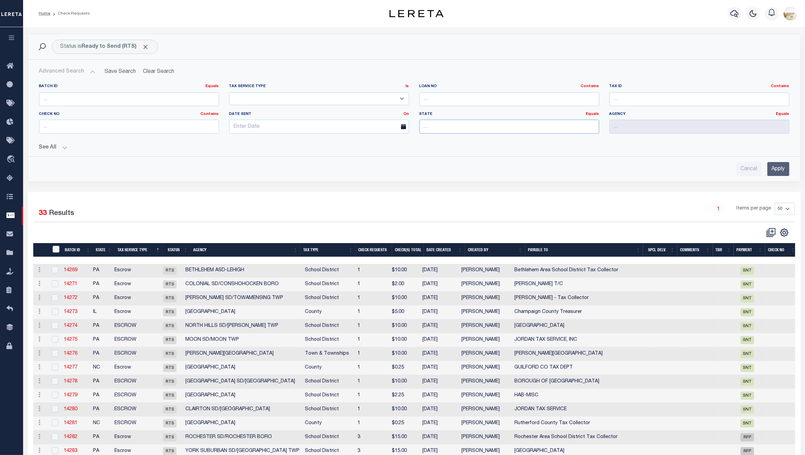
click at [461, 124] on input "text" at bounding box center [509, 127] width 180 height 14
type input "PA"
click at [721, 167] on input "Apply" at bounding box center [778, 169] width 22 height 14
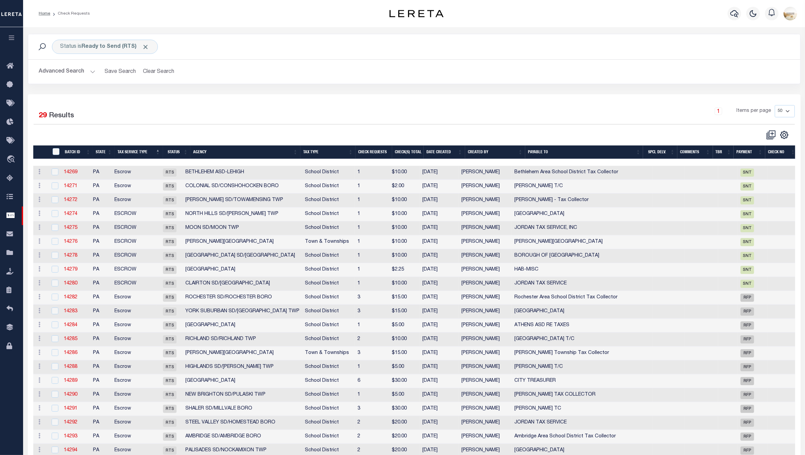
click at [65, 70] on button "Advanced Search" at bounding box center [67, 71] width 56 height 13
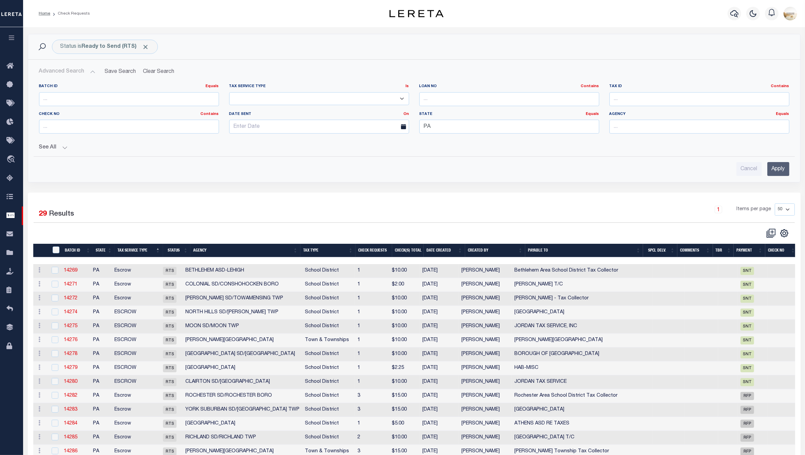
click at [53, 148] on button "See All" at bounding box center [414, 148] width 750 height 6
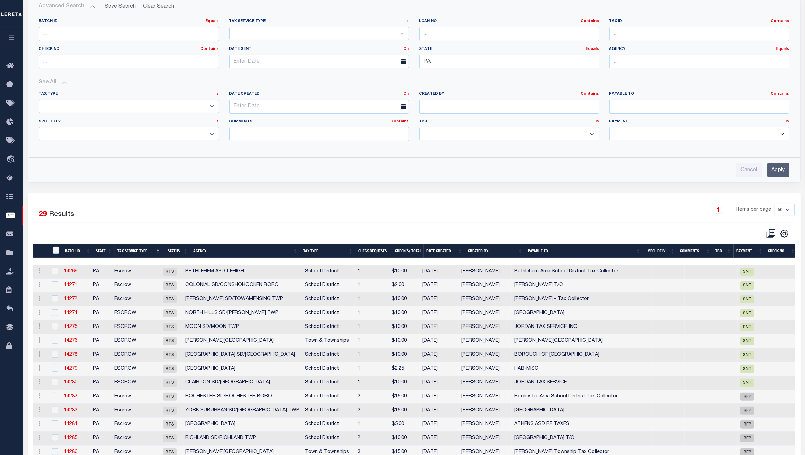
scroll to position [42, 0]
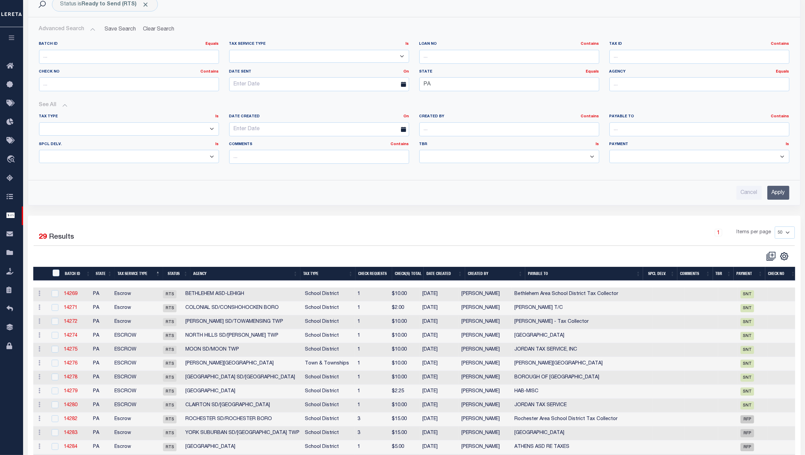
click at [657, 157] on select "Scheduled for Payment (SFP) Ready For Payment (RFP) Payment Sent (SNT) Cleared …" at bounding box center [699, 156] width 180 height 13
select select "RFP"
click at [609, 151] on select "Scheduled for Payment (SFP) Ready For Payment (RFP) Payment Sent (SNT) Cleared …" at bounding box center [699, 156] width 180 height 13
click at [721, 195] on input "Apply" at bounding box center [778, 193] width 22 height 14
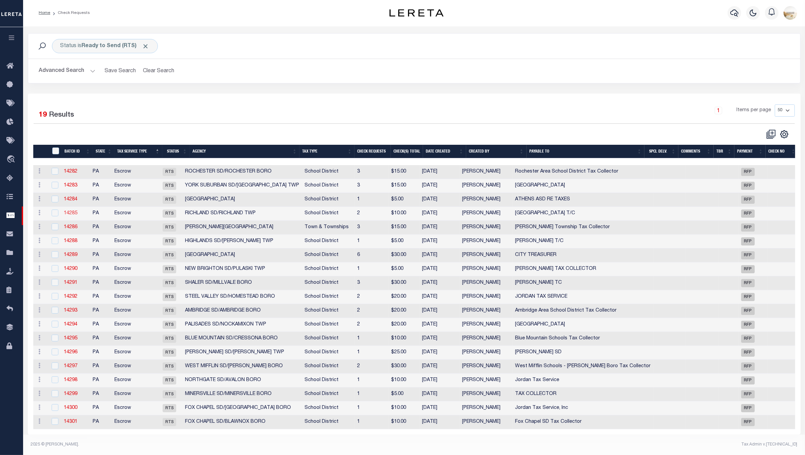
scroll to position [7, 0]
click at [202, 145] on th "Agency" at bounding box center [245, 152] width 110 height 14
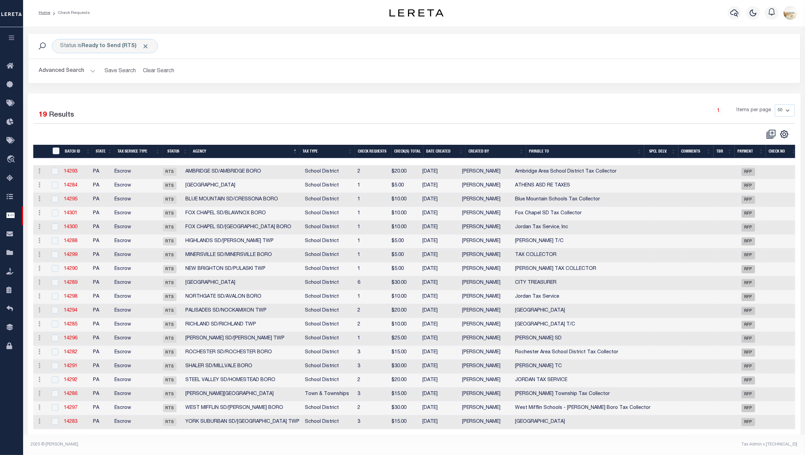
scroll to position [0, 0]
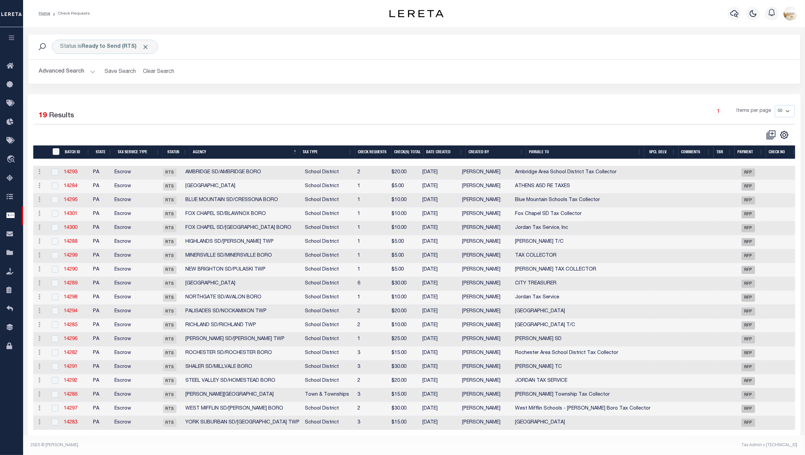
click at [77, 71] on button "Advanced Search" at bounding box center [67, 71] width 56 height 13
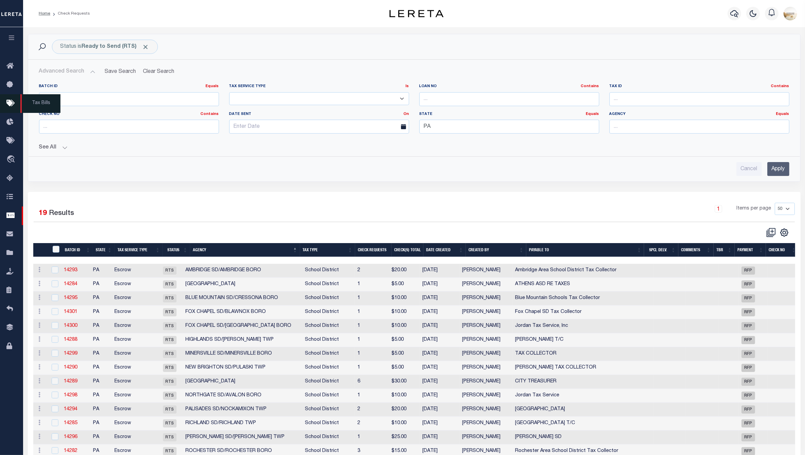
click at [14, 106] on icon at bounding box center [11, 103] width 11 height 8
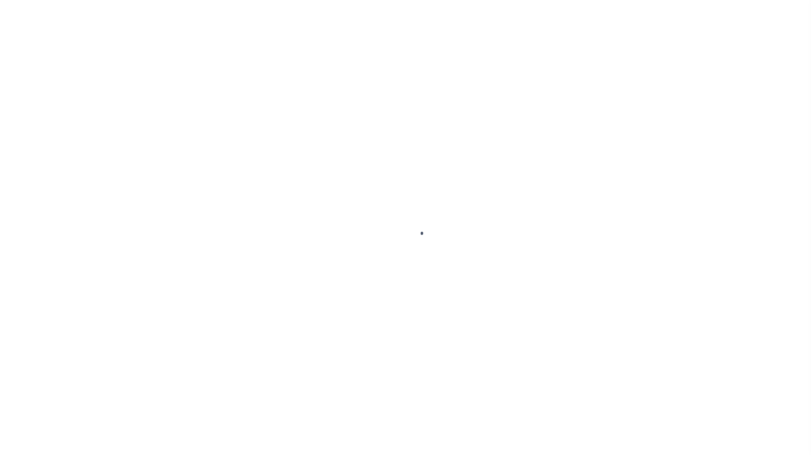
select select "1000"
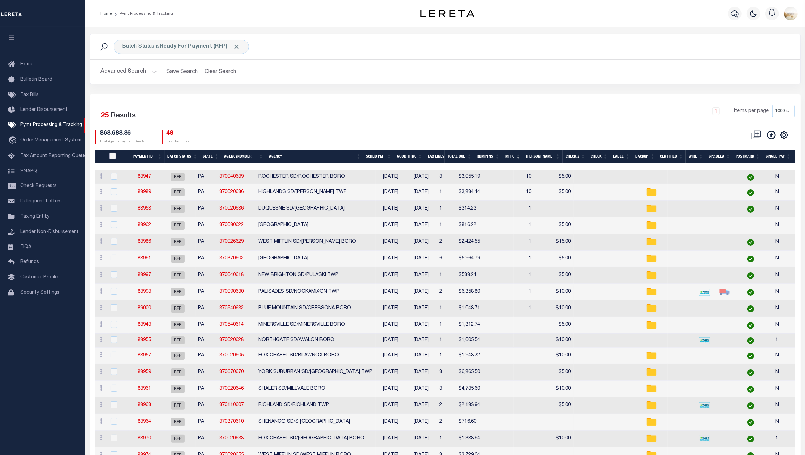
click at [116, 155] on input "PayeePmtBatchStatus" at bounding box center [112, 156] width 7 height 7
checkbox input "true"
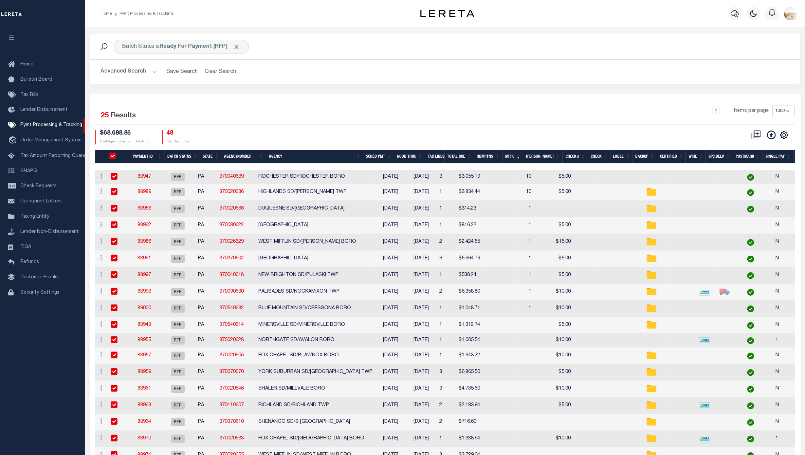
checkbox input "true"
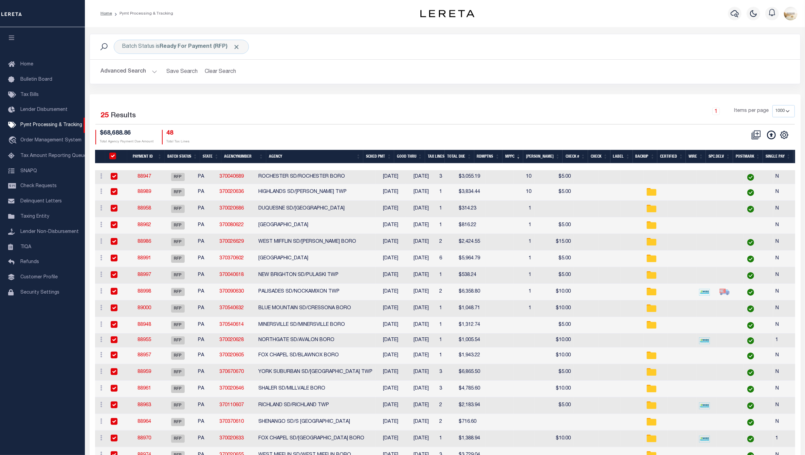
checkbox input "true"
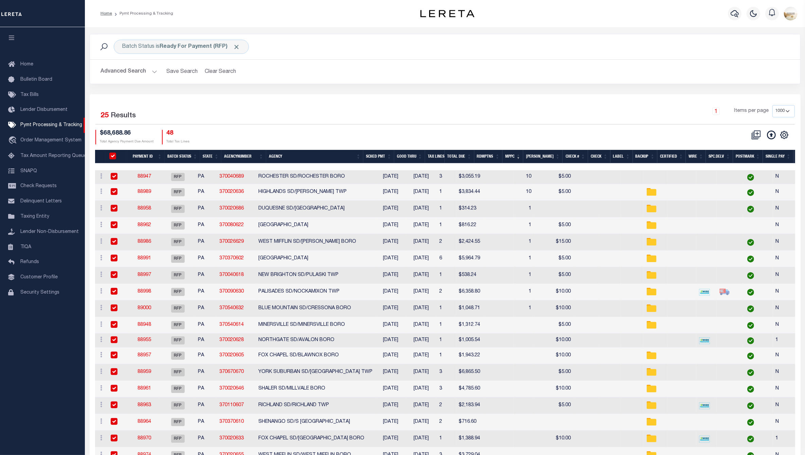
checkbox input "true"
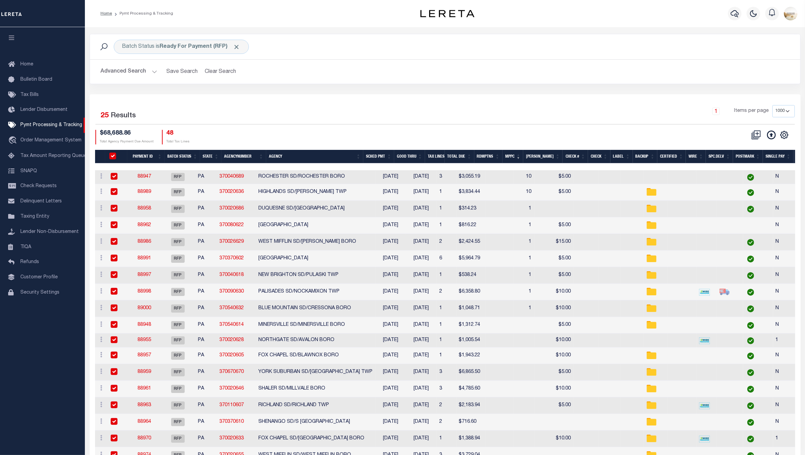
checkbox input "true"
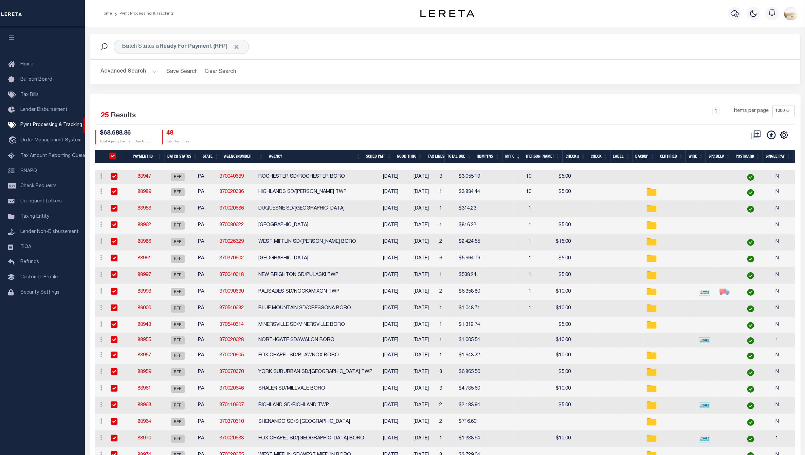
checkbox input "true"
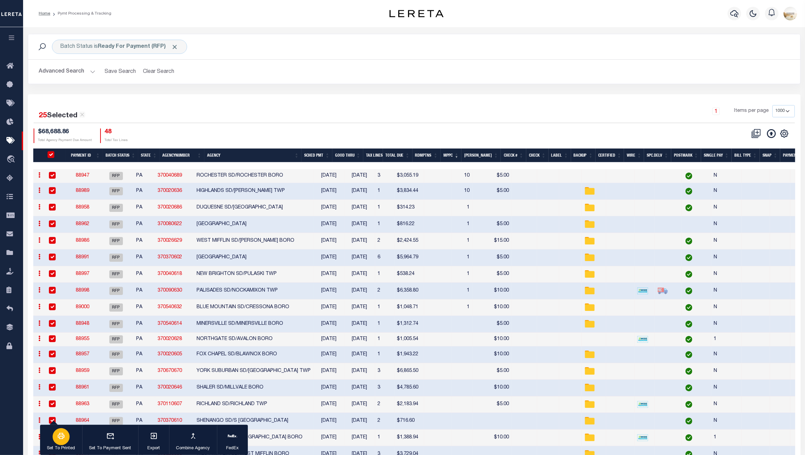
click at [59, 434] on icon "button" at bounding box center [61, 436] width 7 height 6
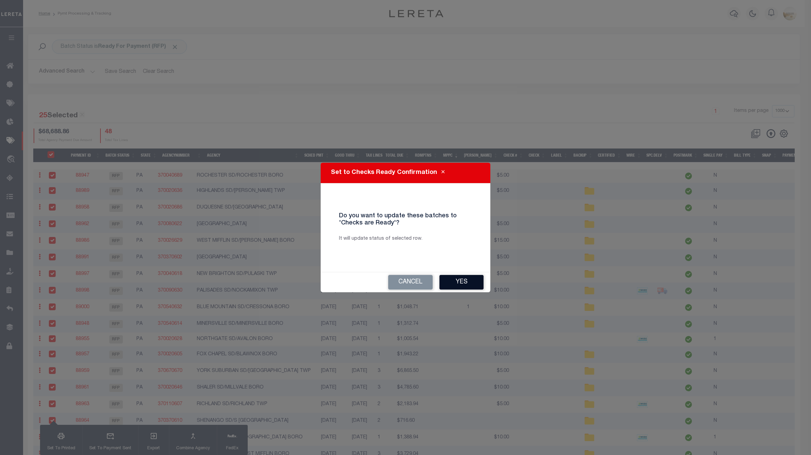
click at [464, 281] on button "Yes" at bounding box center [462, 282] width 44 height 15
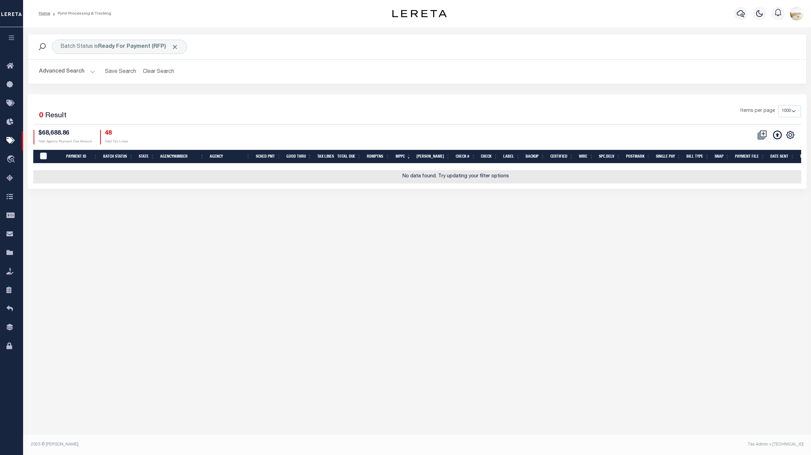
click at [71, 69] on button "Advanced Search" at bounding box center [67, 71] width 56 height 13
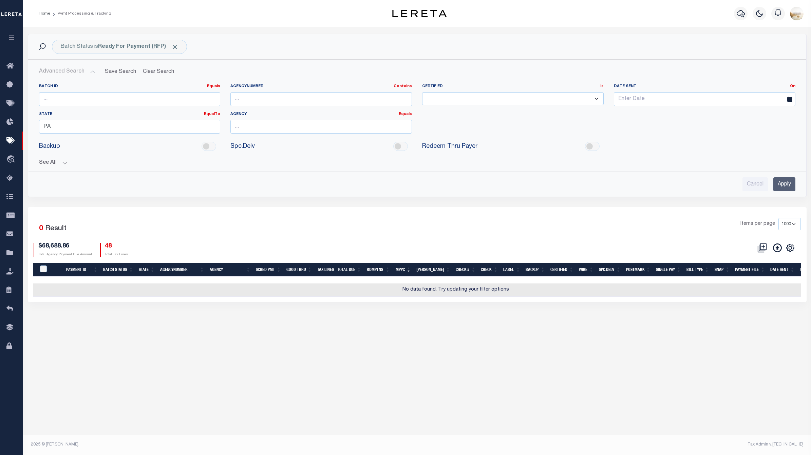
click at [55, 157] on div "See All Payment ID Equals Equals Is Not Equal To On On" at bounding box center [417, 160] width 757 height 12
click at [64, 164] on button "See All" at bounding box center [417, 163] width 757 height 6
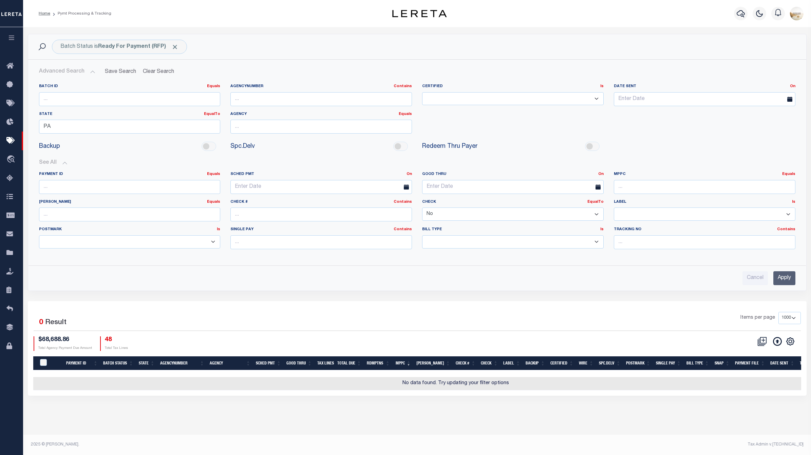
click at [584, 212] on select "Yes No" at bounding box center [513, 214] width 182 height 13
select select
click at [422, 208] on select "Yes No" at bounding box center [513, 214] width 182 height 13
drag, startPoint x: 791, startPoint y: 278, endPoint x: 740, endPoint y: 272, distance: 51.4
click at [790, 278] on input "Apply" at bounding box center [784, 279] width 22 height 14
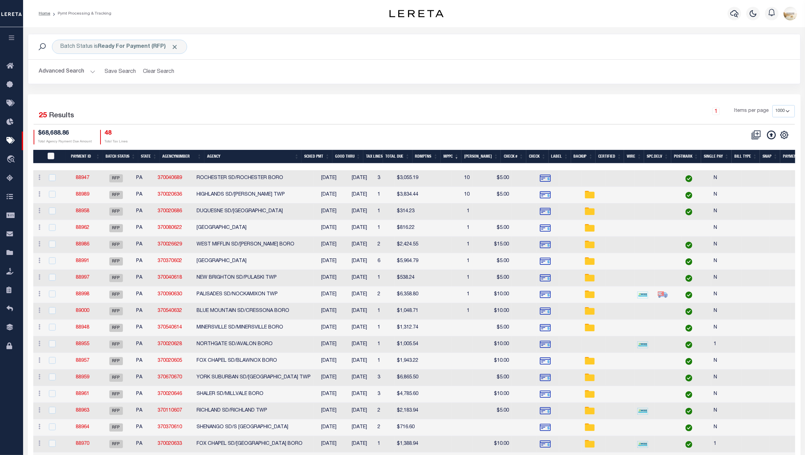
click at [51, 153] on input "PayeePmtBatchStatus" at bounding box center [51, 156] width 7 height 7
checkbox input "true"
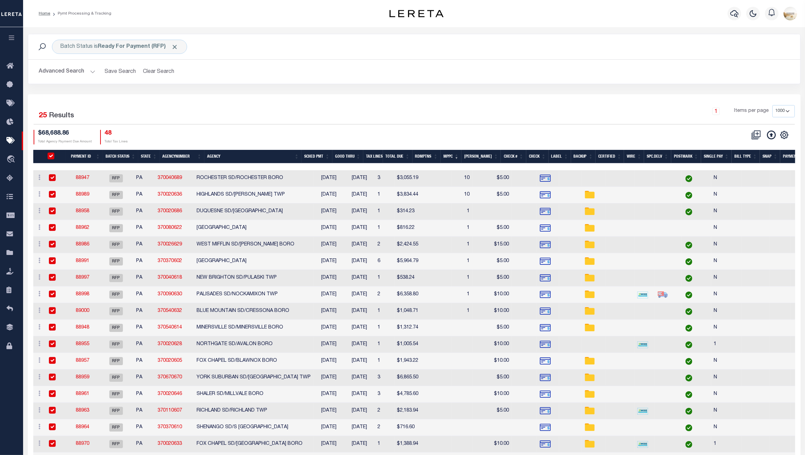
checkbox input "true"
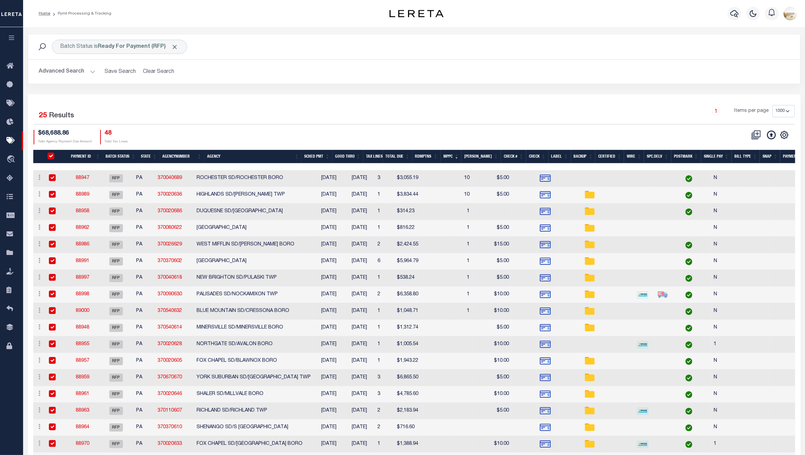
checkbox input "true"
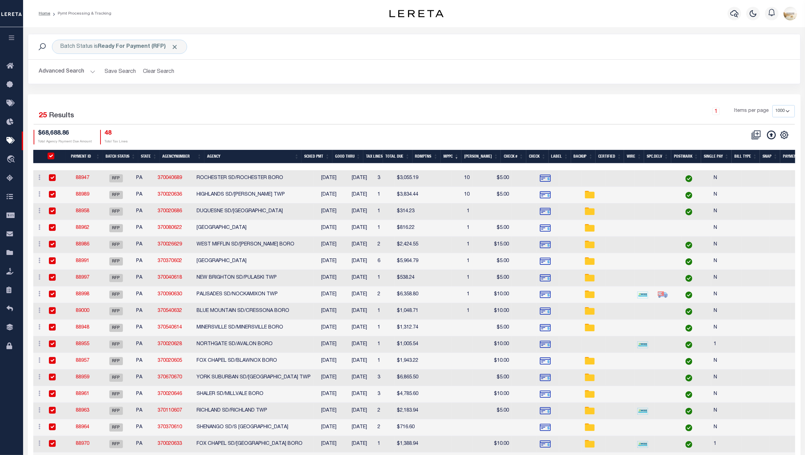
checkbox input "true"
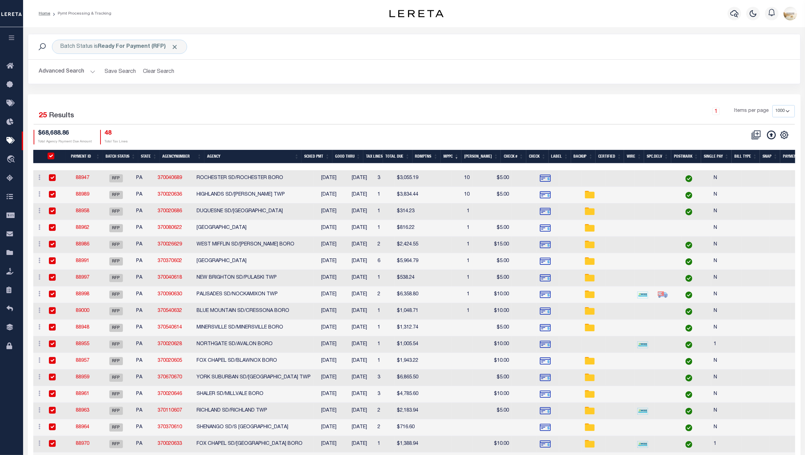
checkbox input "true"
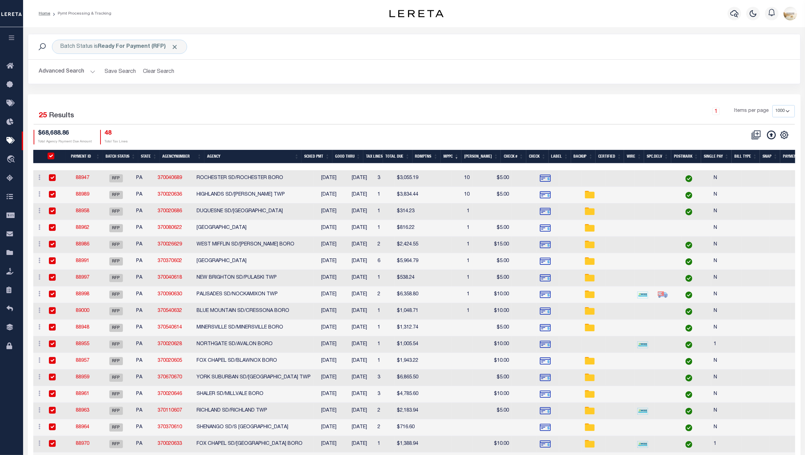
checkbox input "true"
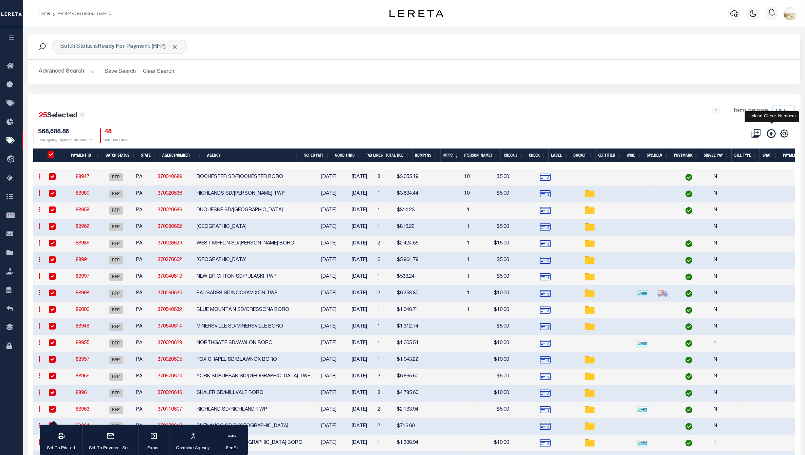
click at [768, 131] on icon at bounding box center [771, 133] width 9 height 9
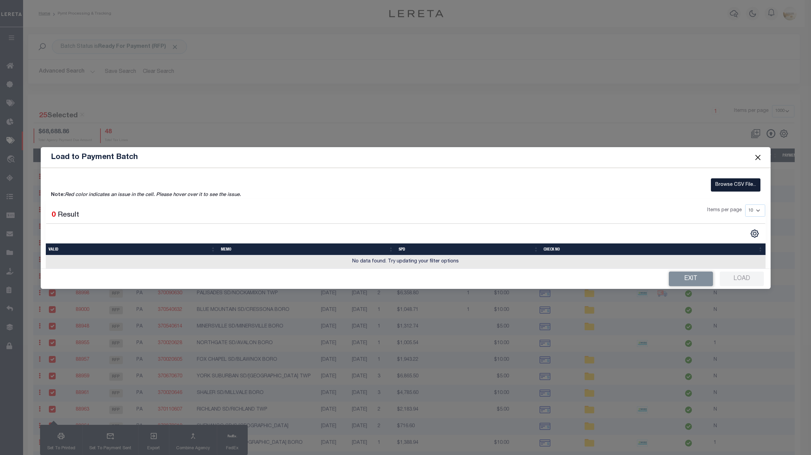
click at [741, 182] on label "Browse CSV File..." at bounding box center [736, 185] width 50 height 13
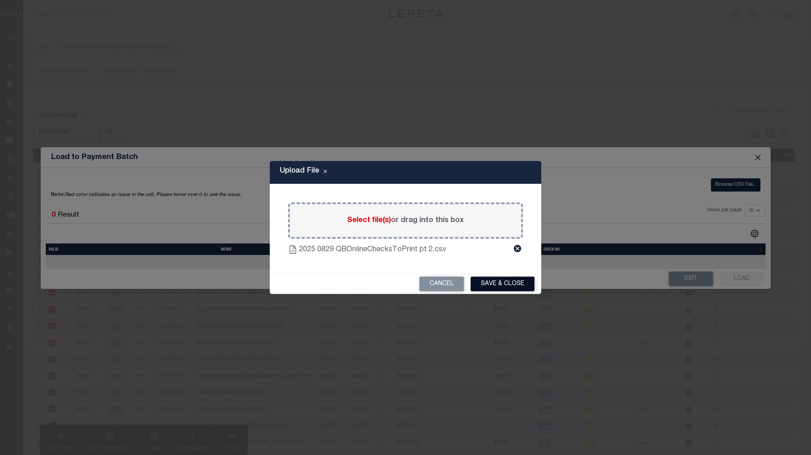
click at [510, 284] on button "Save & Close" at bounding box center [503, 284] width 64 height 15
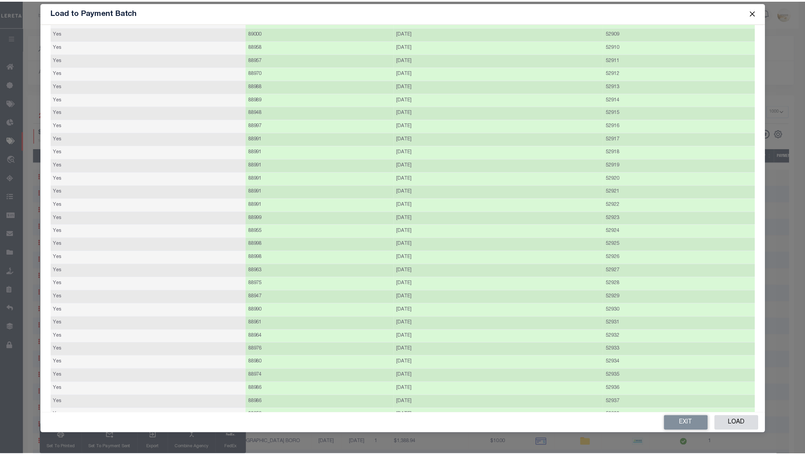
scroll to position [93, 0]
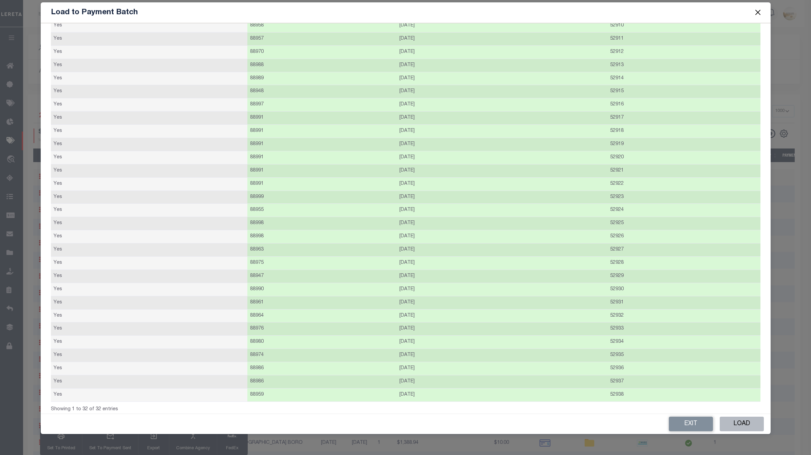
click at [737, 420] on button "Load" at bounding box center [742, 424] width 44 height 15
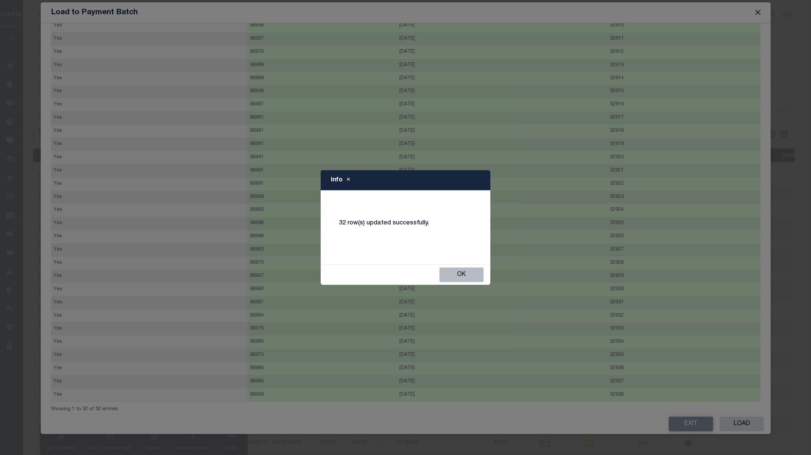
click at [463, 280] on button "Ok" at bounding box center [462, 275] width 44 height 15
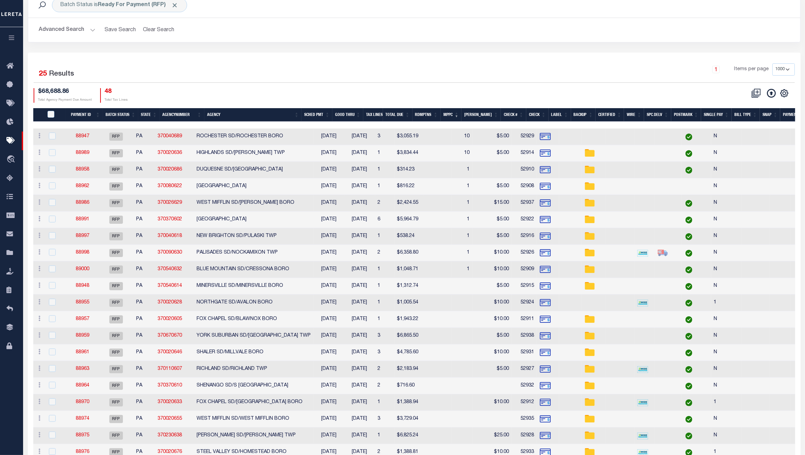
scroll to position [42, 0]
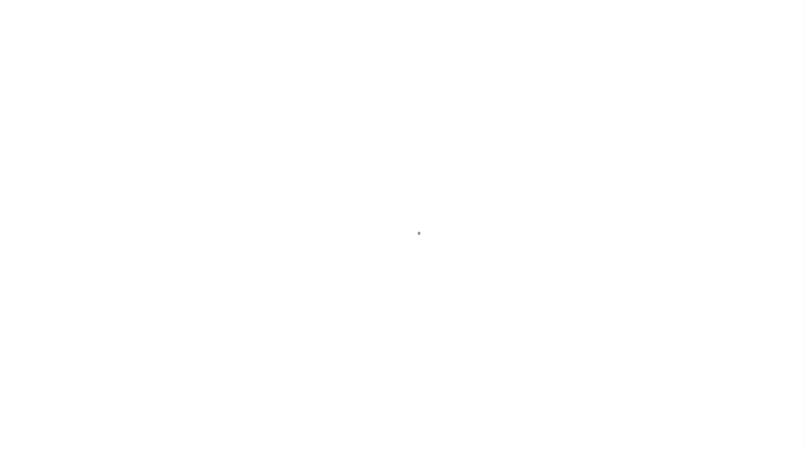
select select "RFP"
select select "CHK"
select select "[PERSON_NAME]"
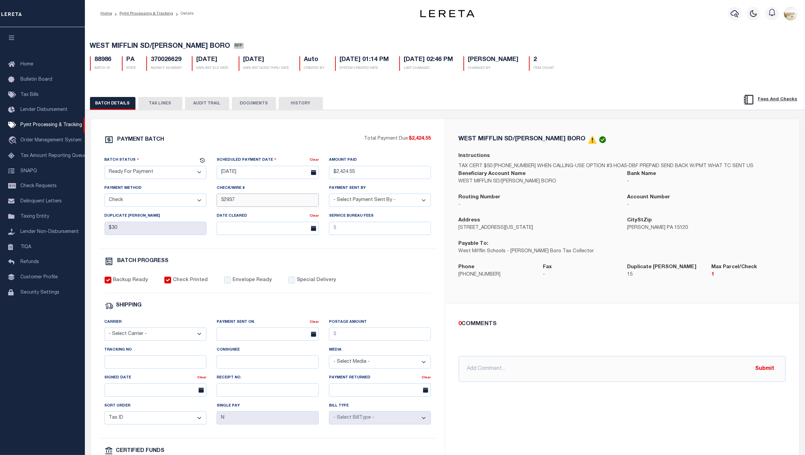
click at [219, 202] on input "52937" at bounding box center [268, 200] width 102 height 13
click at [233, 203] on input "52935 - 52937" at bounding box center [268, 200] width 102 height 13
type input "52936 - 52937"
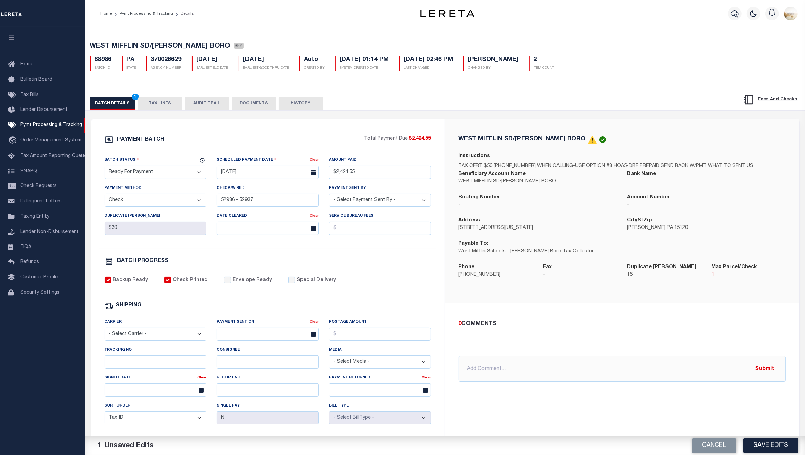
click at [783, 448] on button "Save Edits" at bounding box center [770, 446] width 55 height 15
select select "1000"
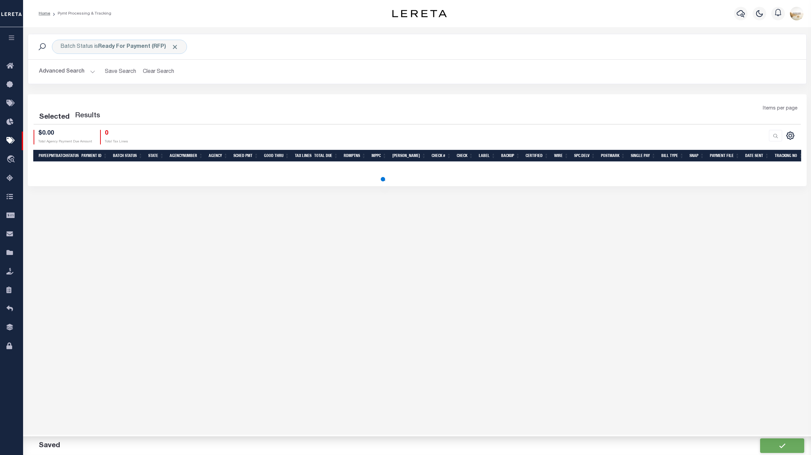
select select "1000"
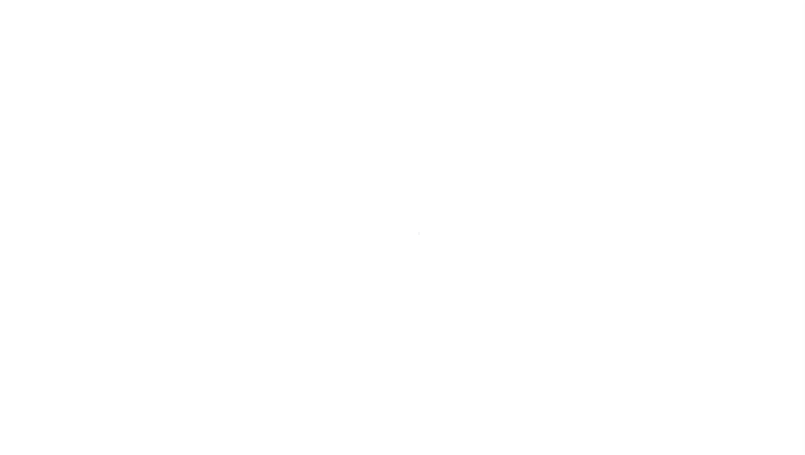
select select "RFP"
select select "CHK"
select select "[PERSON_NAME]"
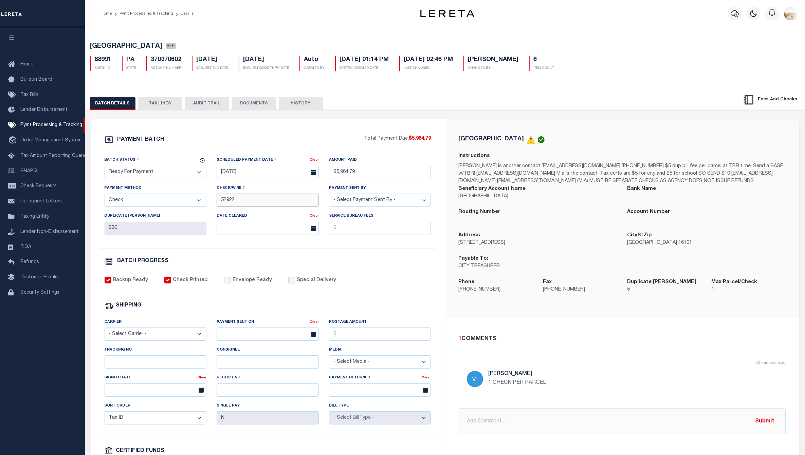
click at [220, 198] on input "52922" at bounding box center [268, 200] width 102 height 13
type input "52917 - 52922"
click at [443, 288] on div "PAYMENT BATCH Total Payment Due: $5,964.79 Batch Status" at bounding box center [268, 317] width 354 height 397
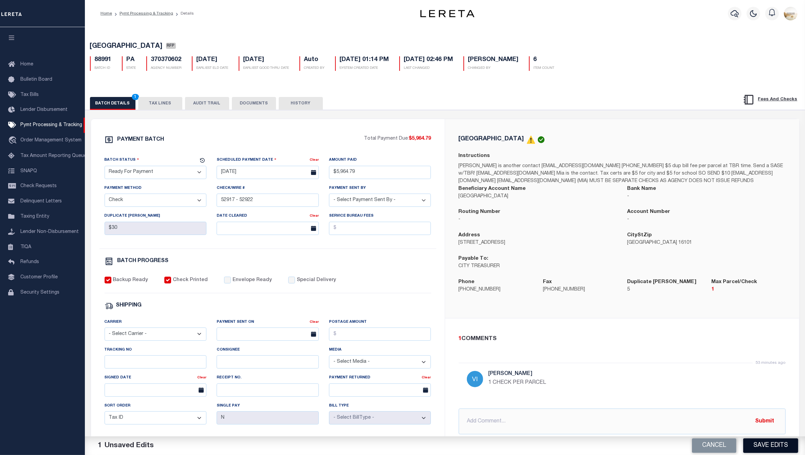
click at [780, 450] on button "Save Edits" at bounding box center [770, 446] width 55 height 15
select select "1000"
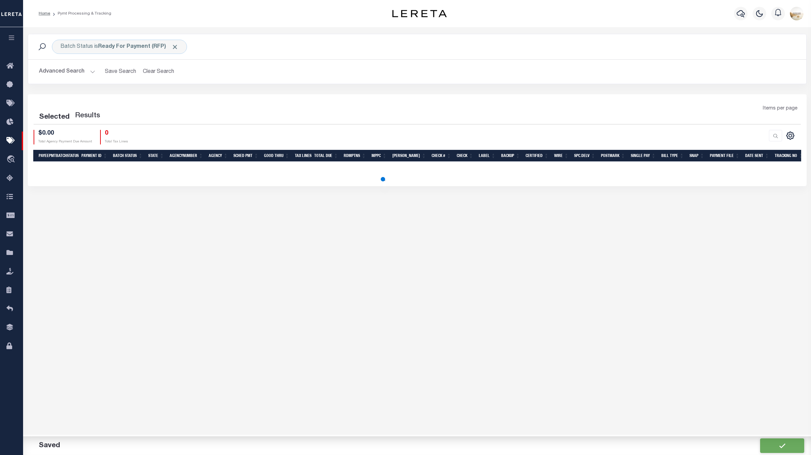
select select "1000"
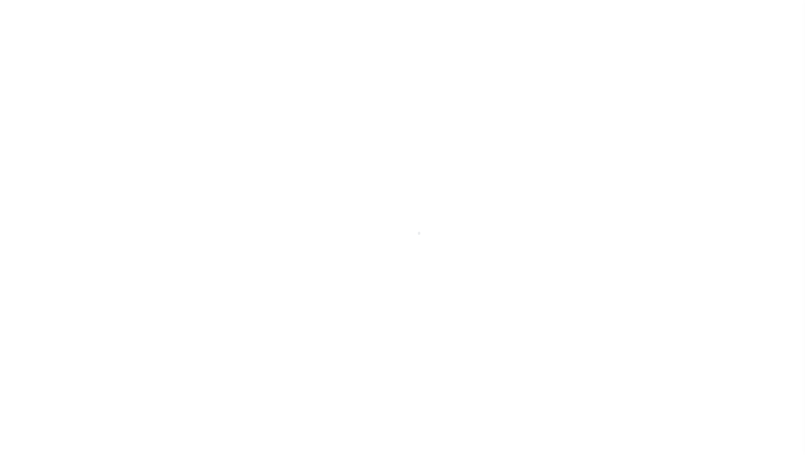
select select "RFP"
select select "CHK"
select select "[PERSON_NAME]"
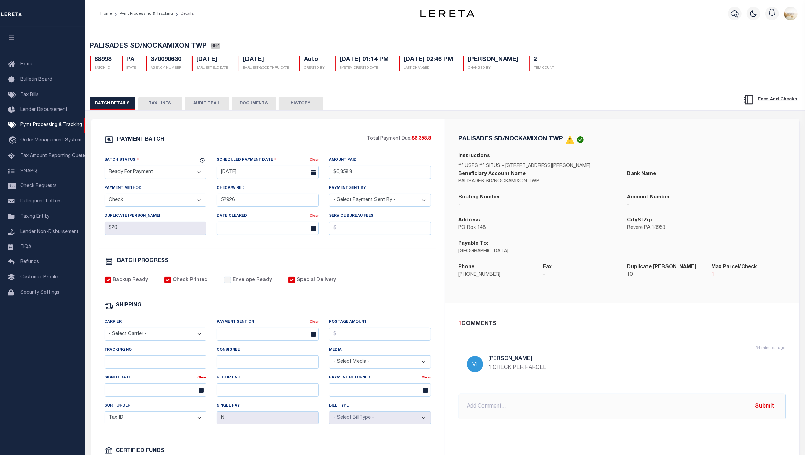
click at [214, 197] on div "Check/Wire # 52926" at bounding box center [267, 199] width 112 height 28
click at [221, 201] on input "52926" at bounding box center [268, 200] width 102 height 13
type input "52925 - 52926"
click at [441, 257] on div "PAYMENT BATCH Total Payment Due: $6,358.8 Batch Status" at bounding box center [268, 317] width 354 height 397
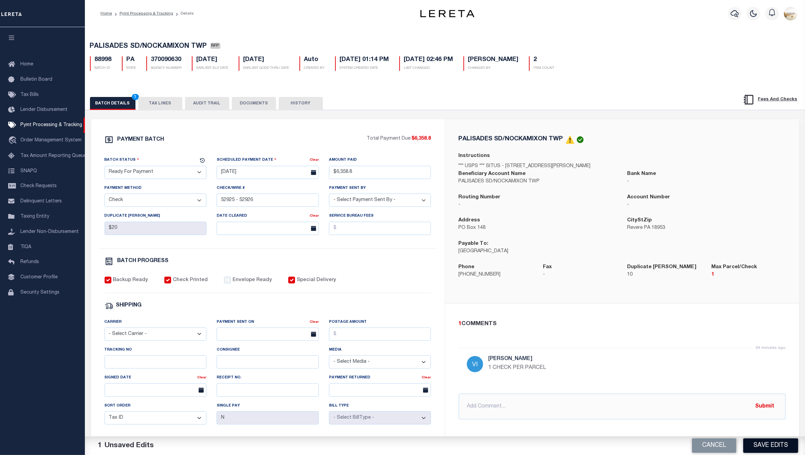
click at [785, 448] on button "Save Edits" at bounding box center [770, 446] width 55 height 15
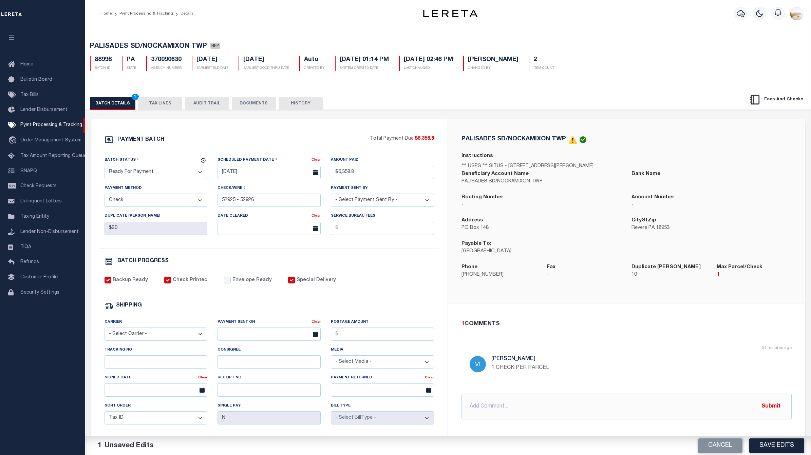
select select "1000"
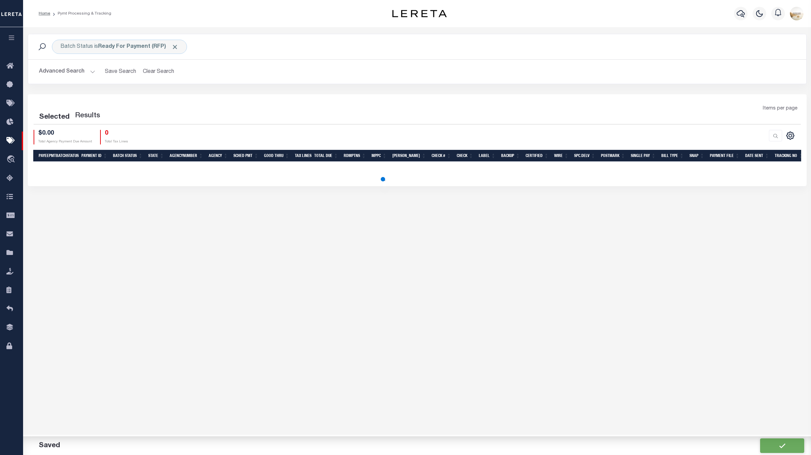
select select "1000"
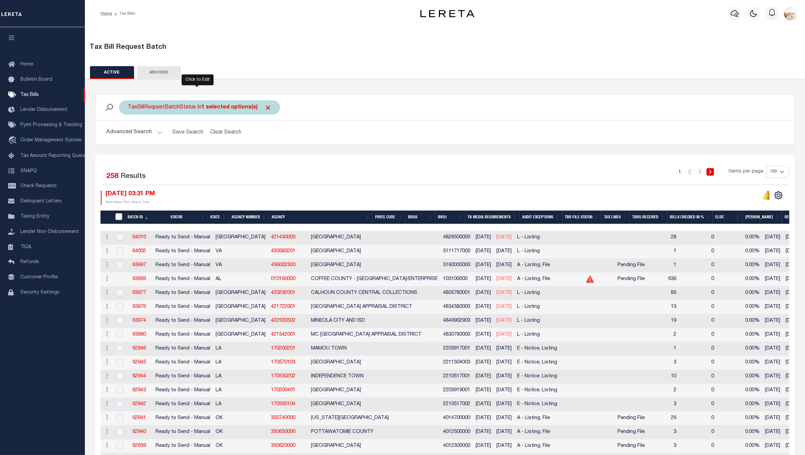
click at [204, 109] on b "1 selected options(s)" at bounding box center [229, 107] width 56 height 5
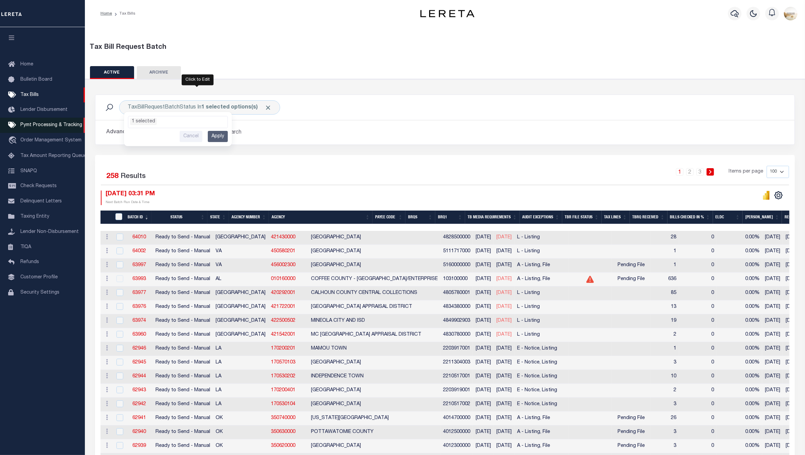
click at [48, 128] on span "Pymt Processing & Tracking" at bounding box center [51, 125] width 62 height 5
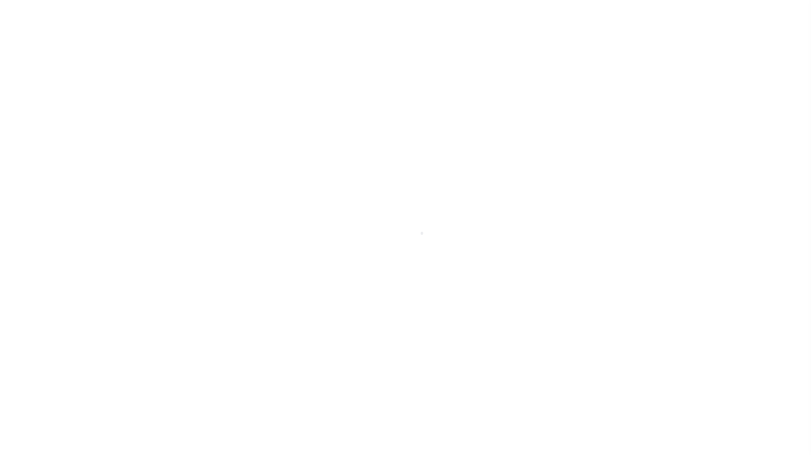
select select "1000"
